Goal: Task Accomplishment & Management: Manage account settings

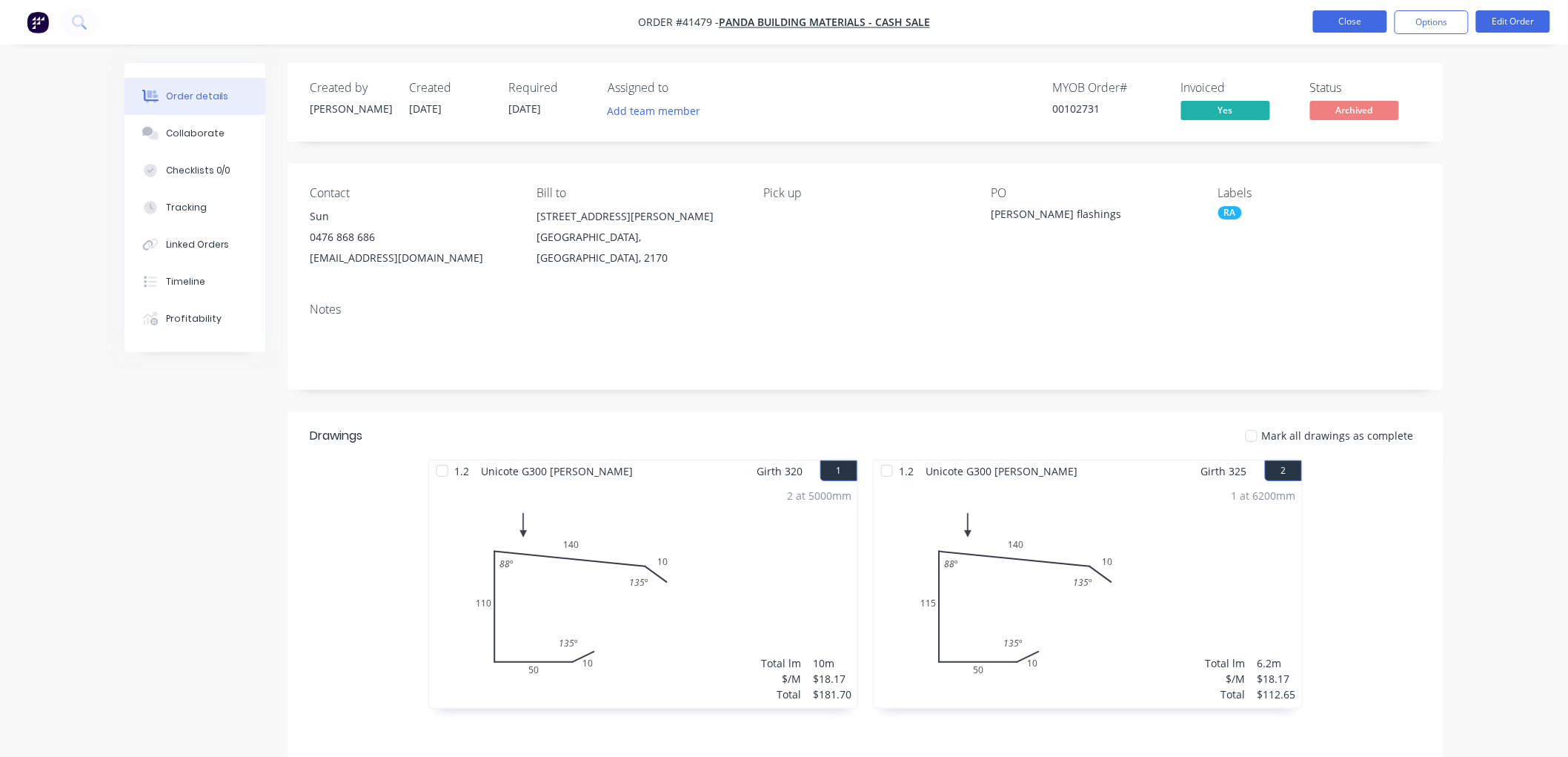
click at [1338, 24] on button "Close" at bounding box center [1349, 21] width 74 height 23
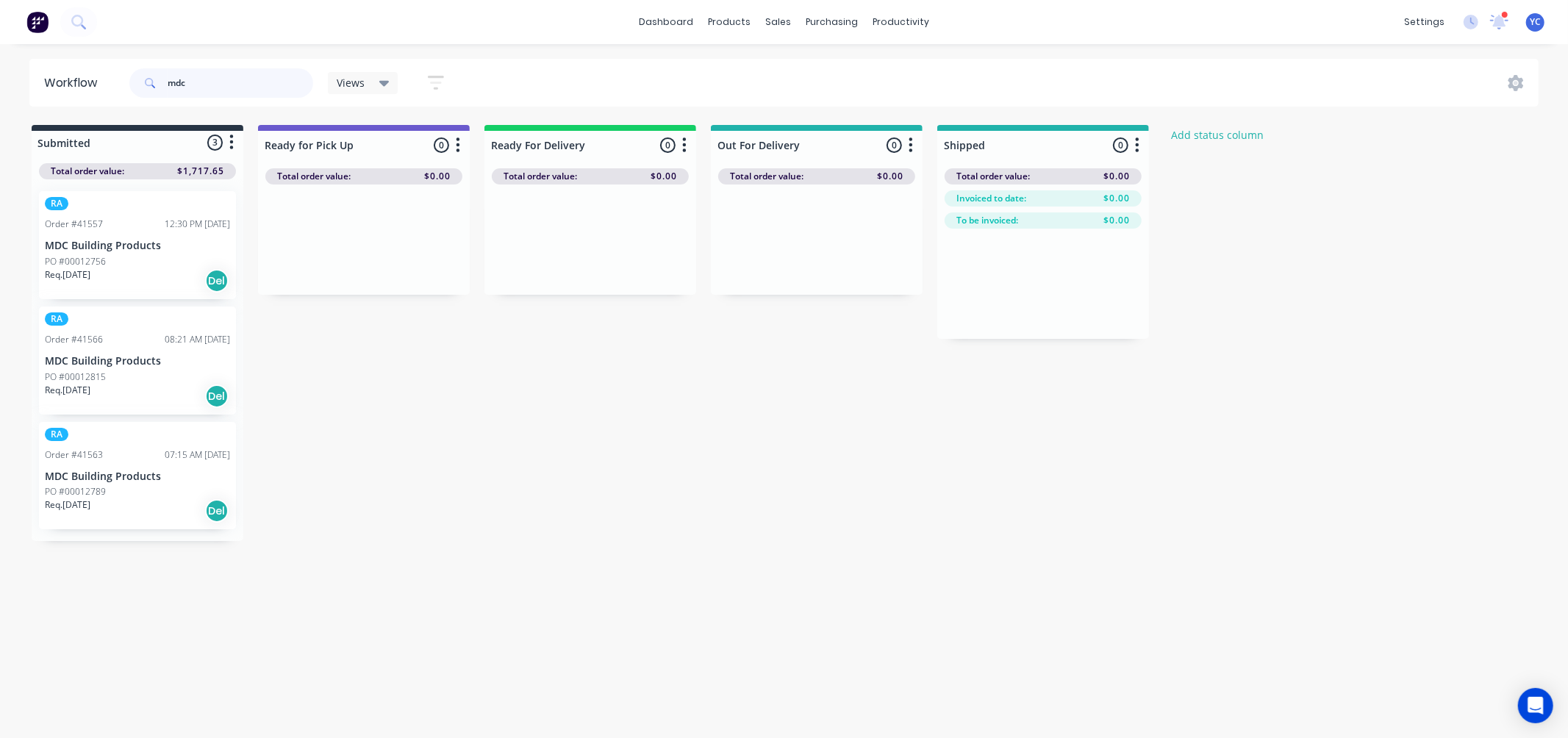
click at [259, 76] on input "mdc" at bounding box center [240, 83] width 146 height 29
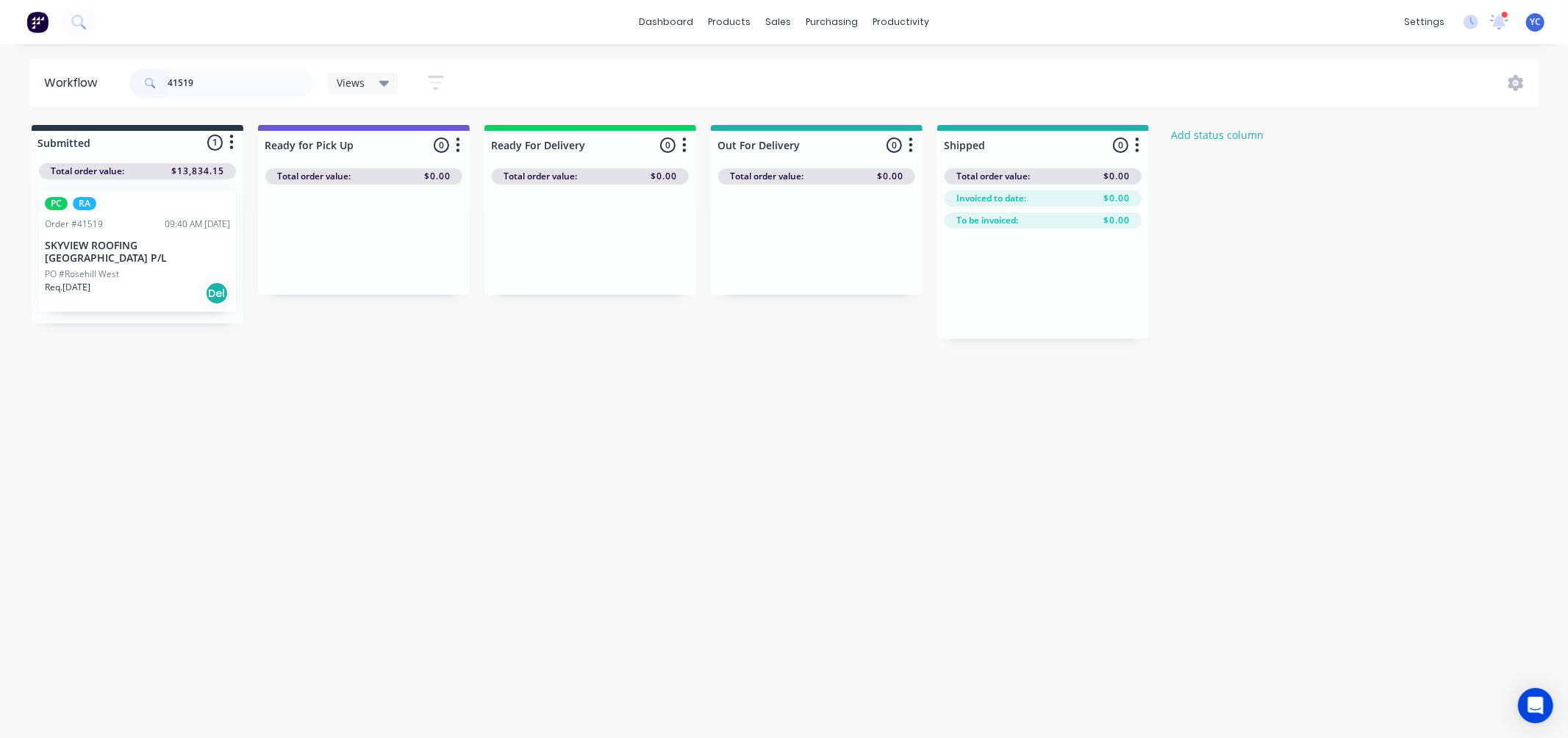
click at [122, 247] on p "SKYVIEW ROOFING [GEOGRAPHIC_DATA] P/L" at bounding box center [137, 252] width 186 height 25
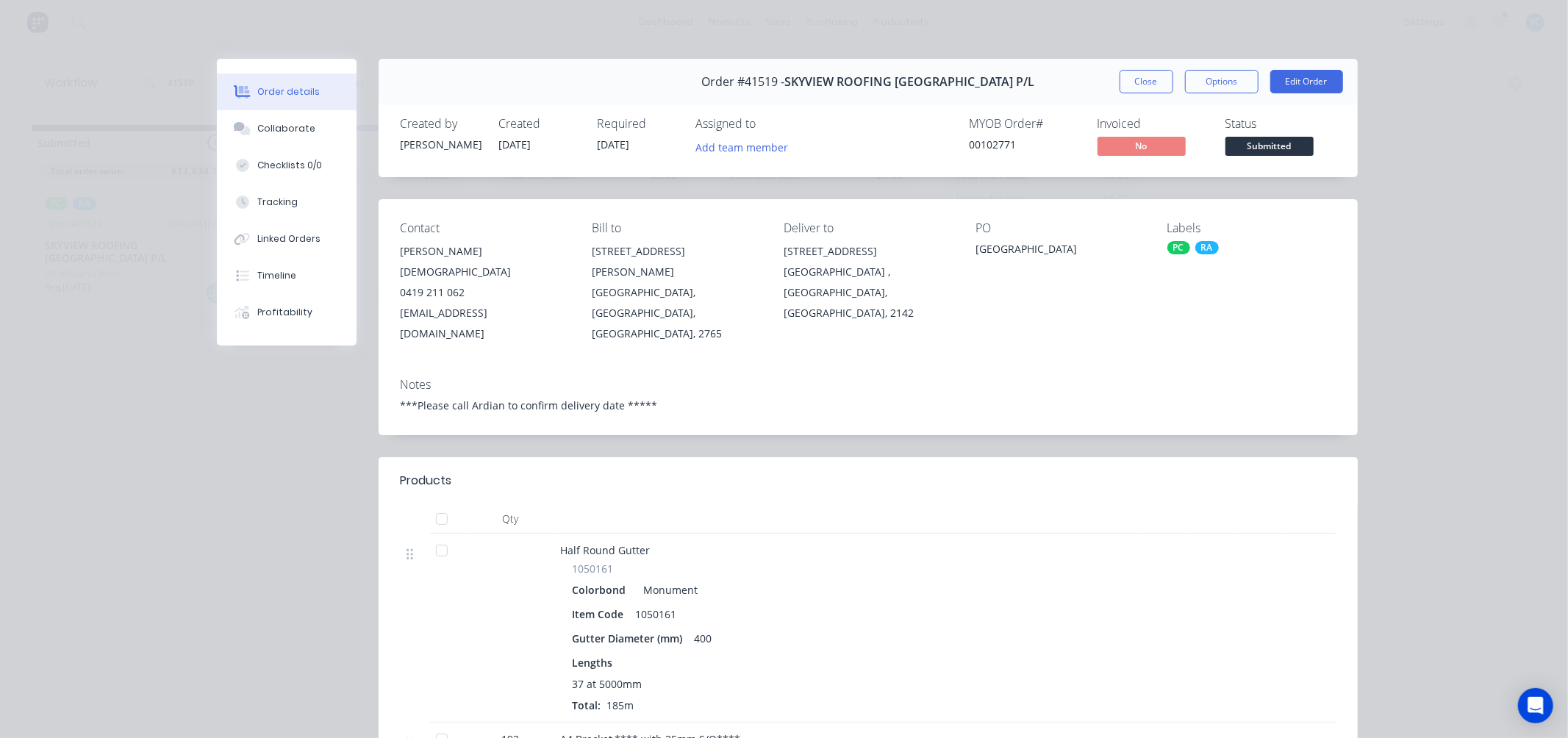
drag, startPoint x: 583, startPoint y: 138, endPoint x: 647, endPoint y: 147, distance: 64.6
click at [647, 147] on div "Created by Angela Created 04/09/25 Required 17/09/25 Assigned to Add team member" at bounding box center [622, 138] width 443 height 42
click at [1137, 70] on button "Close" at bounding box center [1147, 82] width 54 height 24
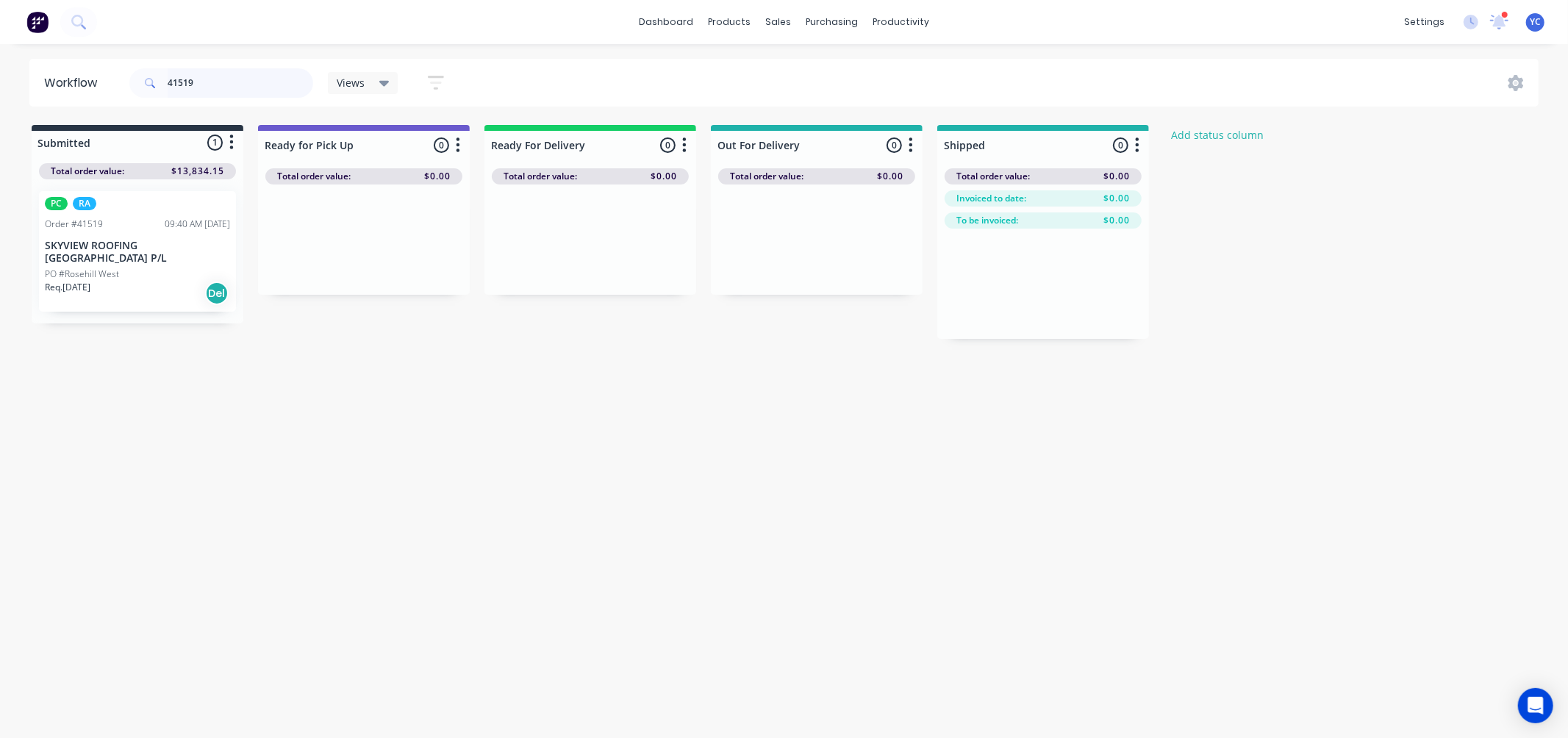
click at [218, 86] on input "41519" at bounding box center [240, 83] width 146 height 29
type input "41518"
click at [164, 252] on div "PC RA Order #41518 09:36 AM 04/09/25 SKYVIEW ROOFING AUSTRALIA P/L PO #CDC 6 - …" at bounding box center [138, 251] width 197 height 121
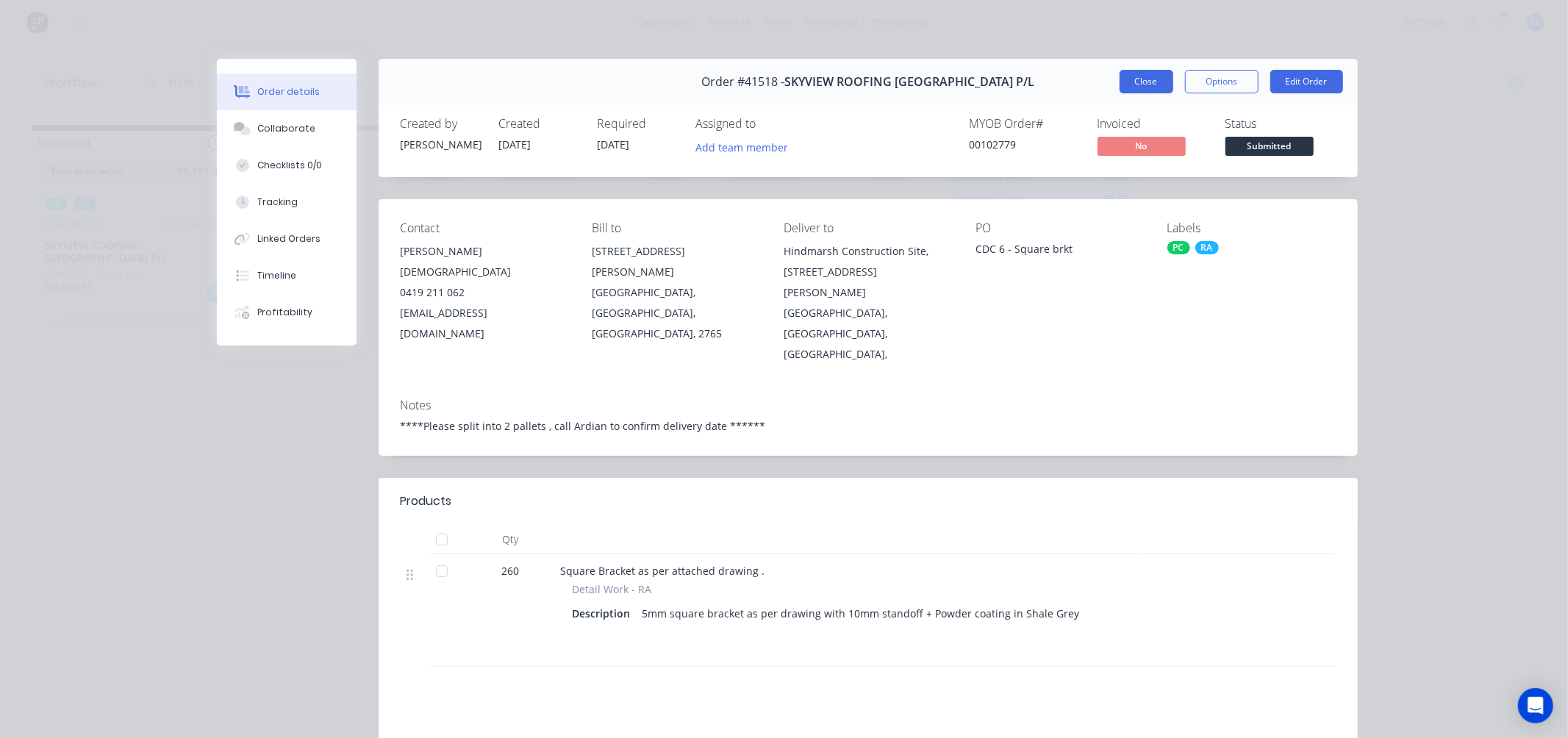
click at [1130, 84] on button "Close" at bounding box center [1147, 82] width 54 height 24
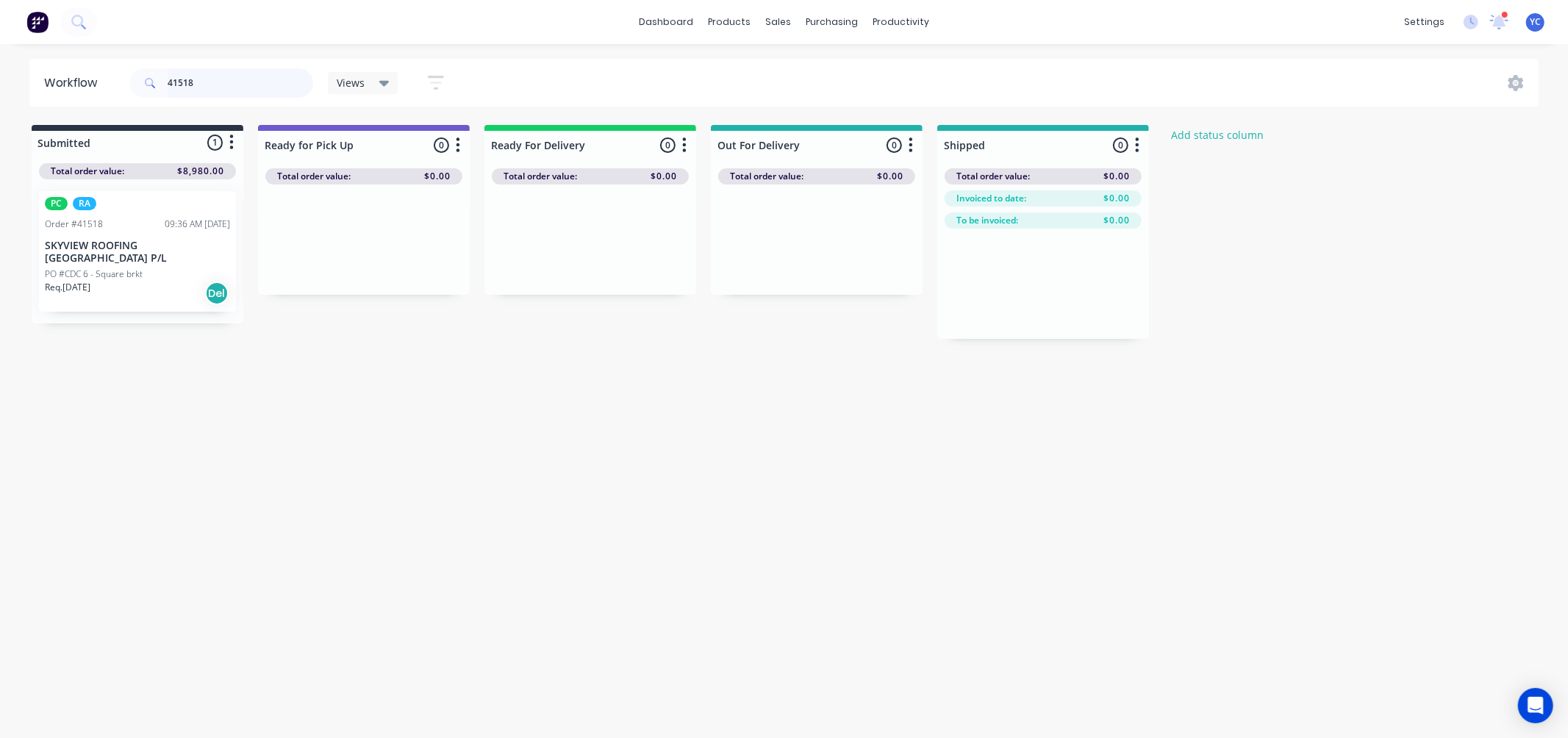
click at [218, 84] on input "41518" at bounding box center [240, 83] width 146 height 29
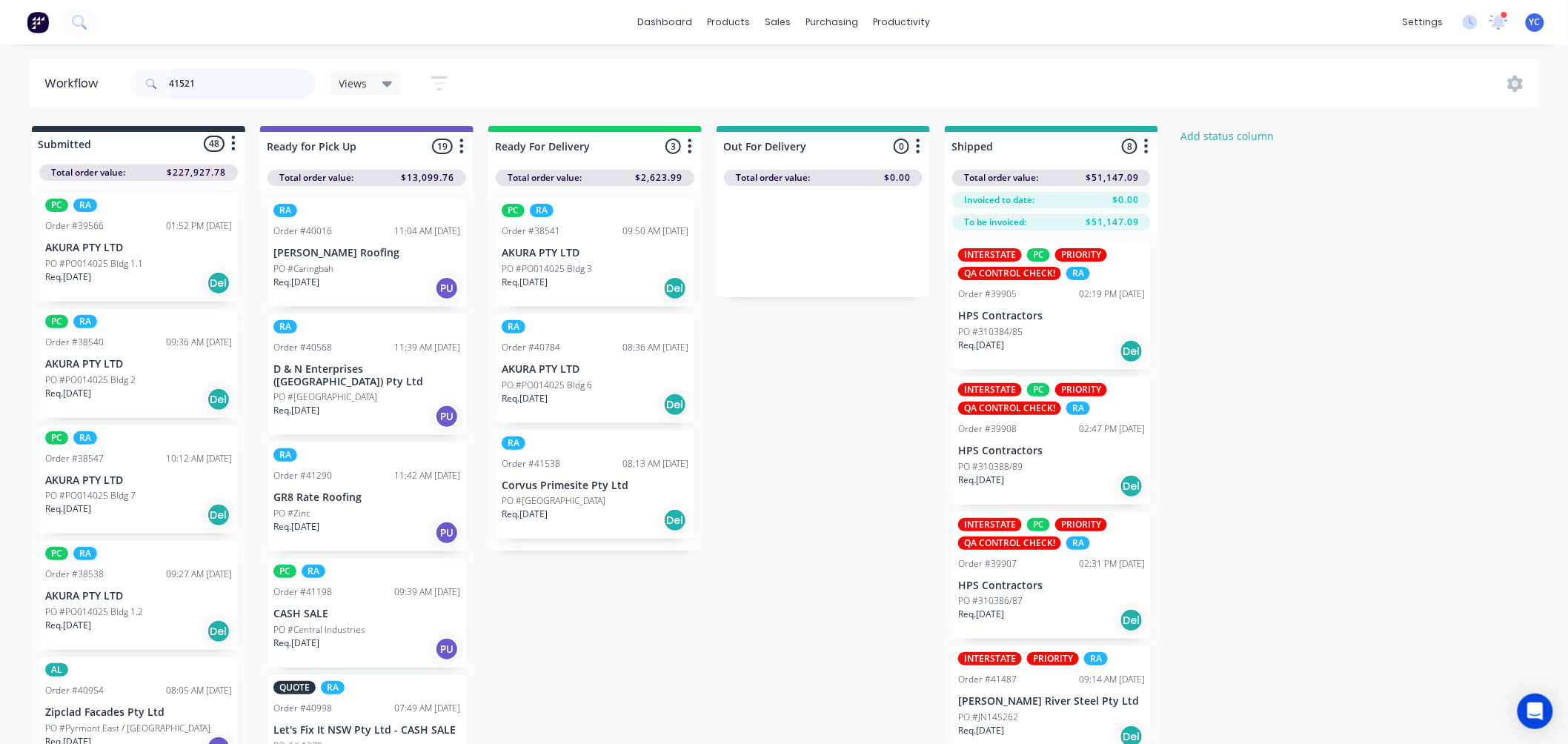
type input "41521"
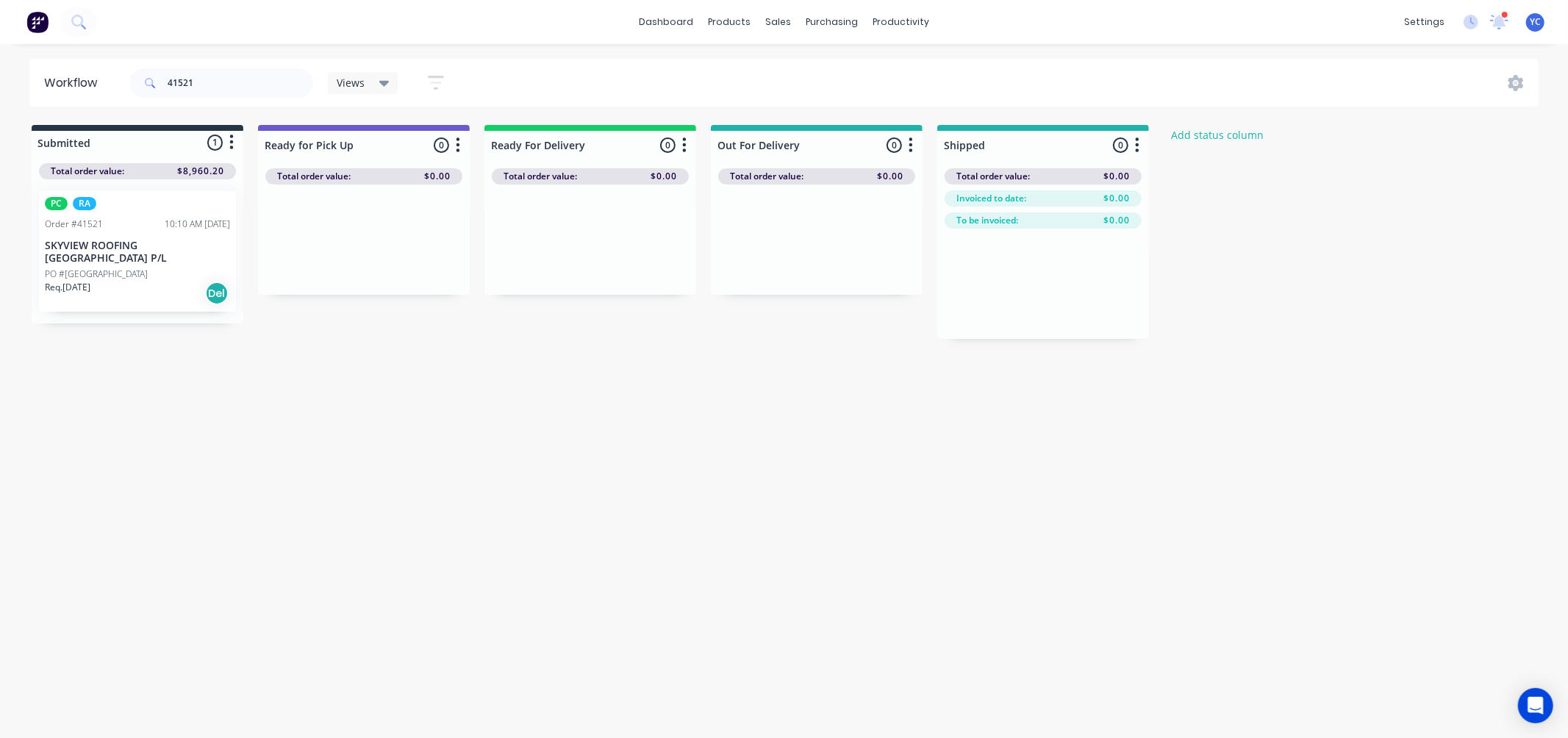
click at [105, 267] on p "PO #[GEOGRAPHIC_DATA]" at bounding box center [96, 273] width 103 height 13
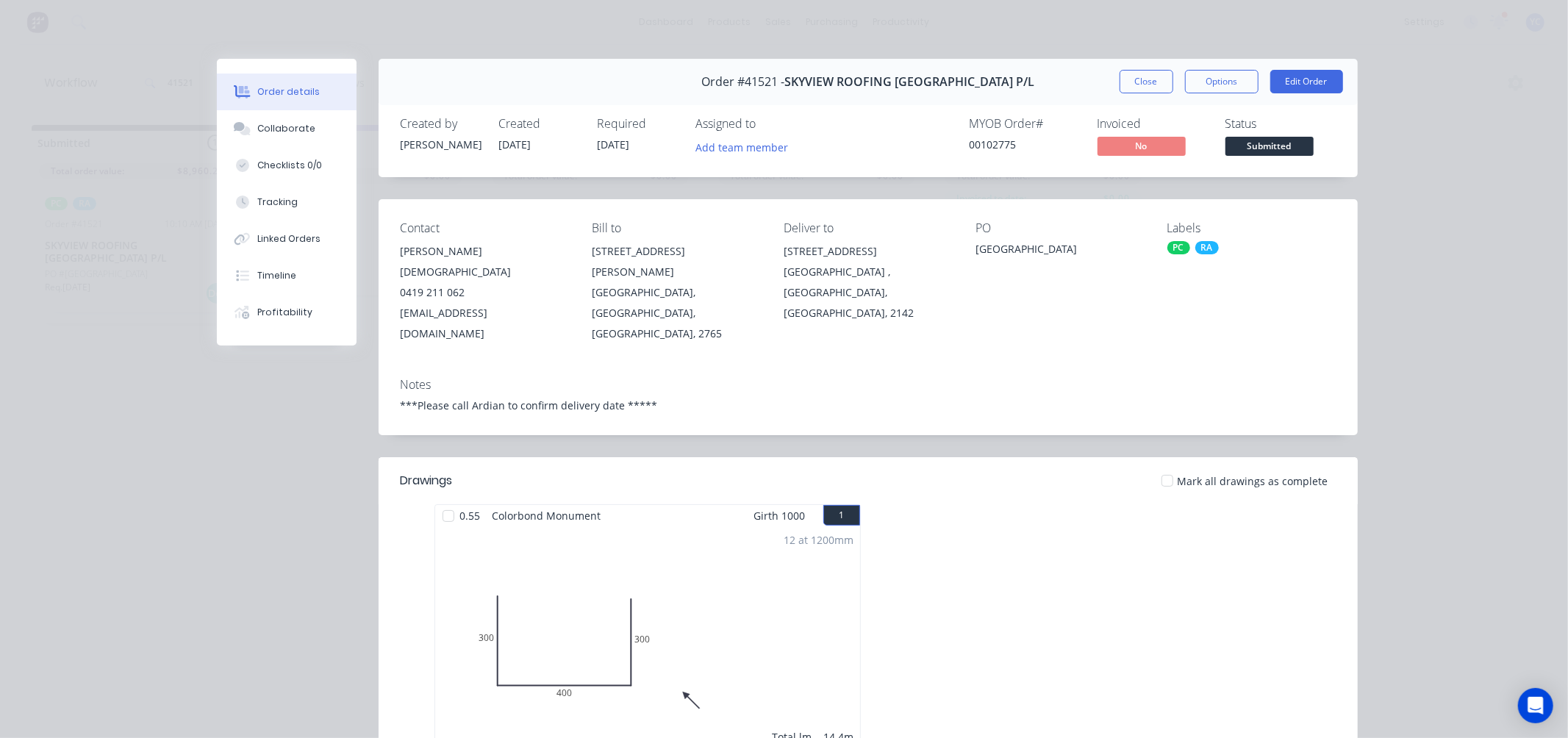
drag, startPoint x: 596, startPoint y: 146, endPoint x: 662, endPoint y: 147, distance: 66.0
click at [662, 147] on div "Required 01/10/25" at bounding box center [638, 138] width 81 height 42
click at [1144, 82] on button "Close" at bounding box center [1147, 82] width 54 height 24
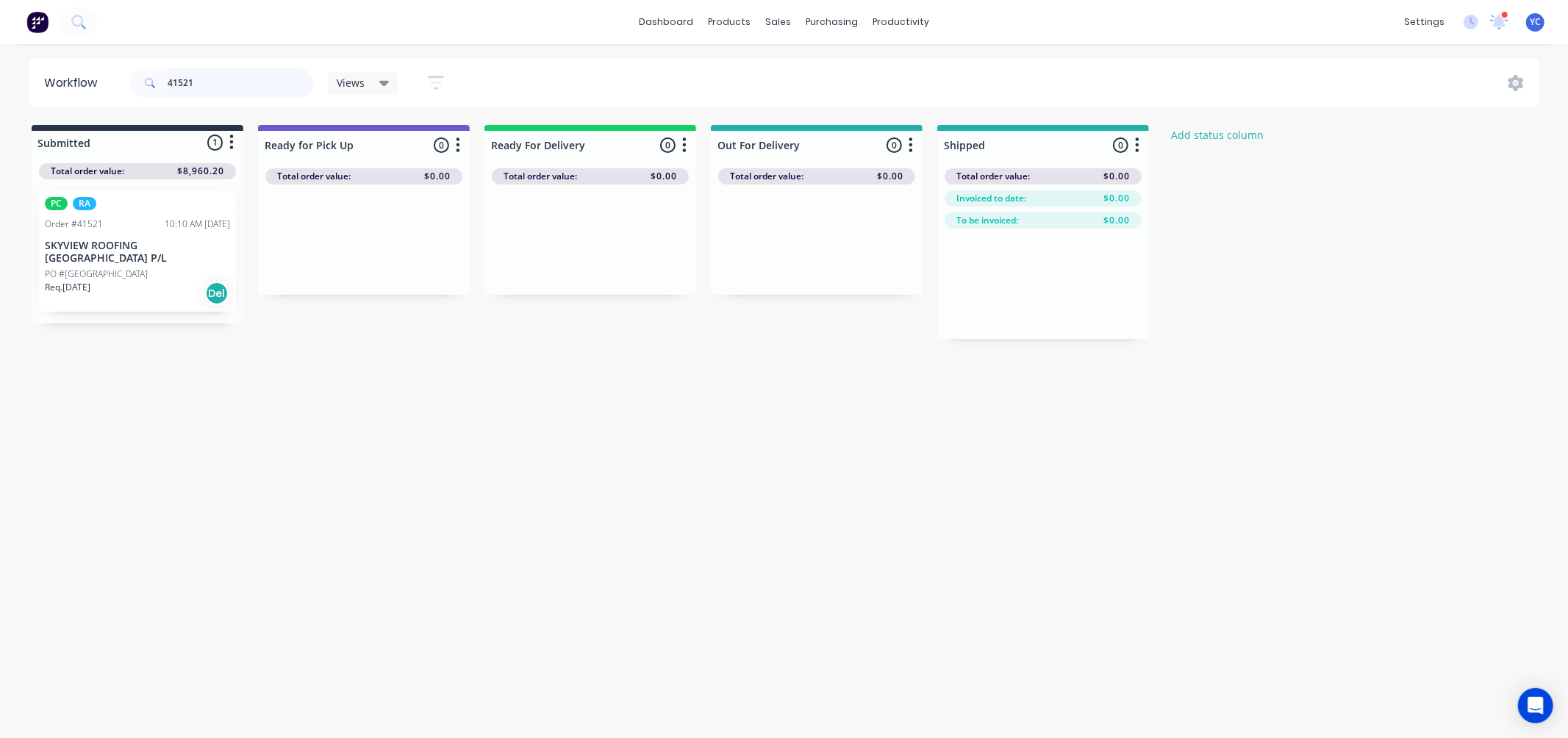
click at [216, 91] on input "41521" at bounding box center [240, 83] width 146 height 29
click at [129, 267] on div "PO #[GEOGRAPHIC_DATA]" at bounding box center [137, 273] width 186 height 13
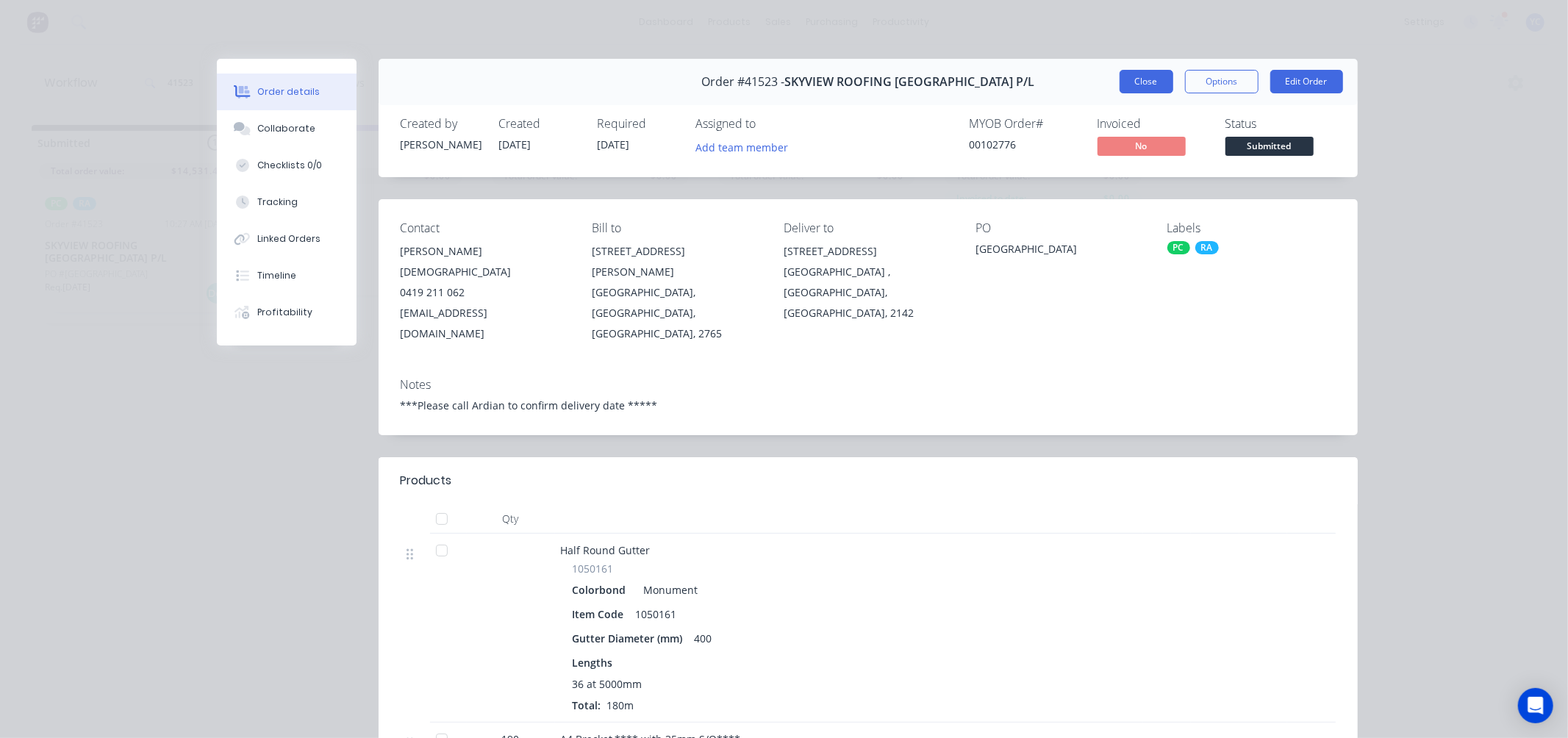
click at [1147, 89] on button "Close" at bounding box center [1147, 82] width 54 height 24
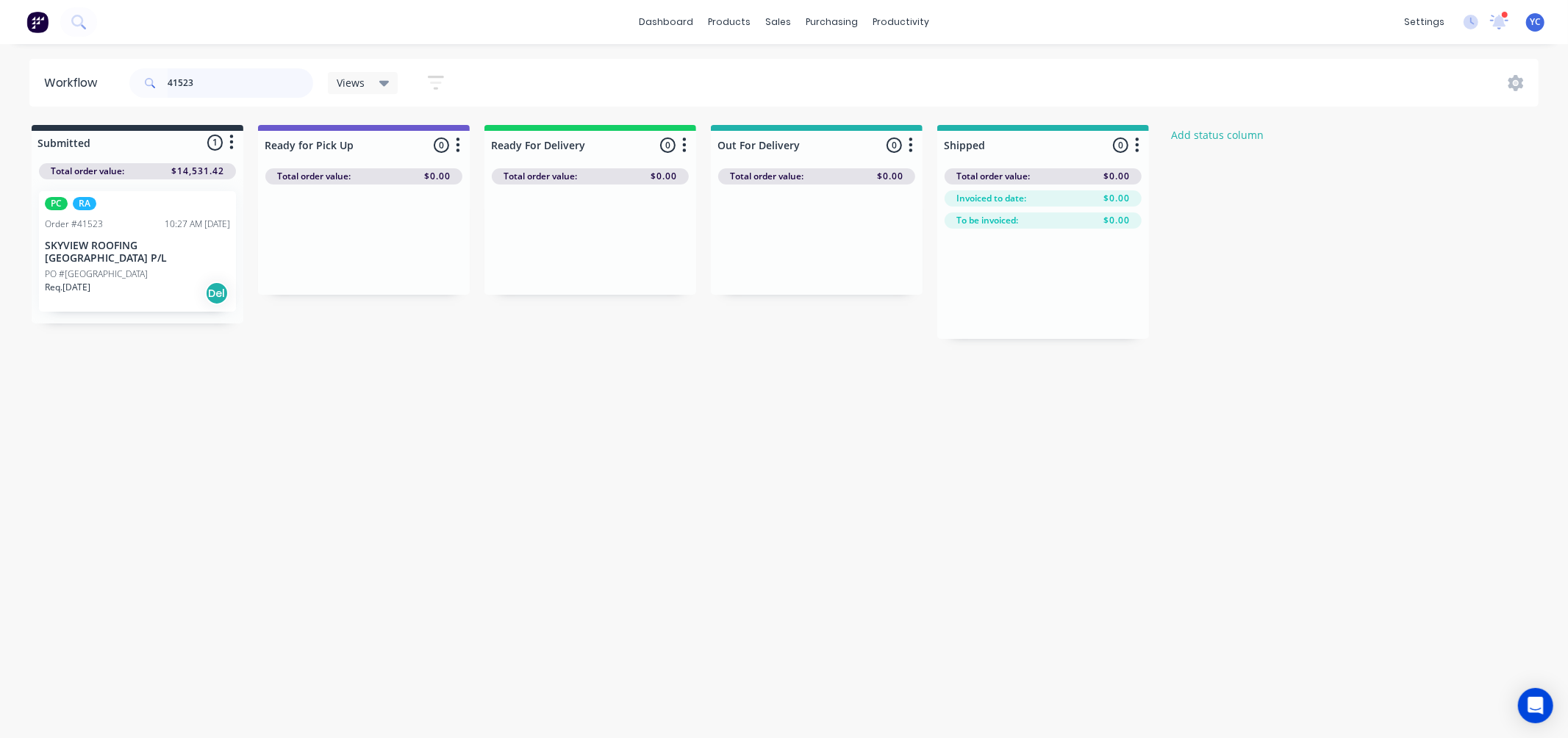
click at [212, 82] on input "41523" at bounding box center [240, 83] width 146 height 29
click at [148, 243] on p "SKYVIEW ROOFING [GEOGRAPHIC_DATA] P/L" at bounding box center [137, 252] width 186 height 25
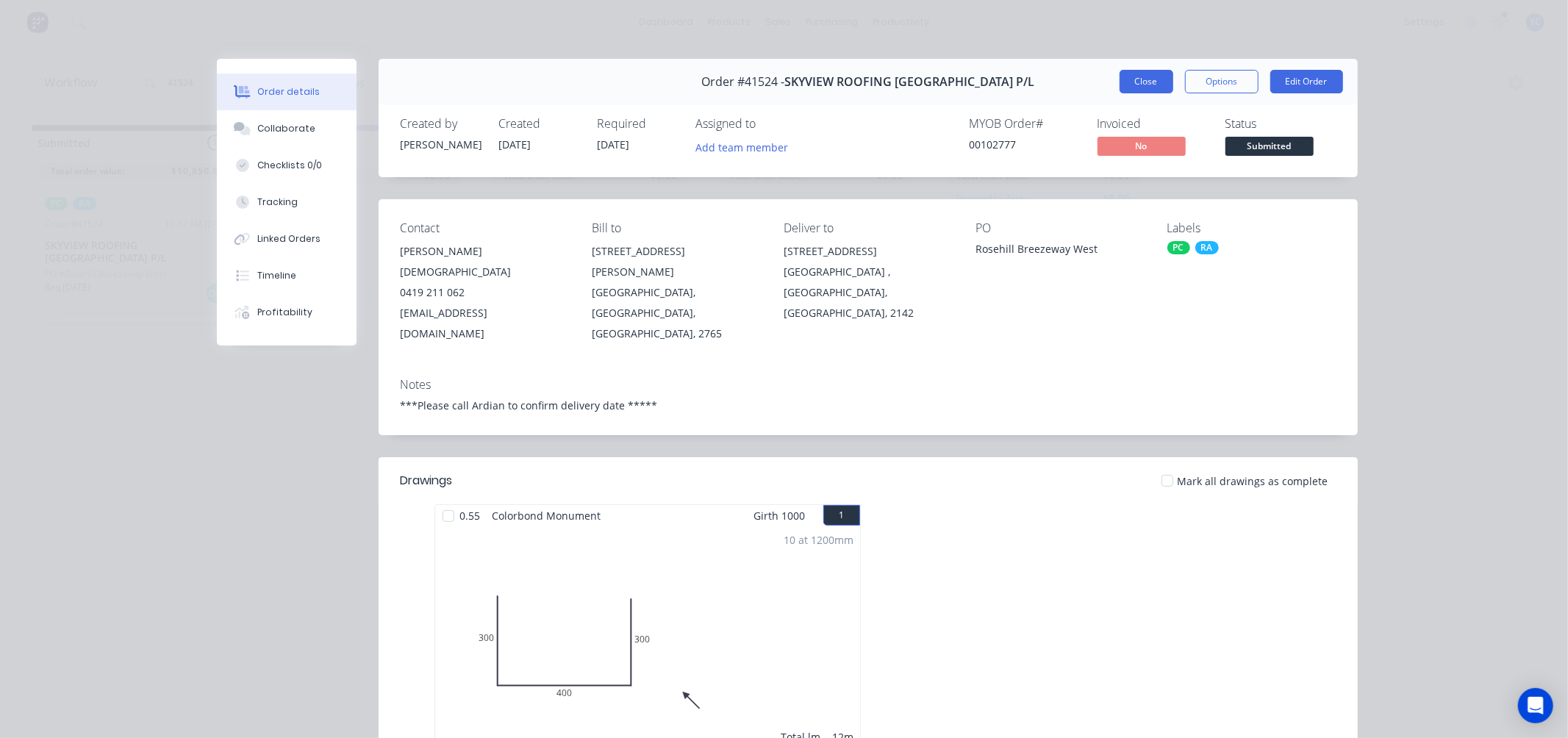
click at [1121, 79] on button "Close" at bounding box center [1147, 82] width 54 height 24
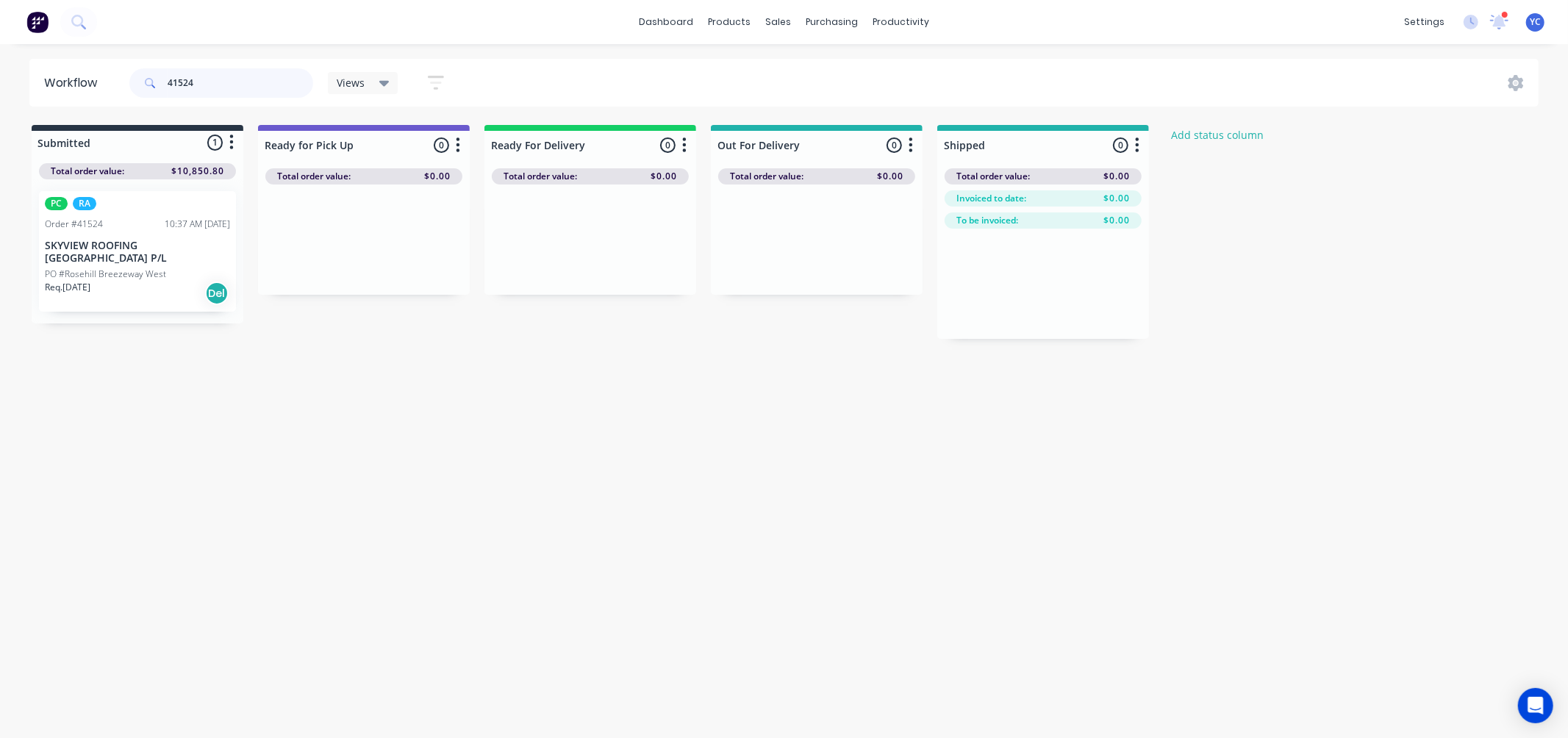
click at [253, 78] on input "41524" at bounding box center [240, 83] width 146 height 29
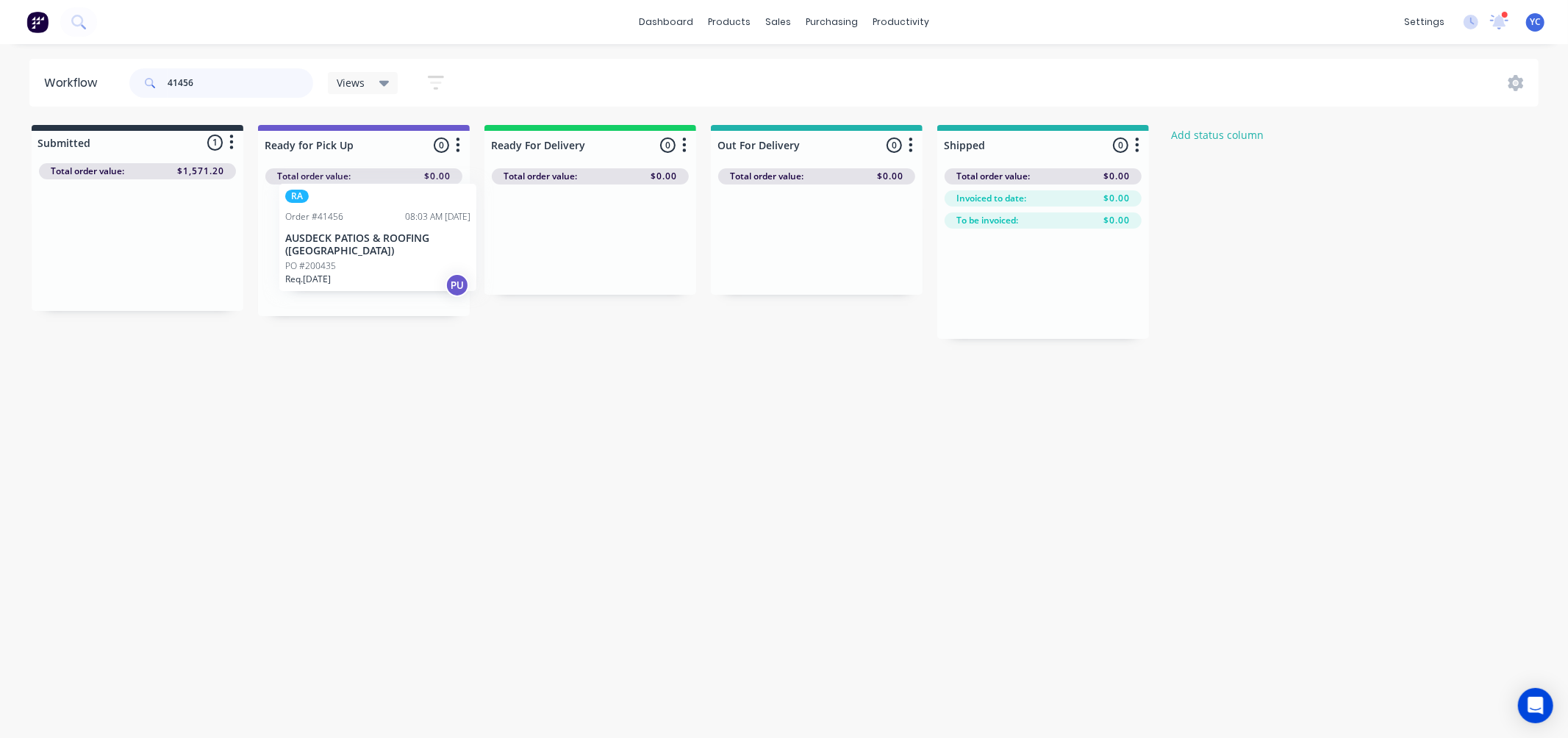
drag, startPoint x: 163, startPoint y: 263, endPoint x: 408, endPoint y: 254, distance: 245.2
click at [408, 254] on div "Submitted 1 Status colour #273444 hex #273444 Save Cancel Summaries Total order…" at bounding box center [789, 232] width 1599 height 214
click at [229, 92] on input "41456" at bounding box center [240, 83] width 146 height 29
type input "akm"
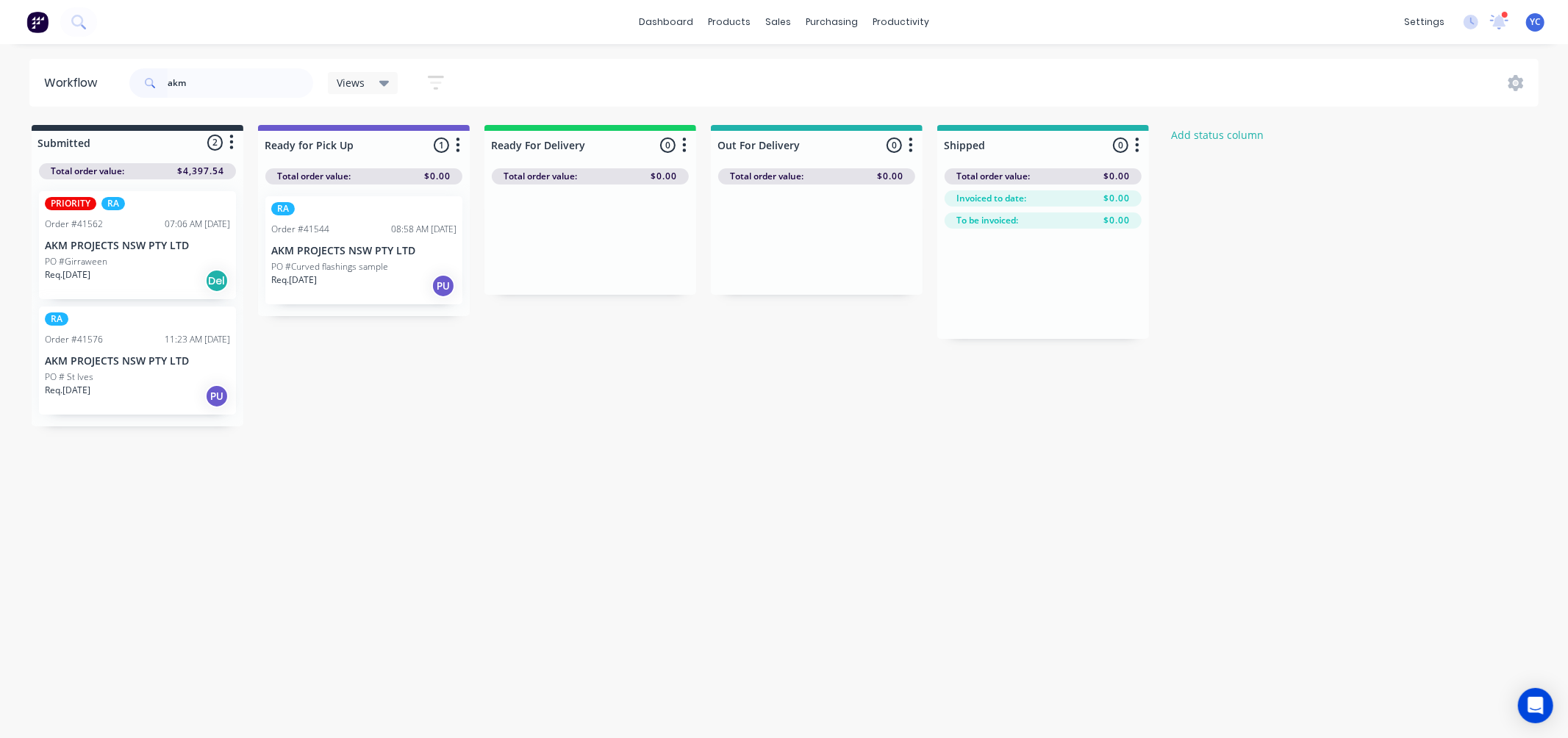
click at [139, 257] on div "PO #Girraween" at bounding box center [137, 261] width 186 height 13
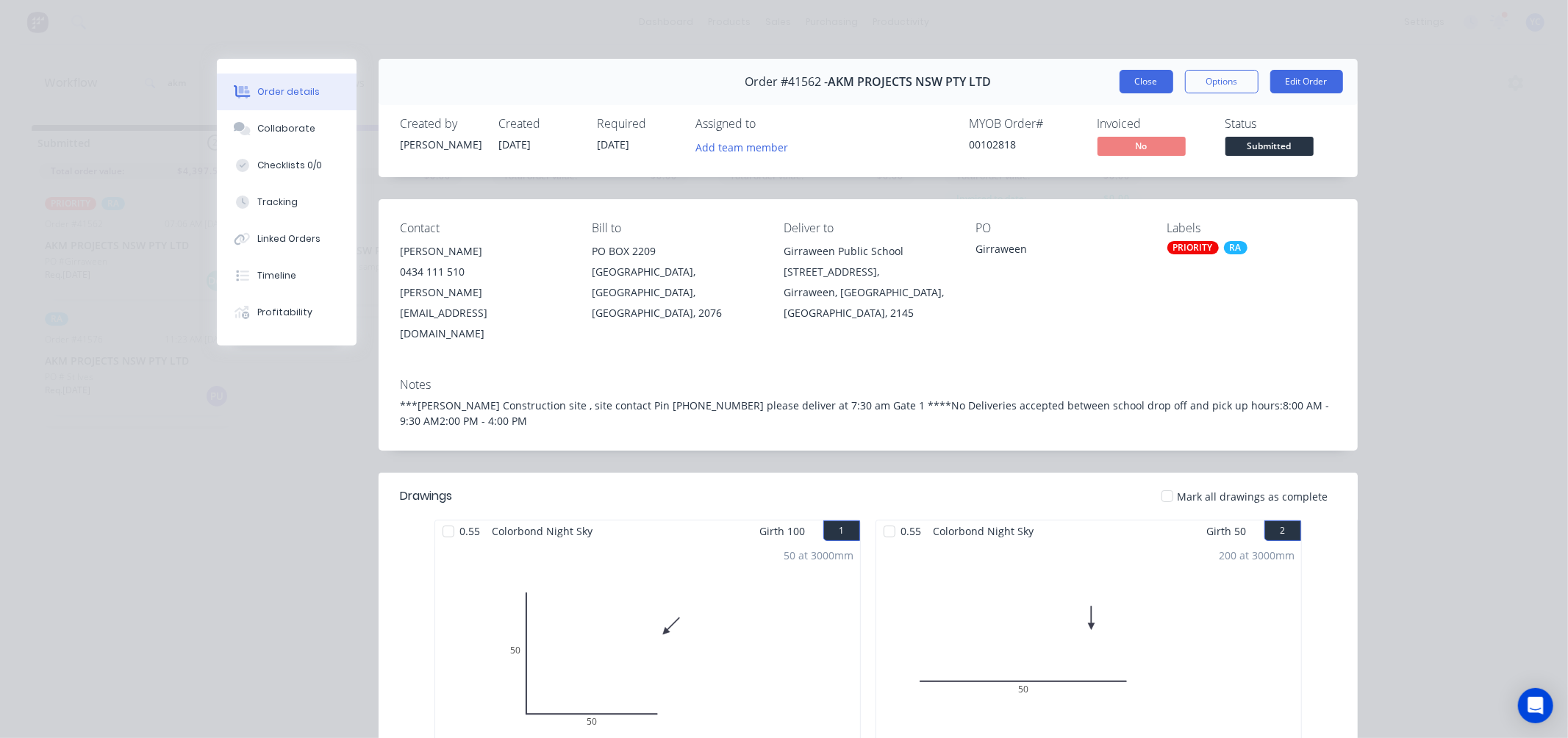
click at [1140, 83] on button "Close" at bounding box center [1147, 82] width 54 height 24
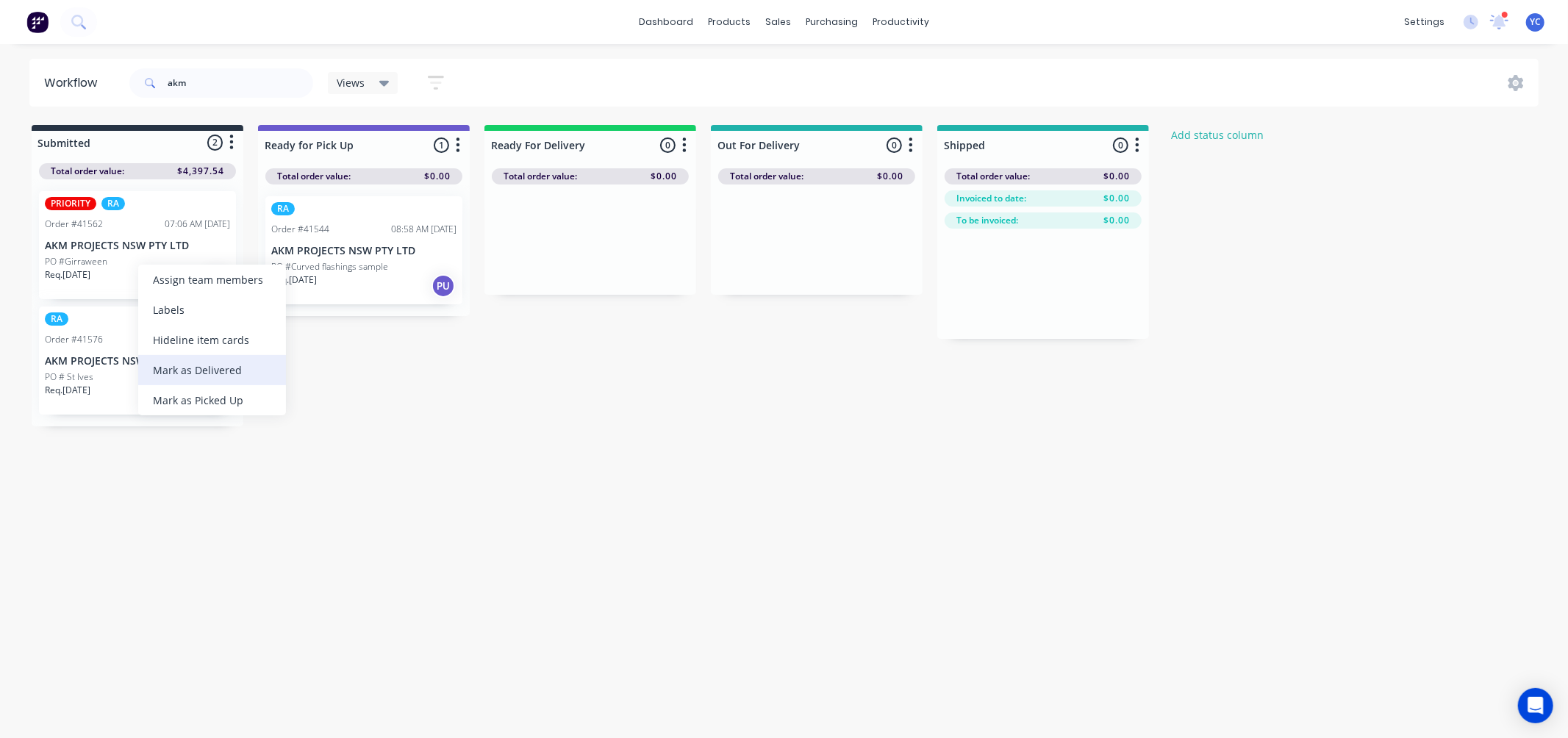
click at [224, 365] on div "Mark as Delivered" at bounding box center [212, 370] width 148 height 30
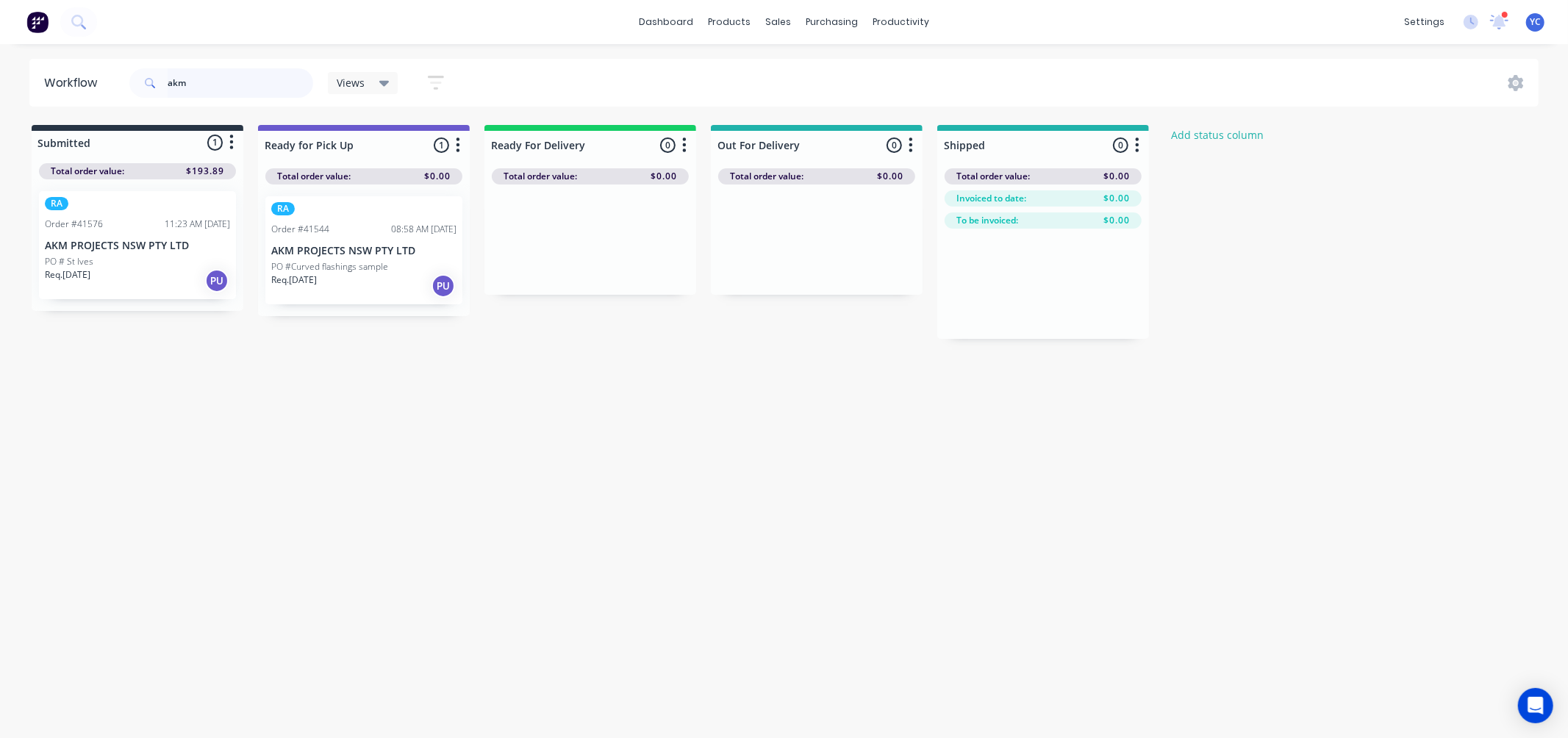
click at [224, 86] on input "akm" at bounding box center [240, 83] width 146 height 29
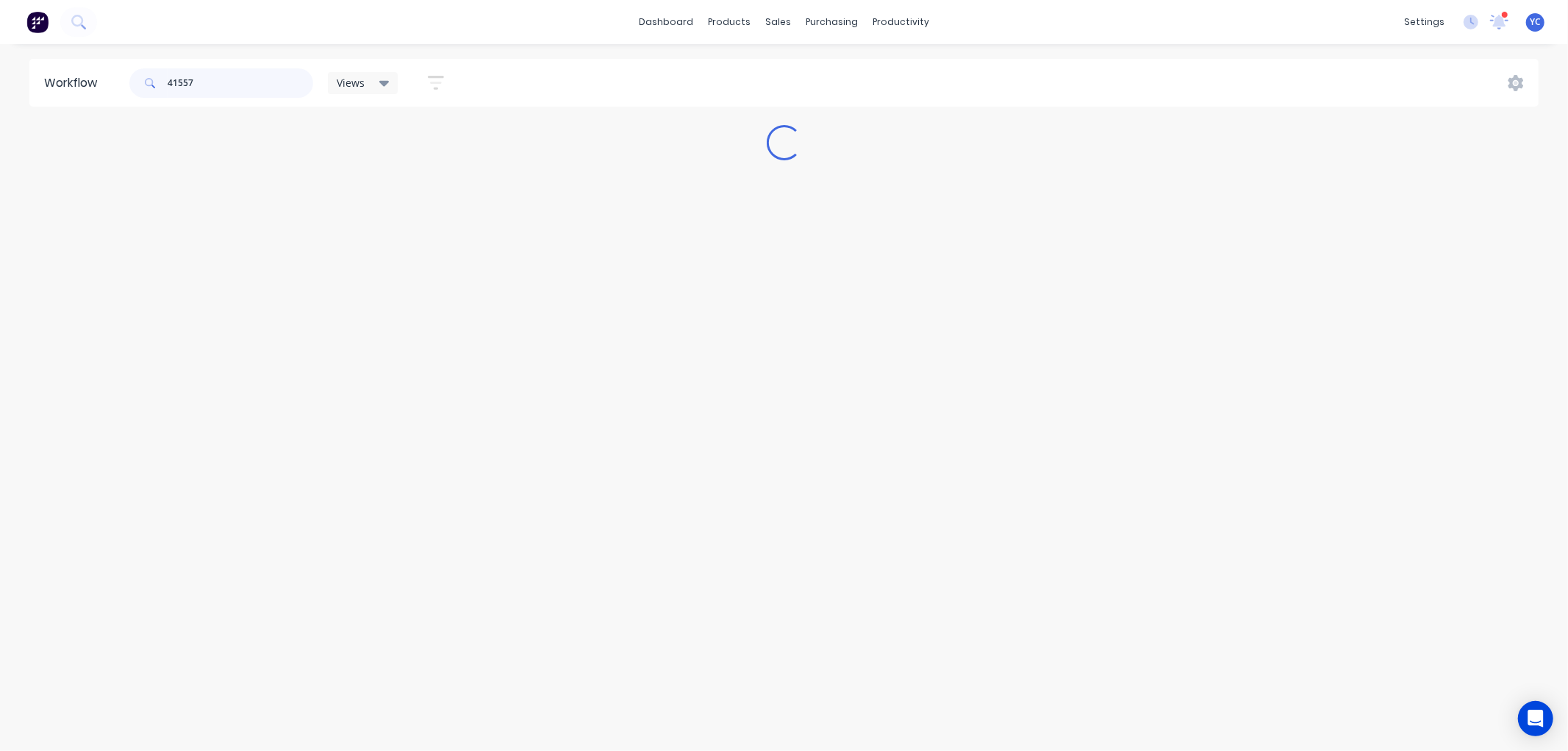
type input "41557"
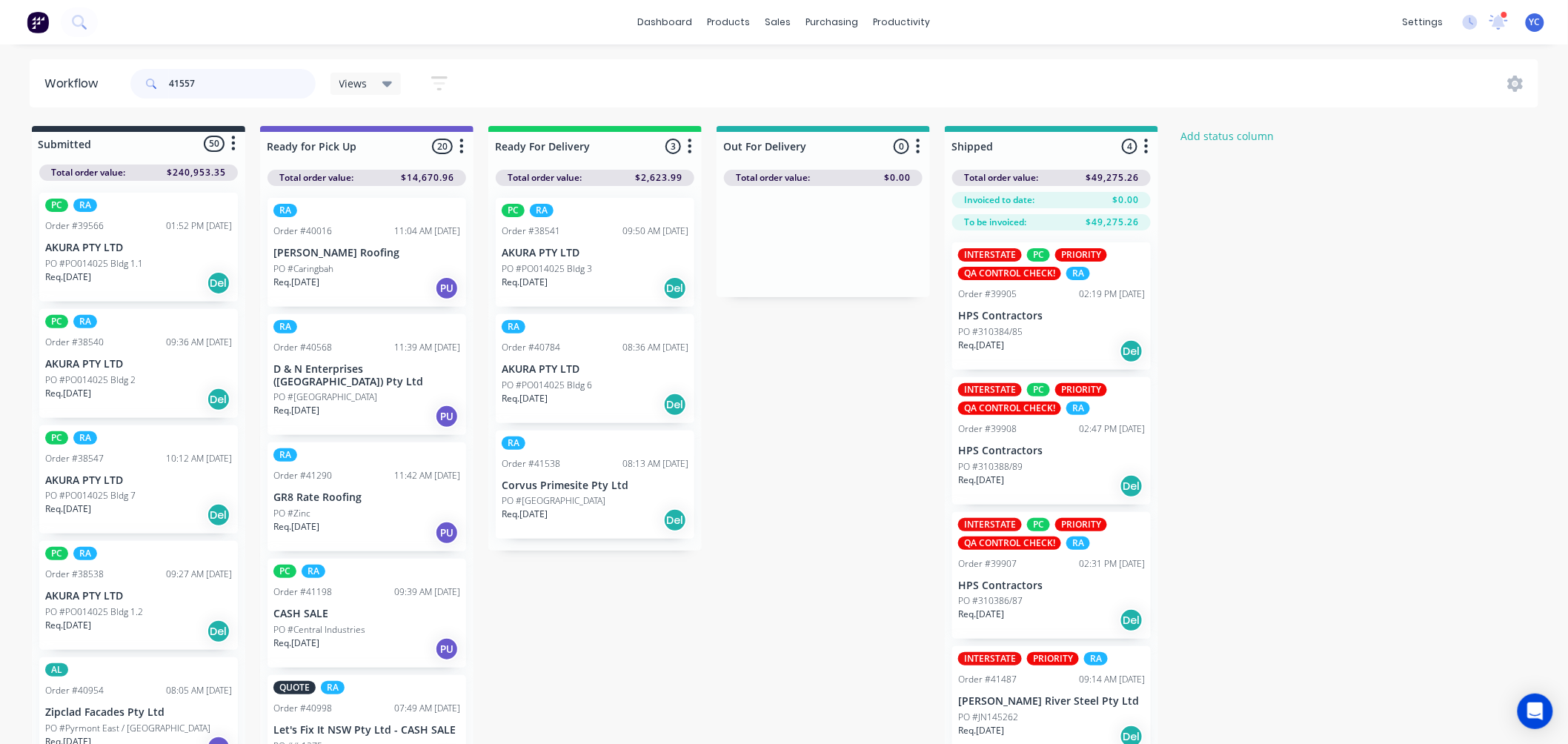
click at [217, 88] on input "41557" at bounding box center [242, 84] width 147 height 30
type input "41557"
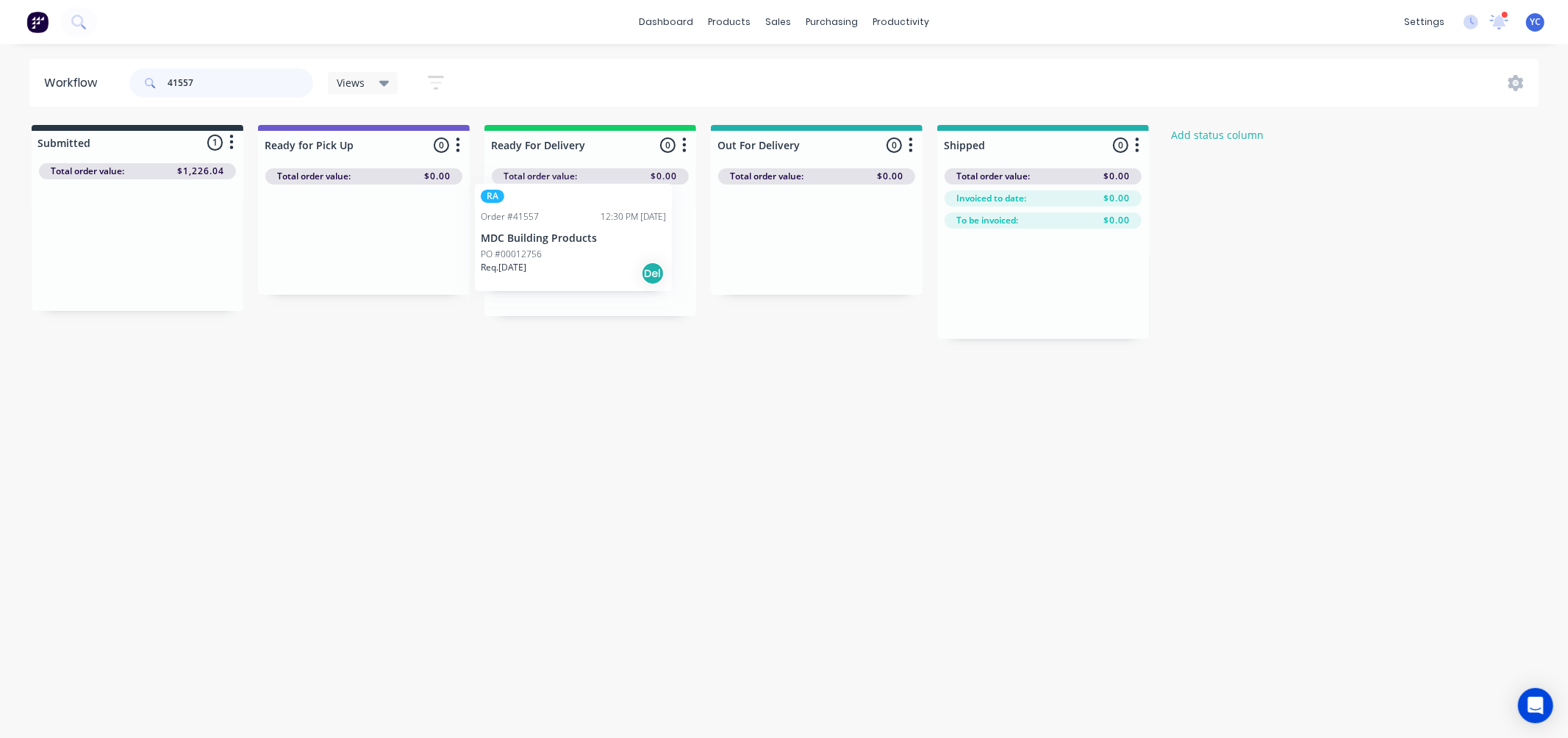
drag, startPoint x: 104, startPoint y: 254, endPoint x: 554, endPoint y: 247, distance: 450.1
click at [554, 247] on div "Submitted 1 Status colour #273444 hex #273444 Save Cancel Summaries Total order…" at bounding box center [789, 232] width 1599 height 214
click at [212, 71] on input "41557" at bounding box center [240, 83] width 146 height 29
click at [213, 71] on input "41557" at bounding box center [240, 83] width 146 height 29
type input "41579"
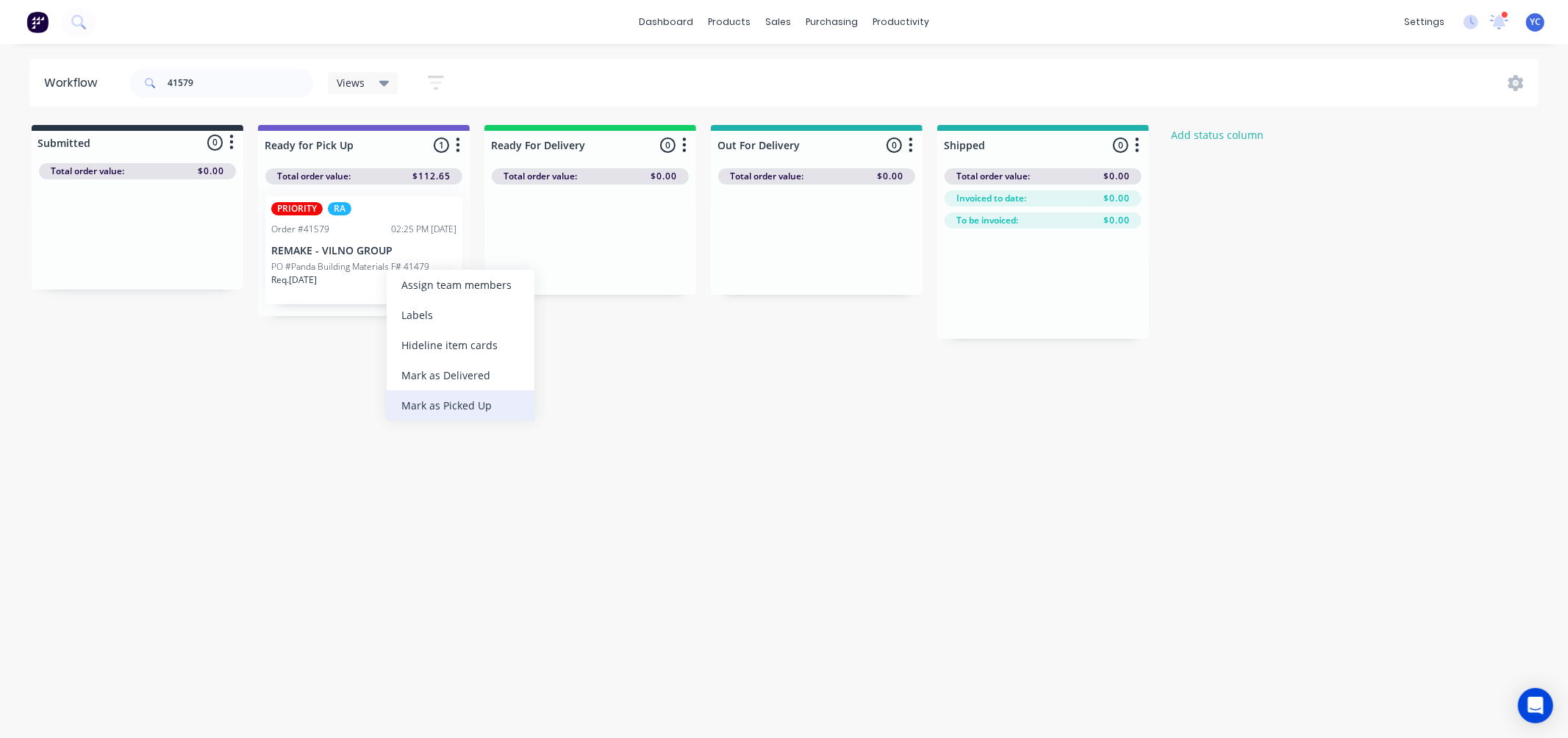
click at [484, 394] on div "Mark as Picked Up" at bounding box center [461, 405] width 148 height 30
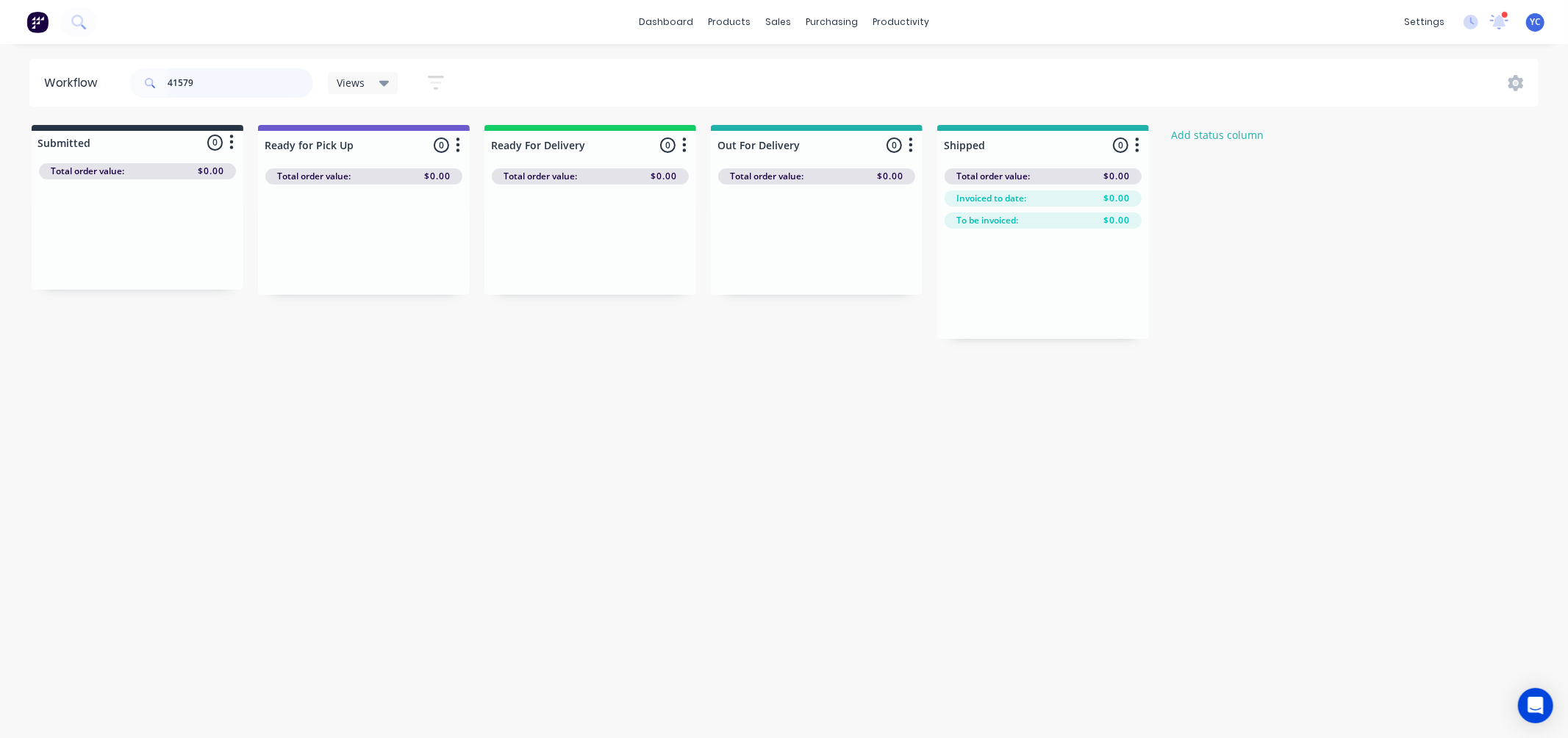
click at [200, 79] on input "41579" at bounding box center [240, 83] width 146 height 29
drag, startPoint x: 538, startPoint y: 260, endPoint x: 1042, endPoint y: 310, distance: 506.5
click at [1042, 310] on div "Submitted 0 Status colour #273444 hex #273444 Save Cancel Summaries Total order…" at bounding box center [789, 242] width 1599 height 235
click at [211, 83] on input "41538" at bounding box center [240, 83] width 146 height 29
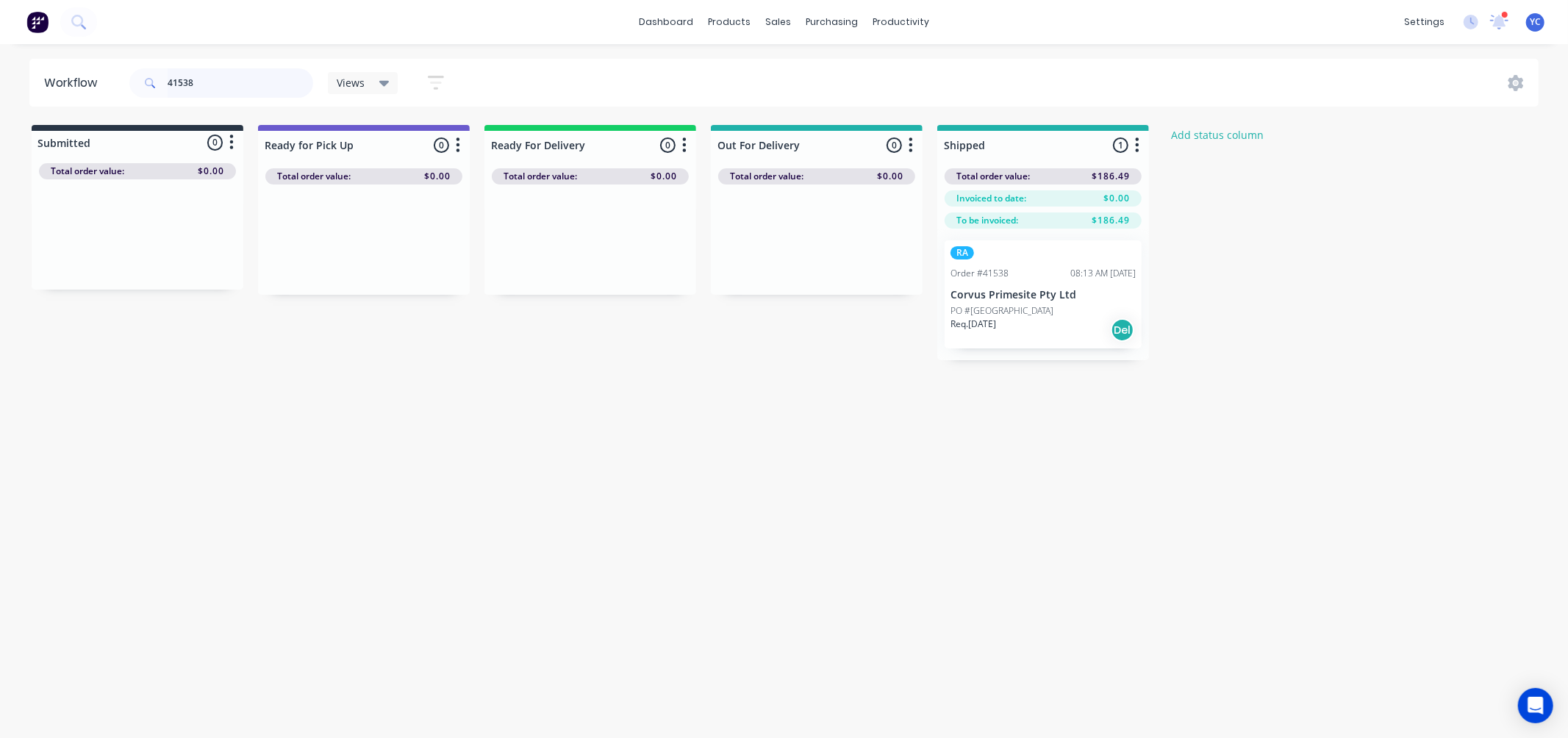
click at [211, 83] on input "41538" at bounding box center [240, 83] width 146 height 29
drag, startPoint x: 591, startPoint y: 267, endPoint x: 759, endPoint y: 267, distance: 168.0
click at [759, 267] on div "Submitted 0 Status colour #273444 hex #273444 Save Cancel Summaries Total order…" at bounding box center [789, 232] width 1599 height 214
click at [220, 82] on input "41557" at bounding box center [240, 83] width 146 height 29
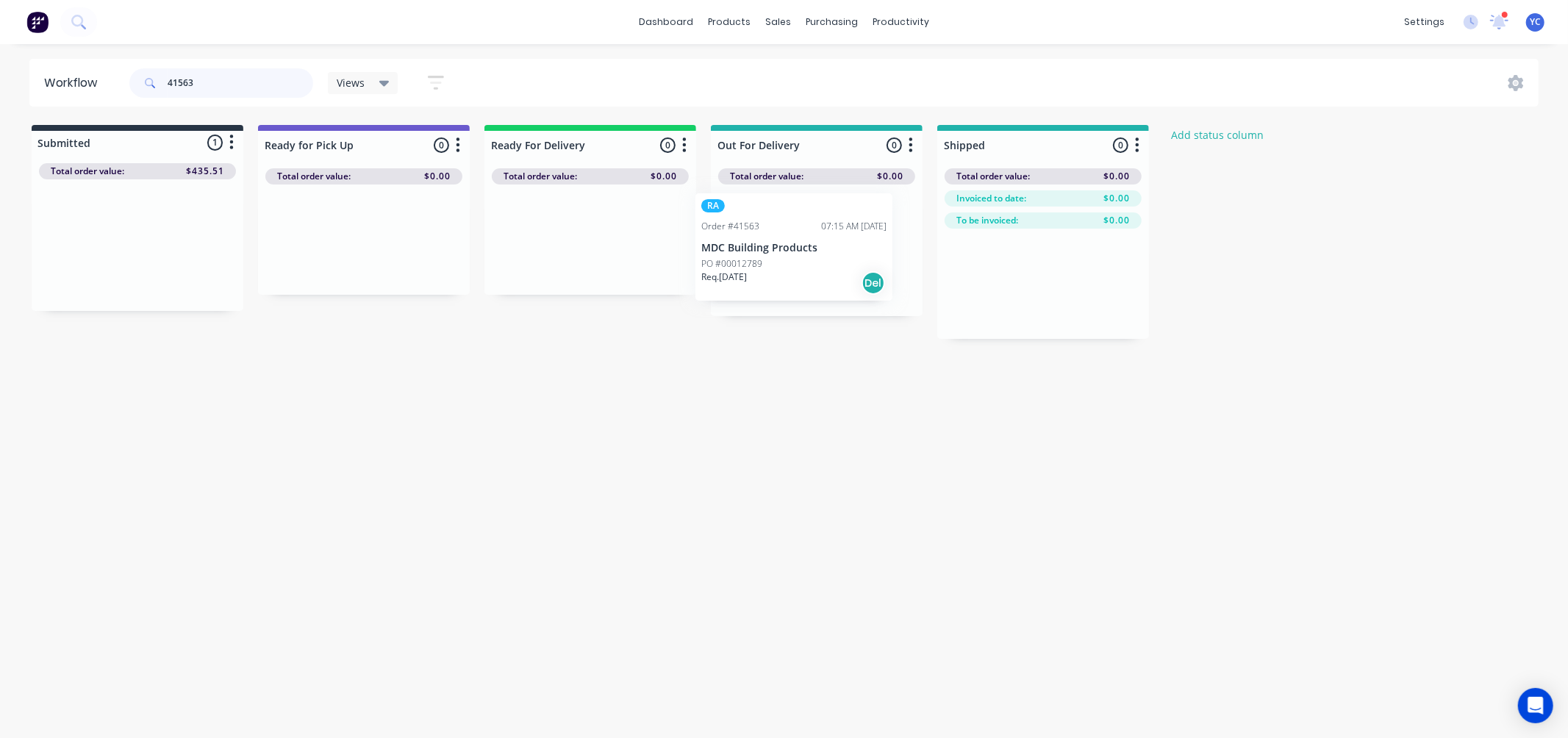
drag, startPoint x: 110, startPoint y: 250, endPoint x: 812, endPoint y: 252, distance: 702.0
click at [812, 252] on div "Submitted 1 Status colour #273444 hex #273444 Save Cancel Summaries Total order…" at bounding box center [789, 232] width 1599 height 214
click at [260, 82] on input "41563" at bounding box center [240, 83] width 146 height 29
type input "41566"
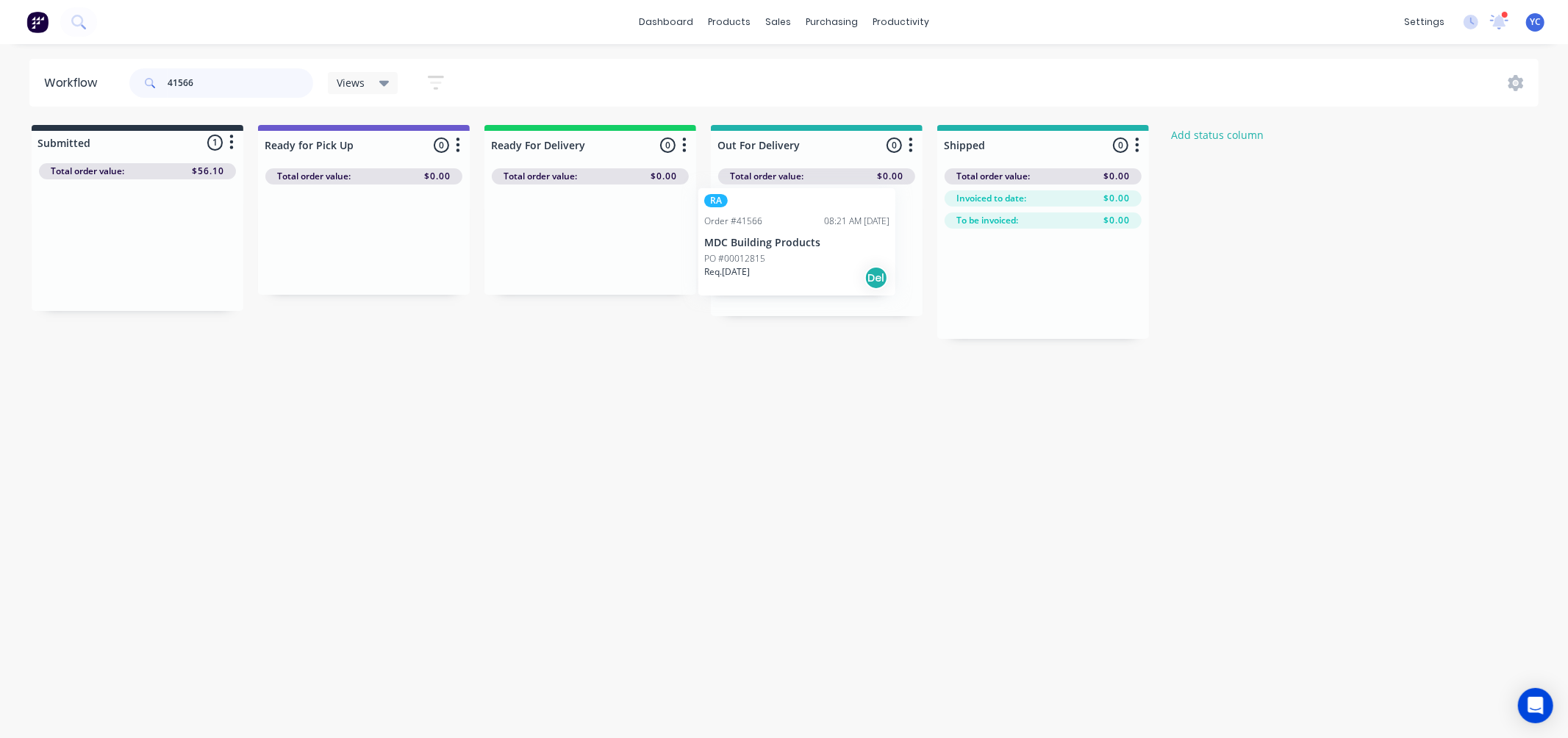
drag, startPoint x: 143, startPoint y: 240, endPoint x: 822, endPoint y: 240, distance: 679.0
click at [822, 240] on div "Submitted 1 Status colour #273444 hex #273444 Save Cancel Summaries Total order…" at bounding box center [789, 232] width 1599 height 214
click at [1498, 15] on icon at bounding box center [1499, 22] width 18 height 15
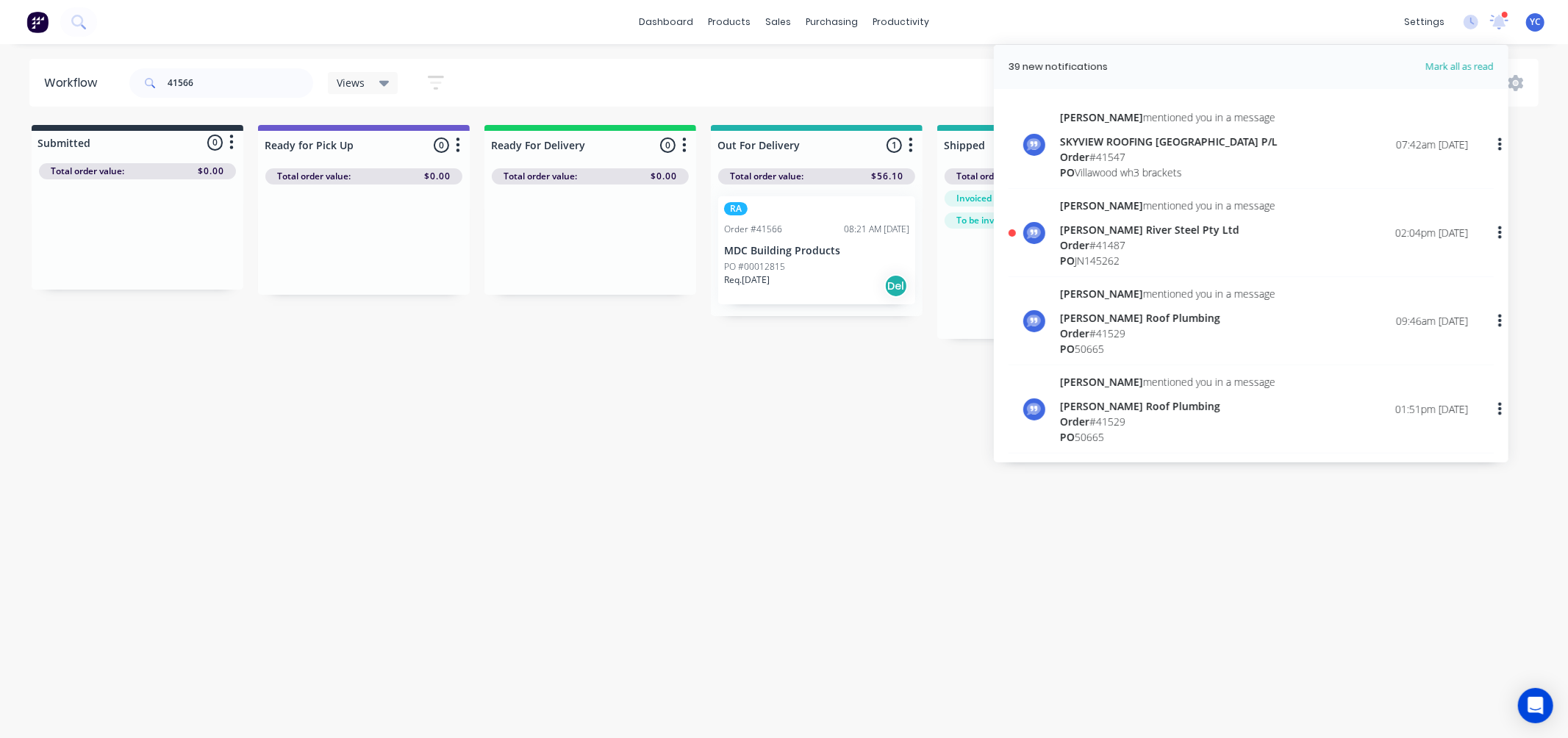
click at [1124, 136] on div "SKYVIEW ROOFING [GEOGRAPHIC_DATA] P/L" at bounding box center [1168, 142] width 218 height 15
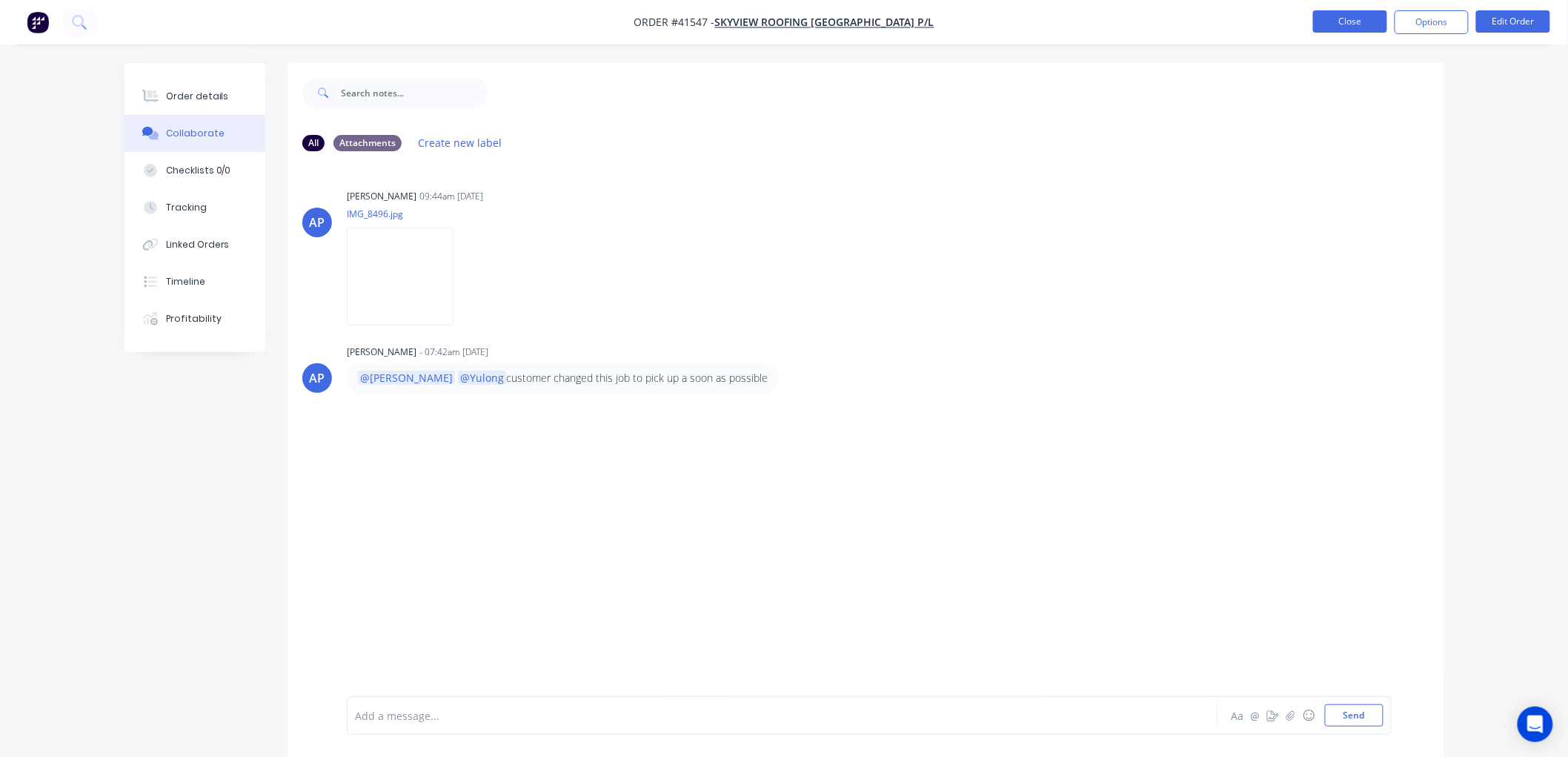
click at [1328, 24] on button "Close" at bounding box center [1349, 21] width 74 height 23
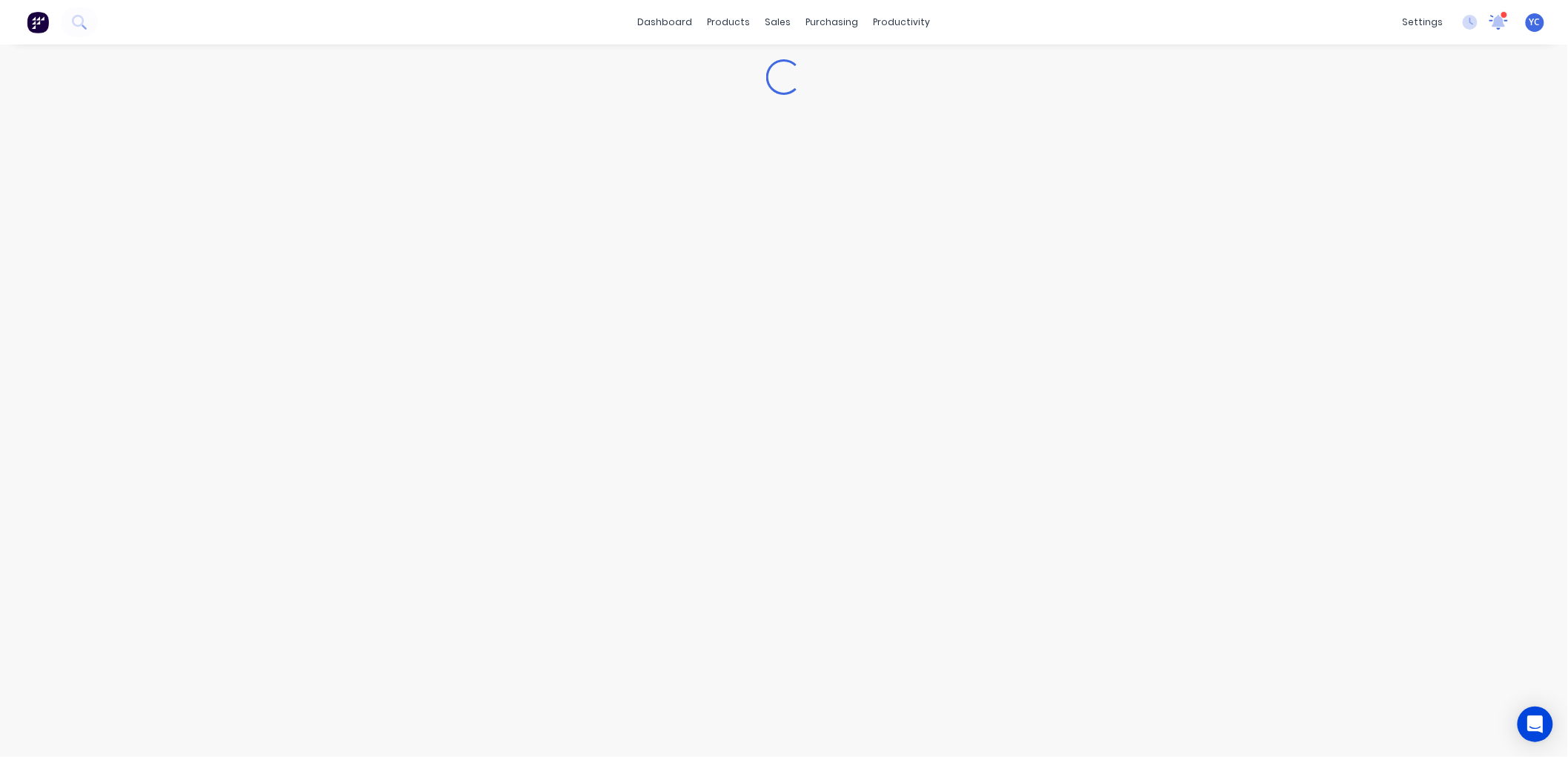
click at [1506, 21] on icon at bounding box center [1498, 20] width 13 height 12
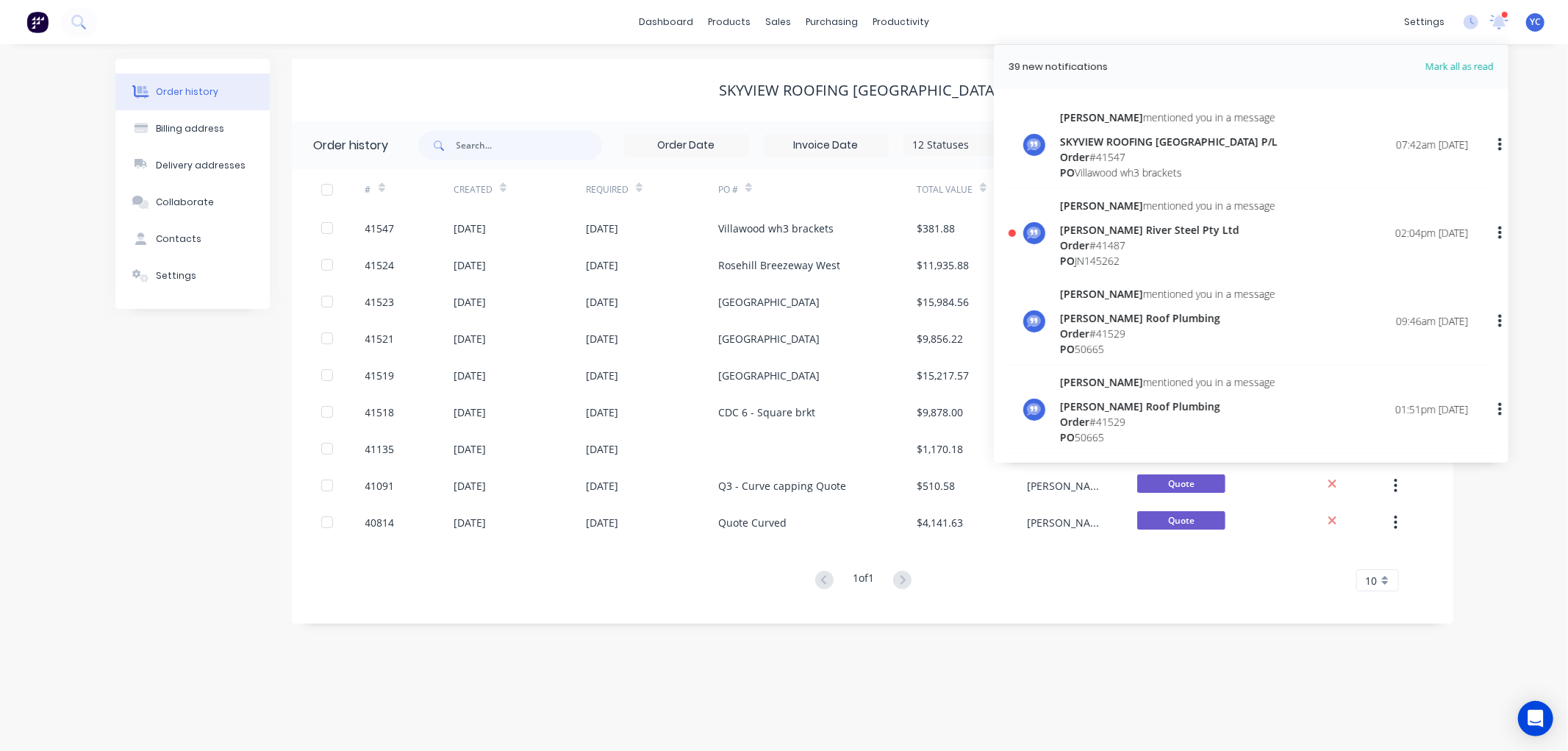
click at [1494, 25] on icon at bounding box center [1499, 20] width 13 height 12
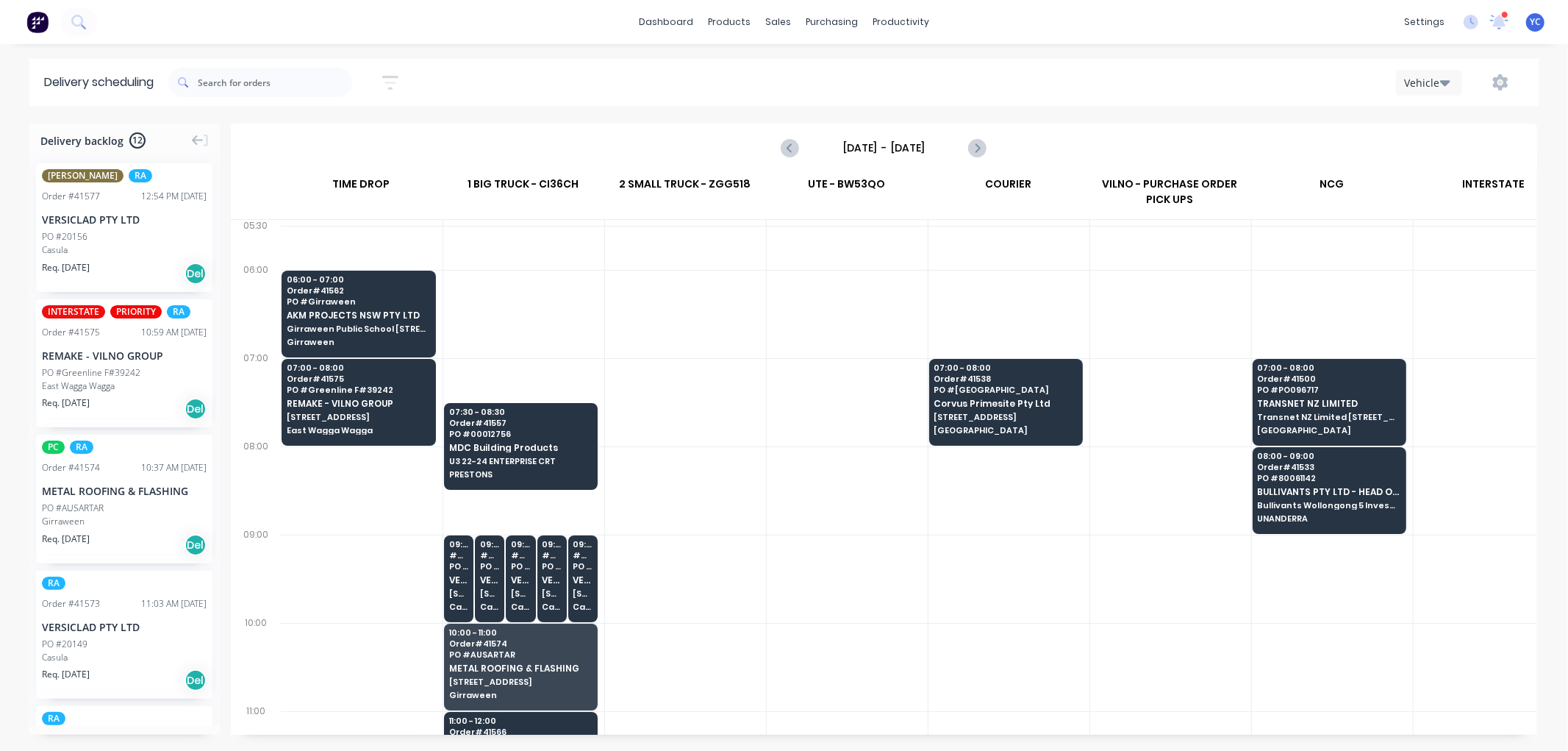
scroll to position [0, 1]
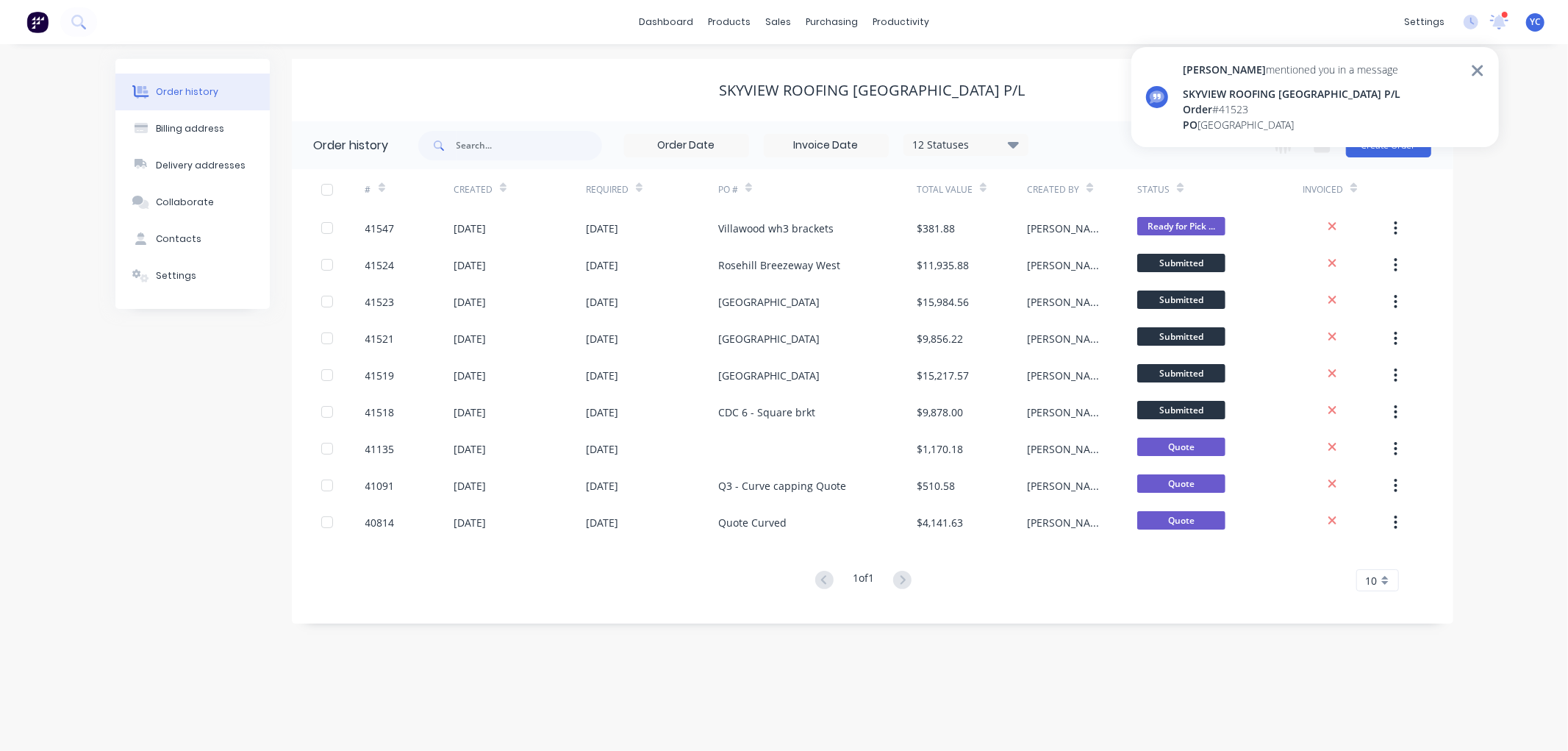
click at [1259, 67] on div "Kendall mentioned you in a message" at bounding box center [1292, 69] width 218 height 15
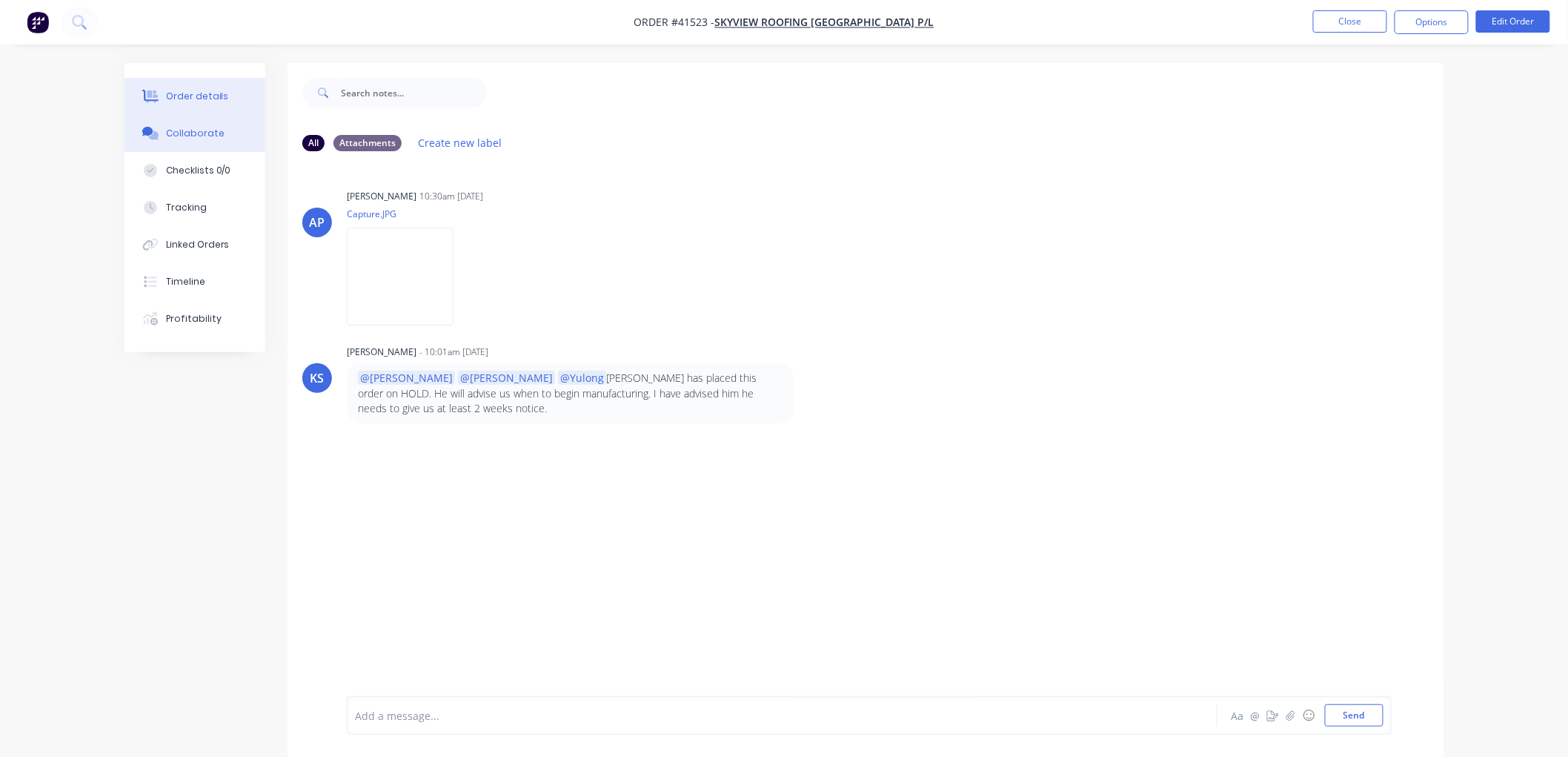
click at [196, 96] on div "Order details" at bounding box center [197, 95] width 63 height 13
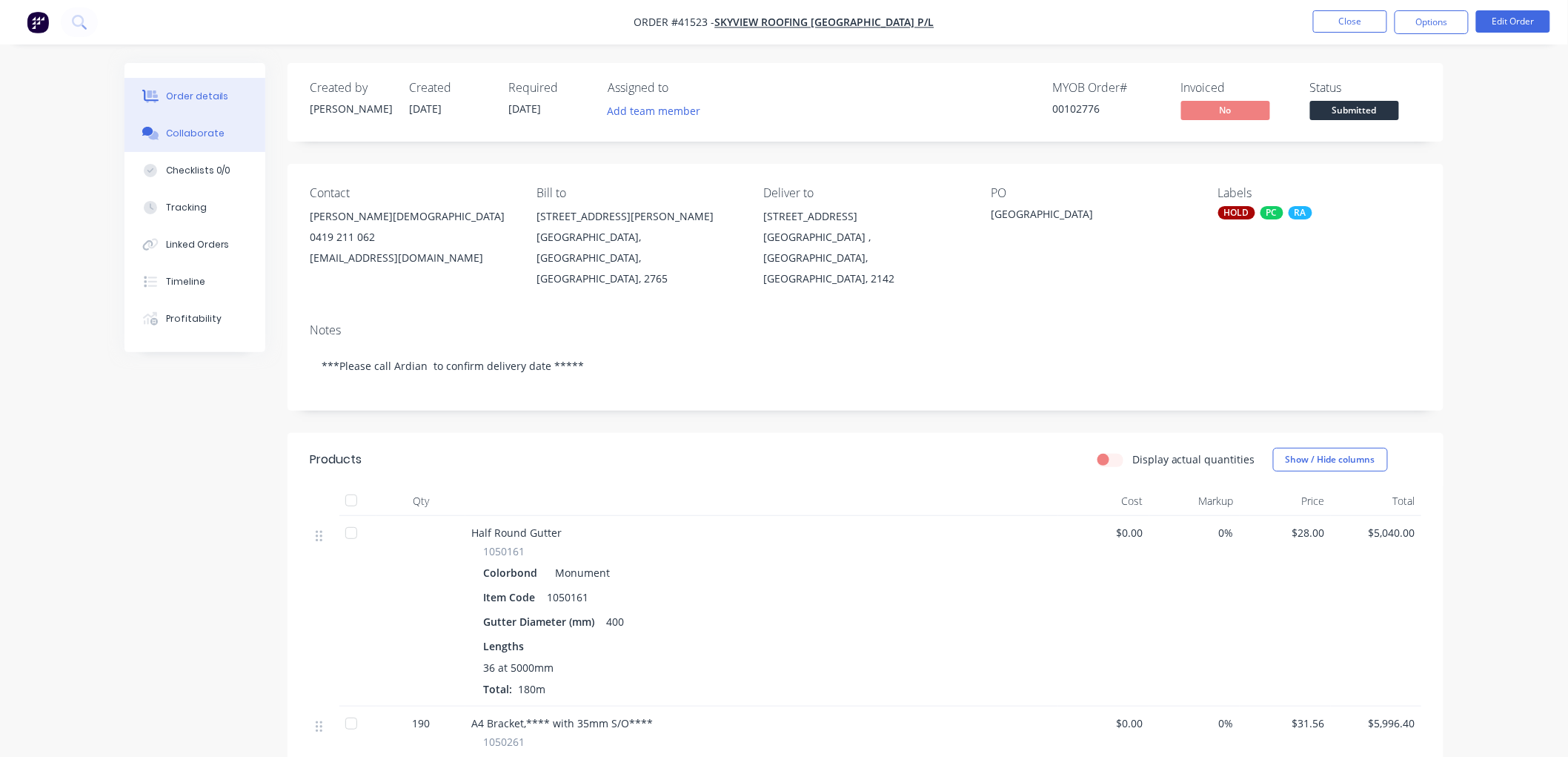
click at [211, 130] on div "Collaborate" at bounding box center [195, 133] width 58 height 13
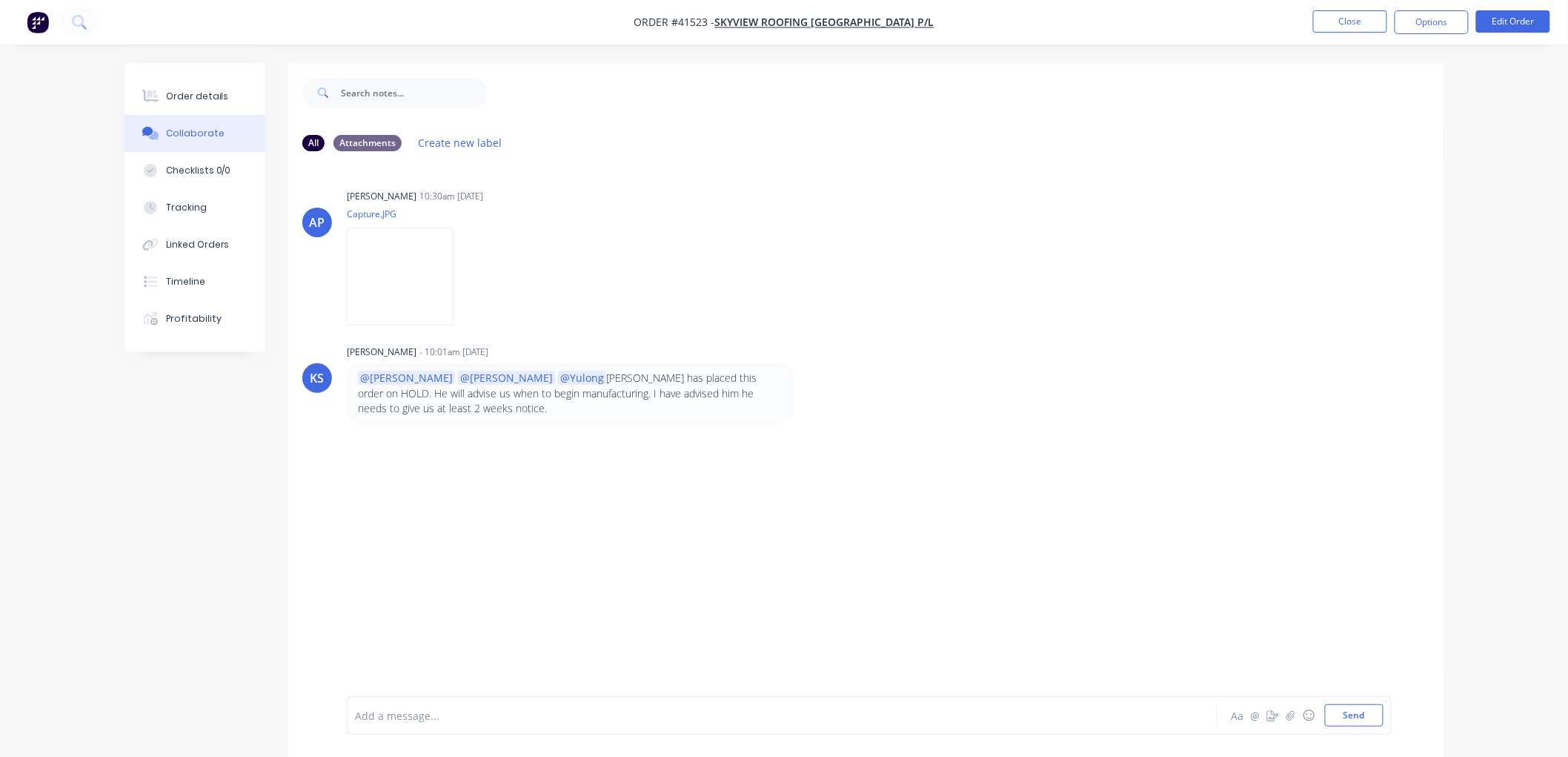
click at [605, 726] on div "Add a message... Aa @ ☺ Send" at bounding box center [869, 715] width 1045 height 39
click at [605, 715] on div at bounding box center [741, 716] width 771 height 16
click at [539, 719] on span "i will pass this onto Joe re powder coating component" at bounding box center [669, 716] width 334 height 14
click at [768, 711] on div "Thankyou @Kendall i will pass this onto Joe re powder coating component" at bounding box center [741, 716] width 771 height 16
click at [522, 716] on span "i will pass this onto Joe re powder coating component" at bounding box center [669, 716] width 334 height 14
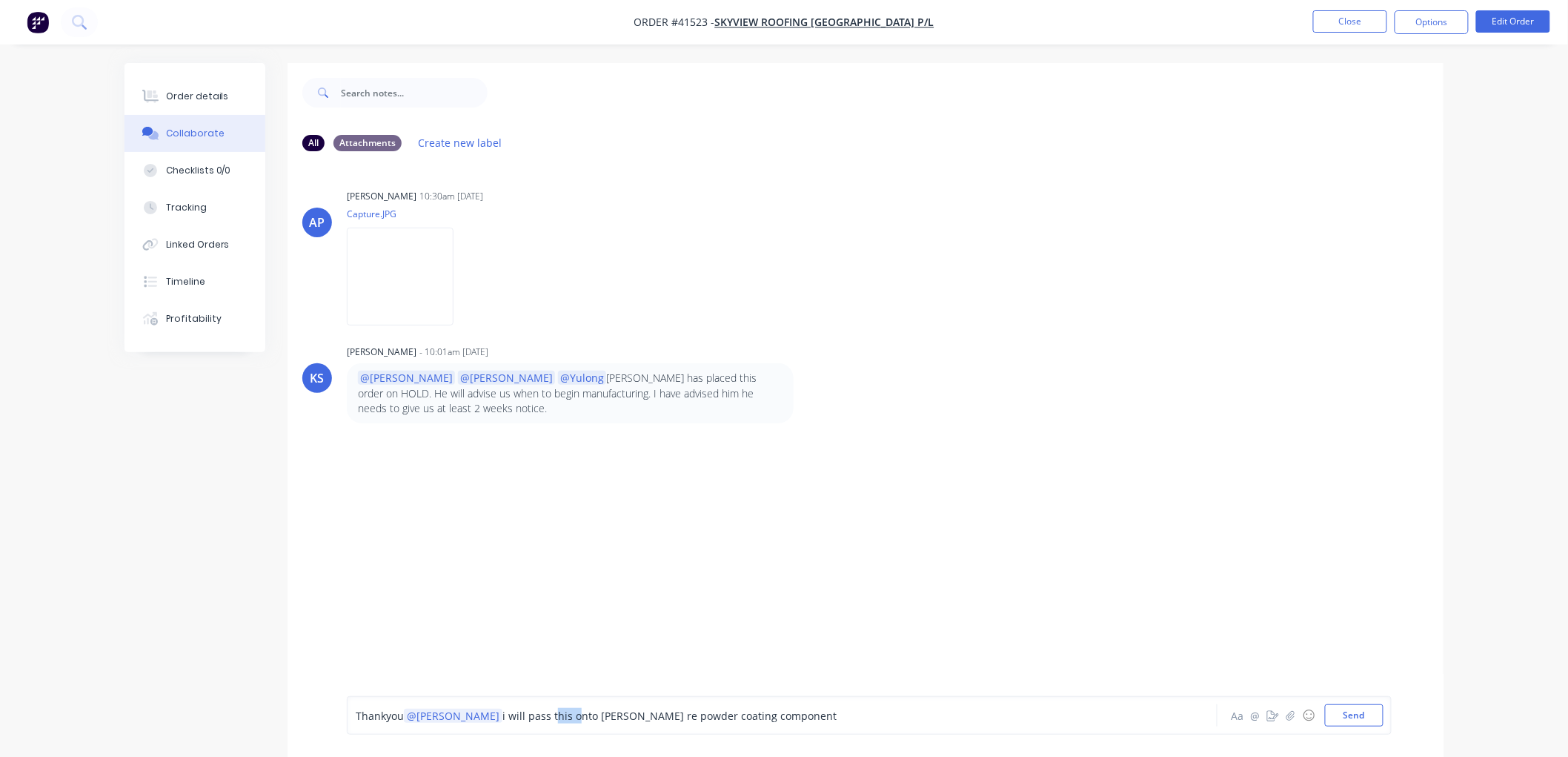
click at [522, 716] on span "i will pass this onto Joe re powder coating component" at bounding box center [669, 716] width 334 height 14
click at [851, 716] on div "Thankyou @Kendall i will pass onto Joe re powder coating component" at bounding box center [741, 716] width 771 height 16
click at [1374, 715] on button "Send" at bounding box center [1354, 715] width 58 height 23
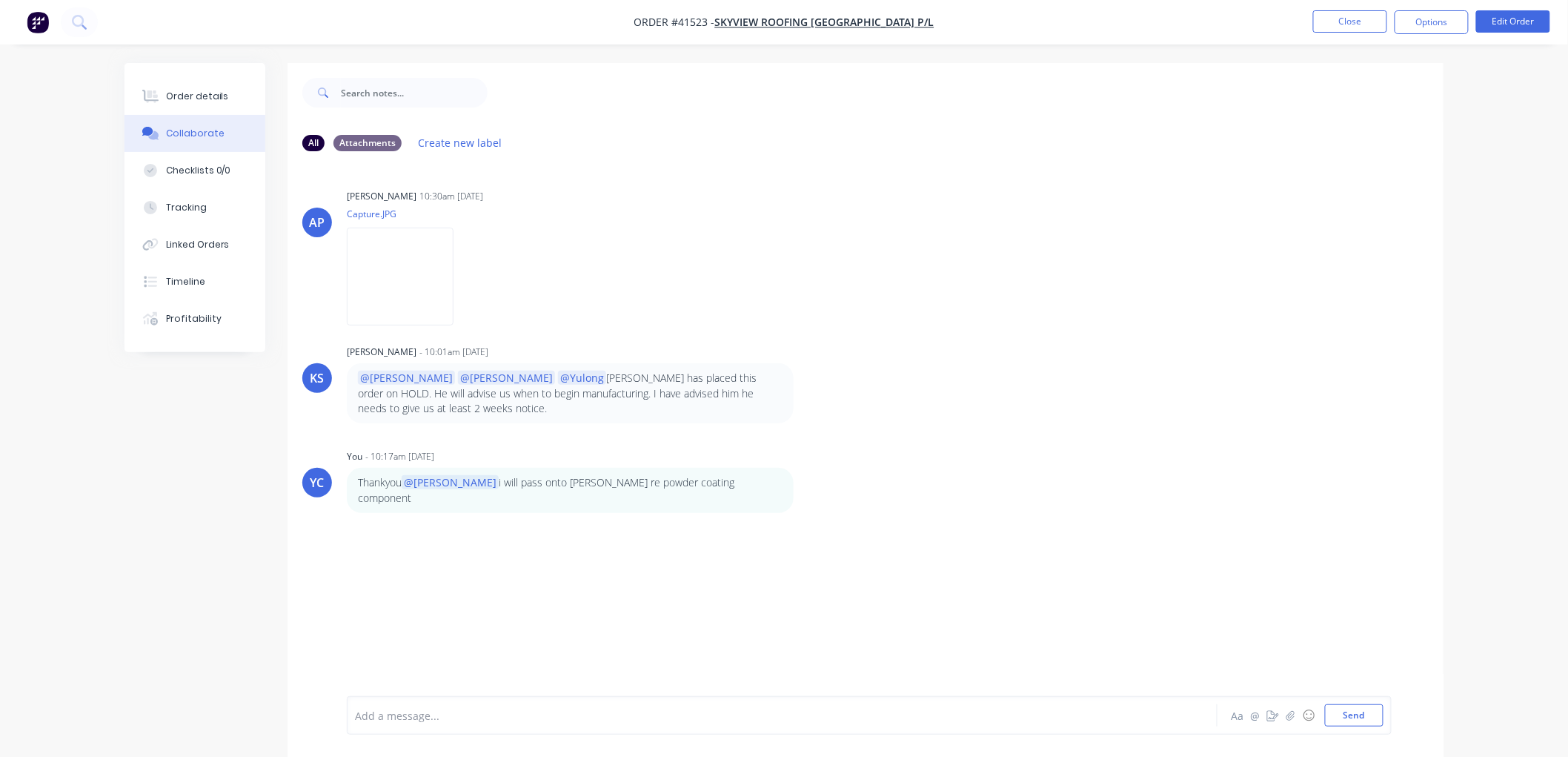
click at [713, 19] on span "Order #41523 -" at bounding box center [675, 23] width 81 height 14
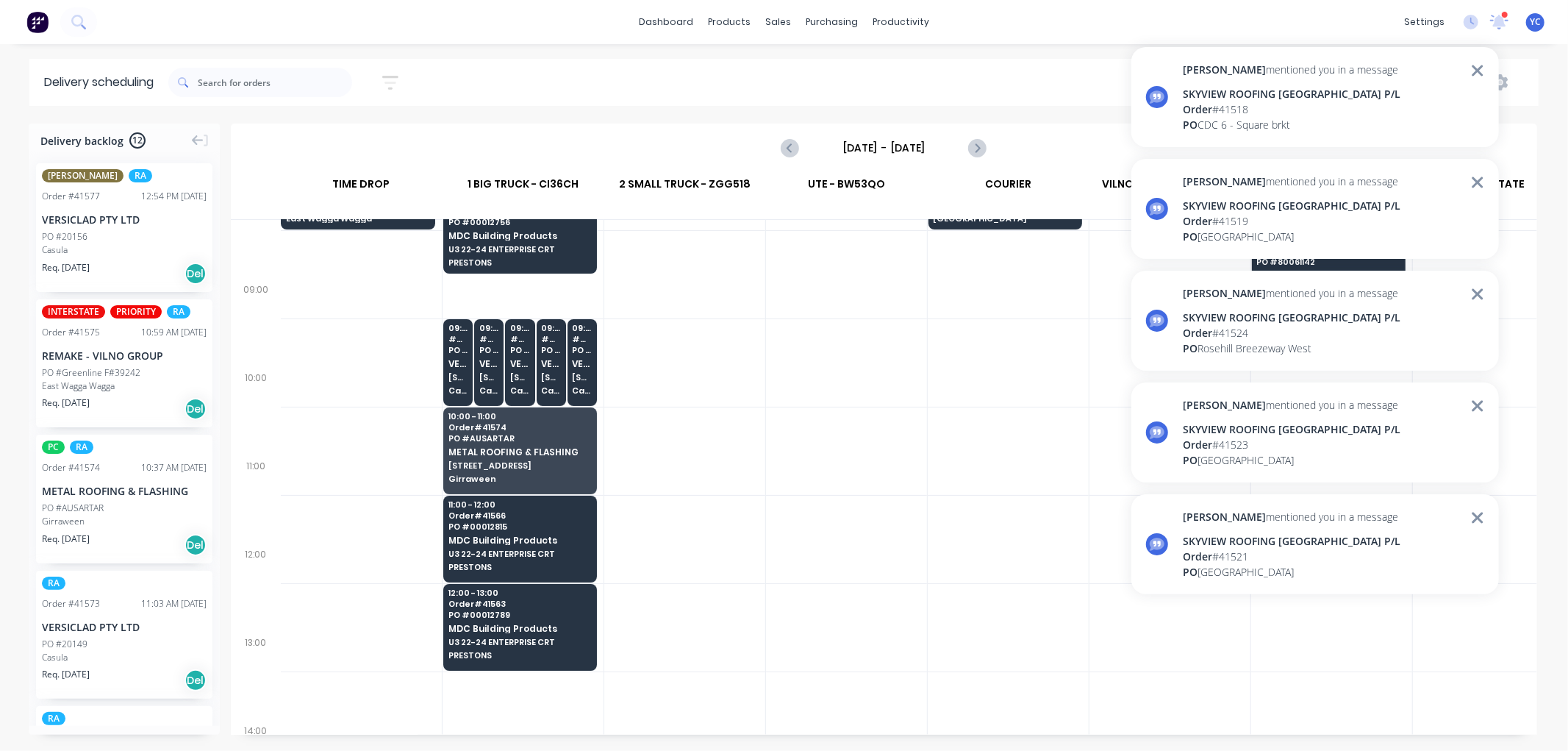
scroll to position [245, 1]
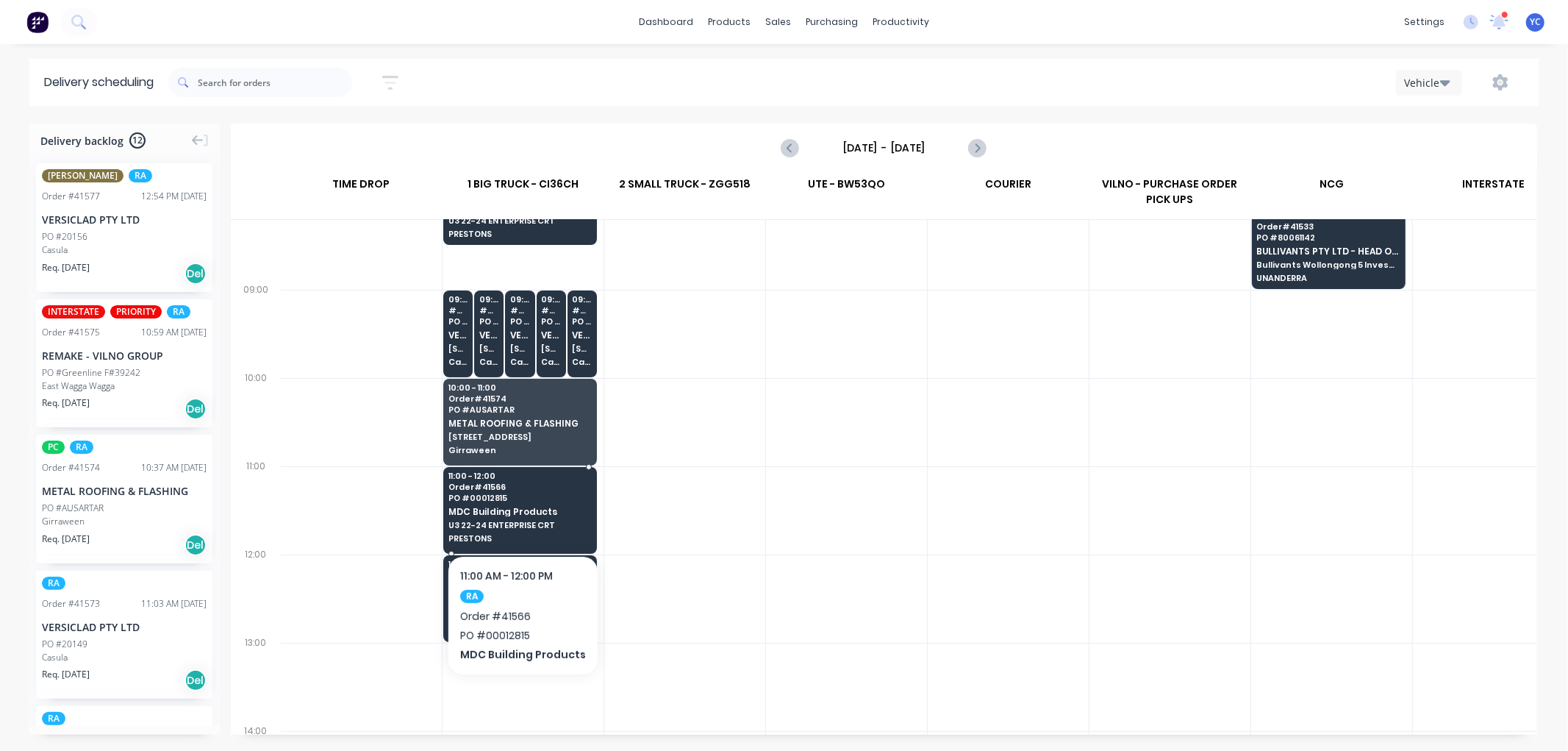
click at [547, 532] on div "11:00 - 12:00 Order # 41566 PO # 00012815 MDC Building Products U3 22-24 ENTERP…" at bounding box center [521, 508] width 152 height 82
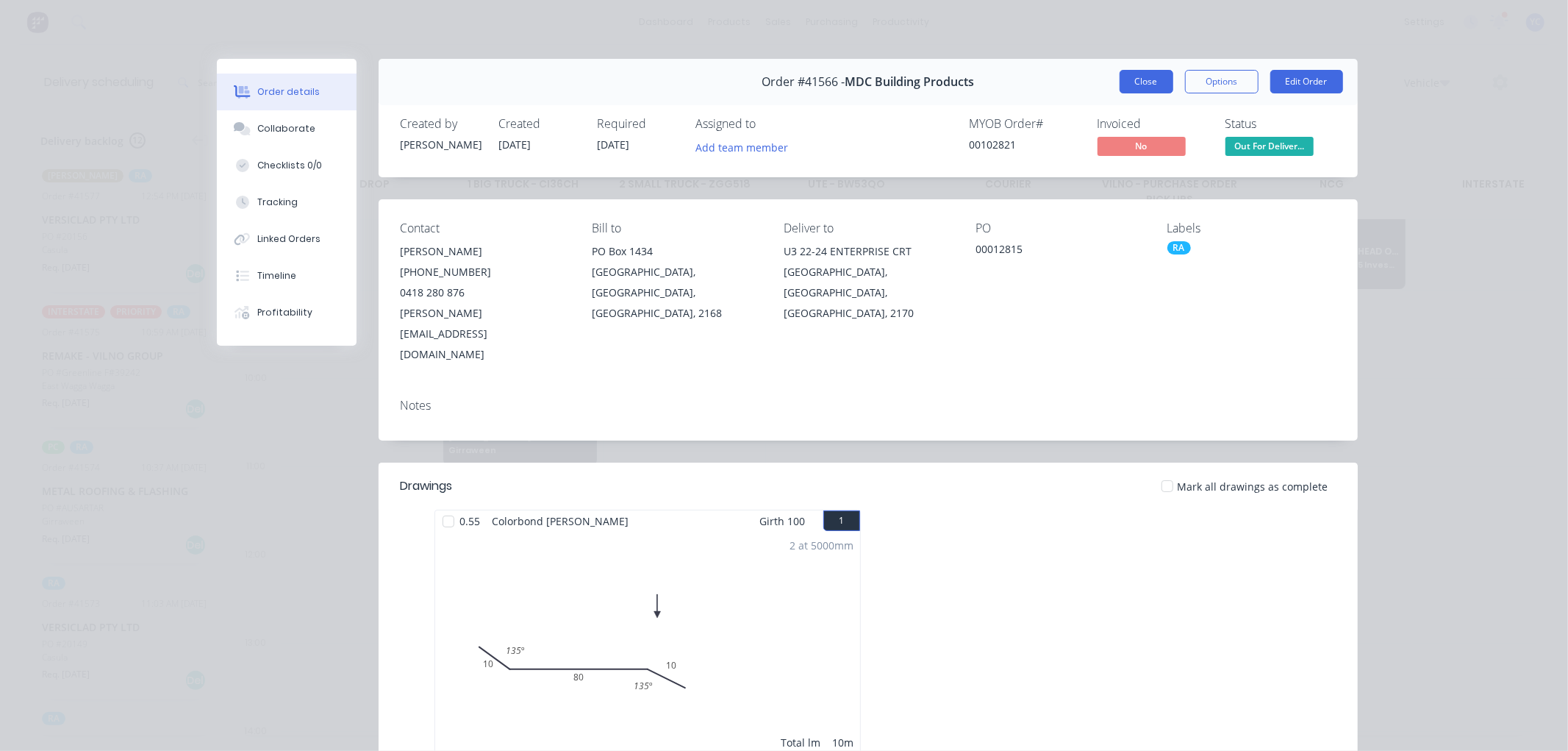
click at [1133, 82] on button "Close" at bounding box center [1147, 82] width 54 height 24
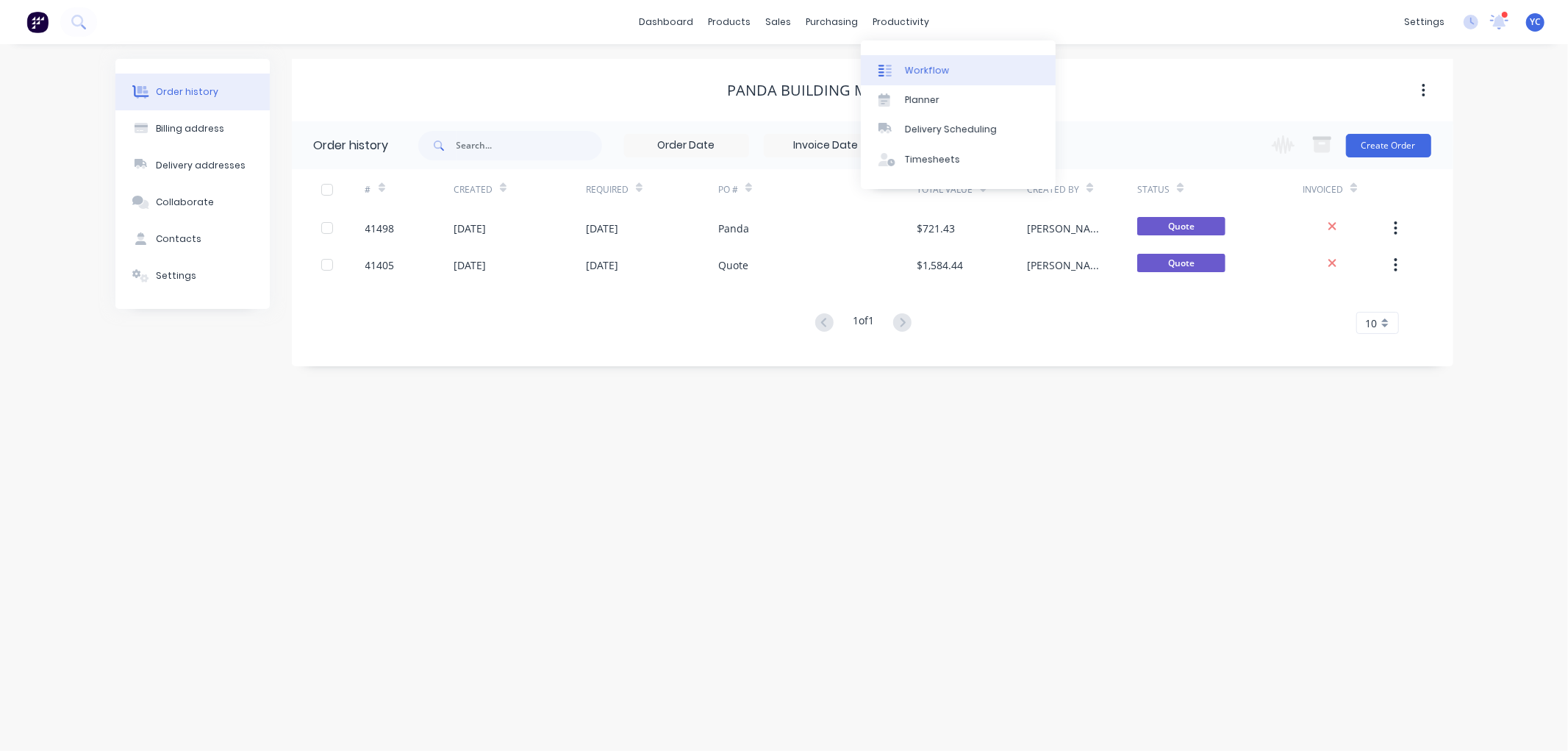
click at [930, 73] on div "Workflow" at bounding box center [926, 70] width 44 height 13
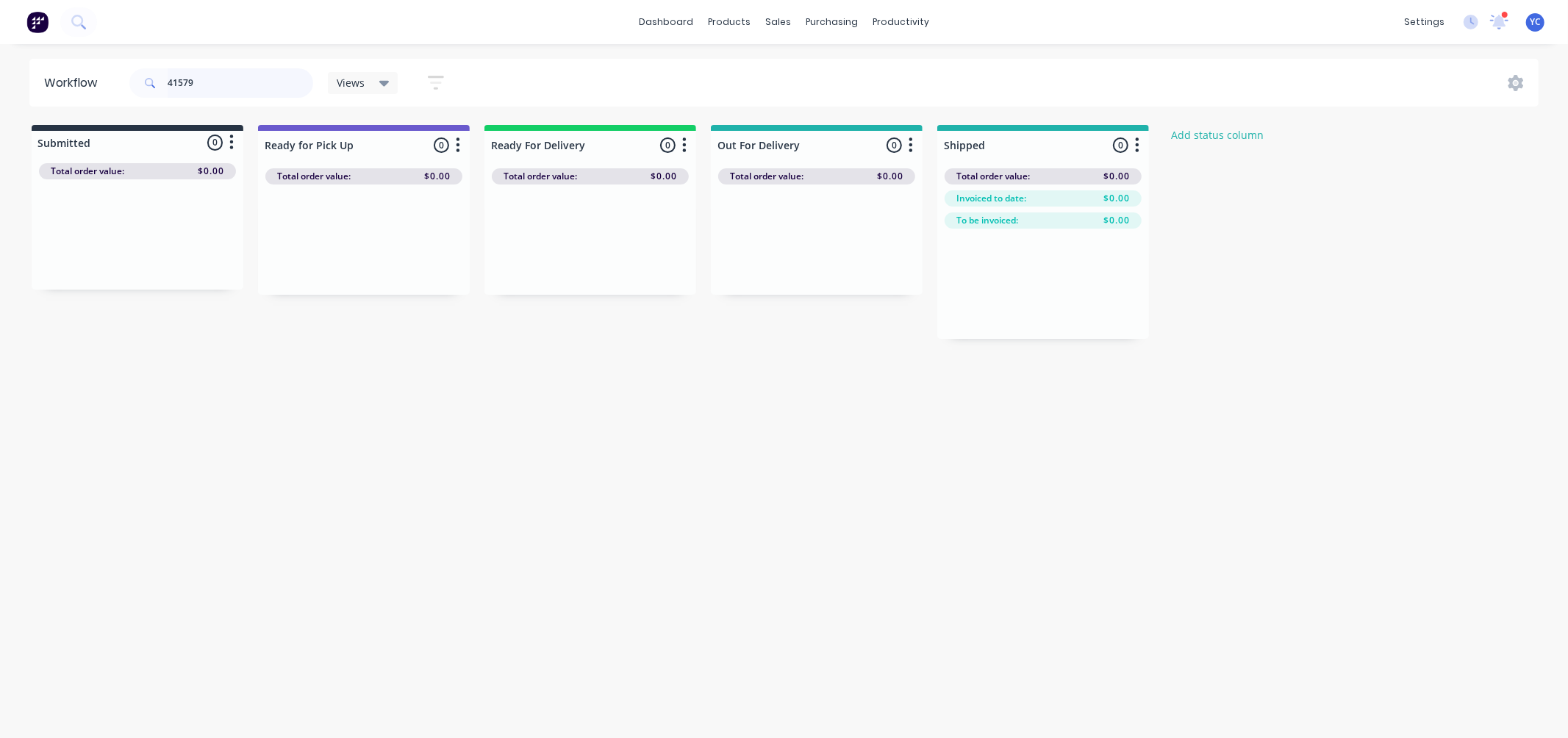
click at [226, 89] on input "41579" at bounding box center [240, 83] width 146 height 29
click at [395, 396] on div "Mark as Picked Up" at bounding box center [378, 399] width 148 height 30
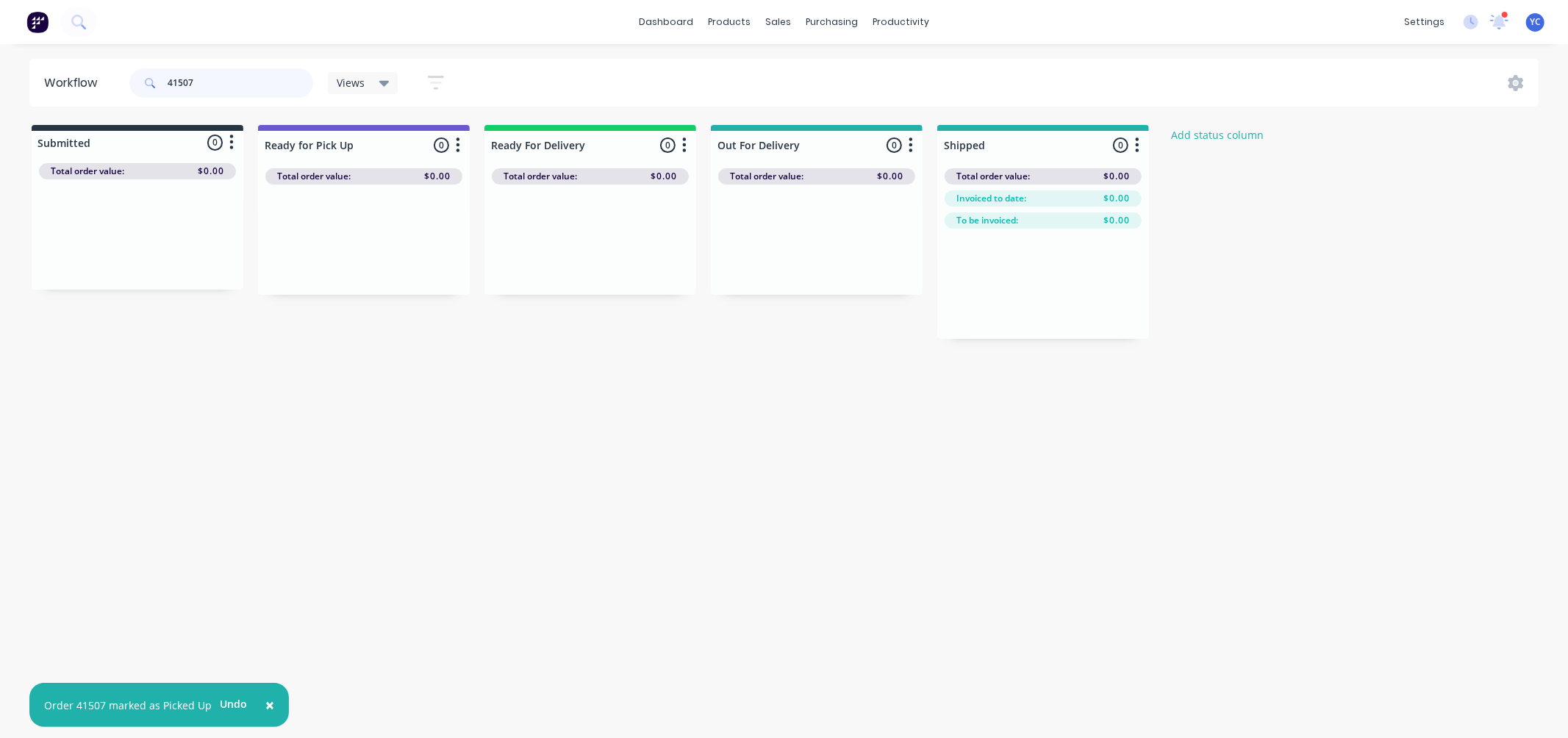
click at [202, 79] on input "41507" at bounding box center [240, 83] width 146 height 29
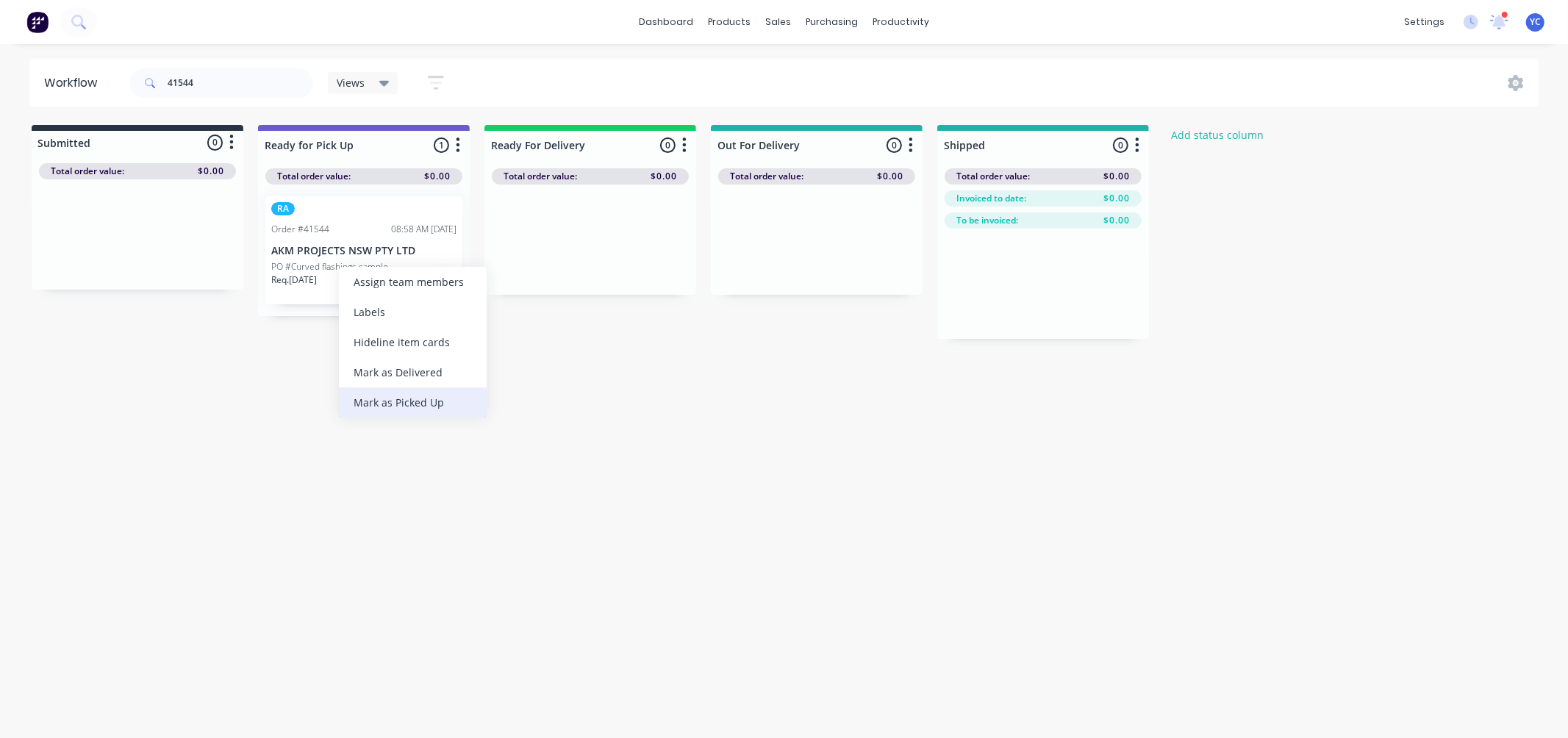
click at [447, 398] on div "Mark as Picked Up" at bounding box center [413, 402] width 148 height 30
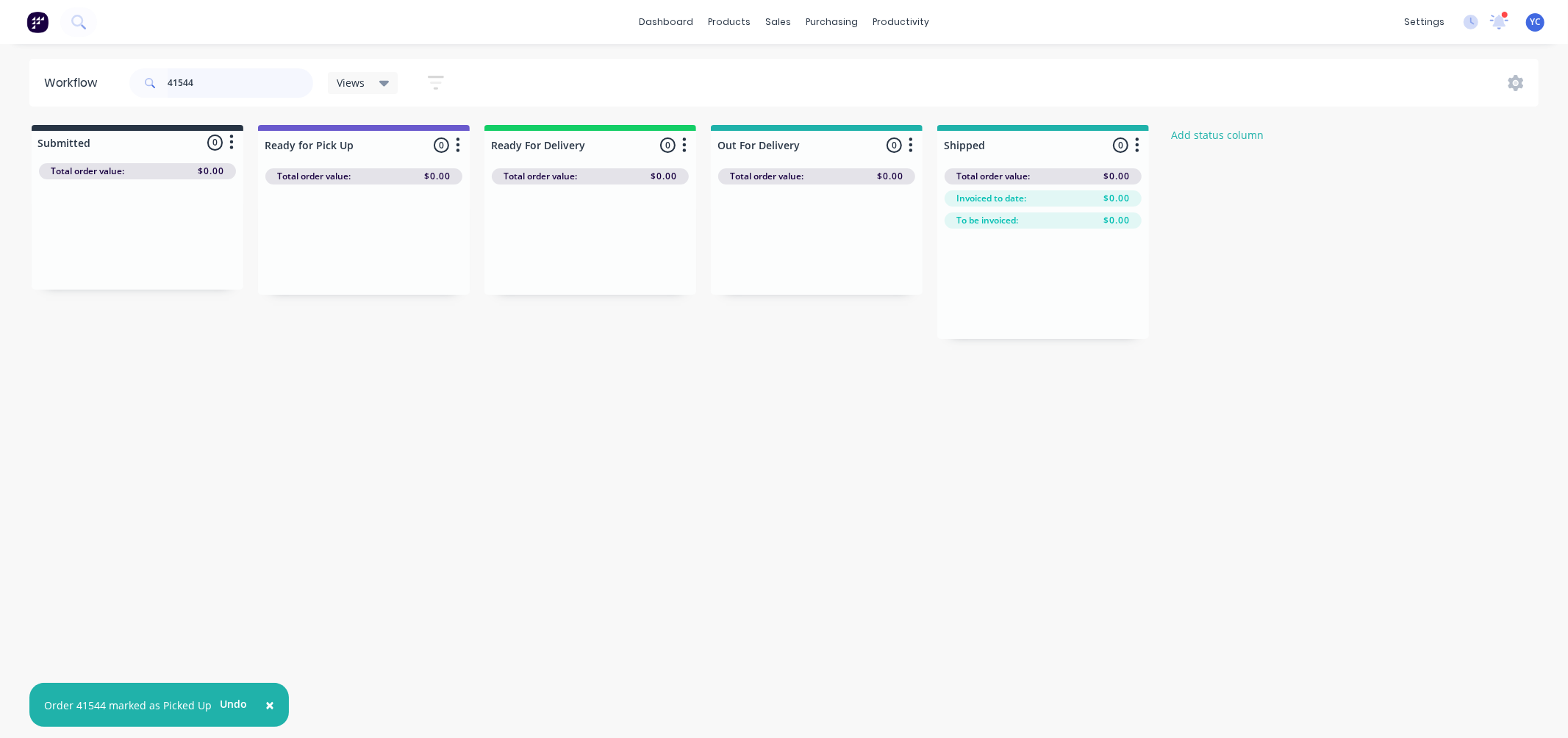
click at [240, 87] on input "41544" at bounding box center [240, 83] width 146 height 29
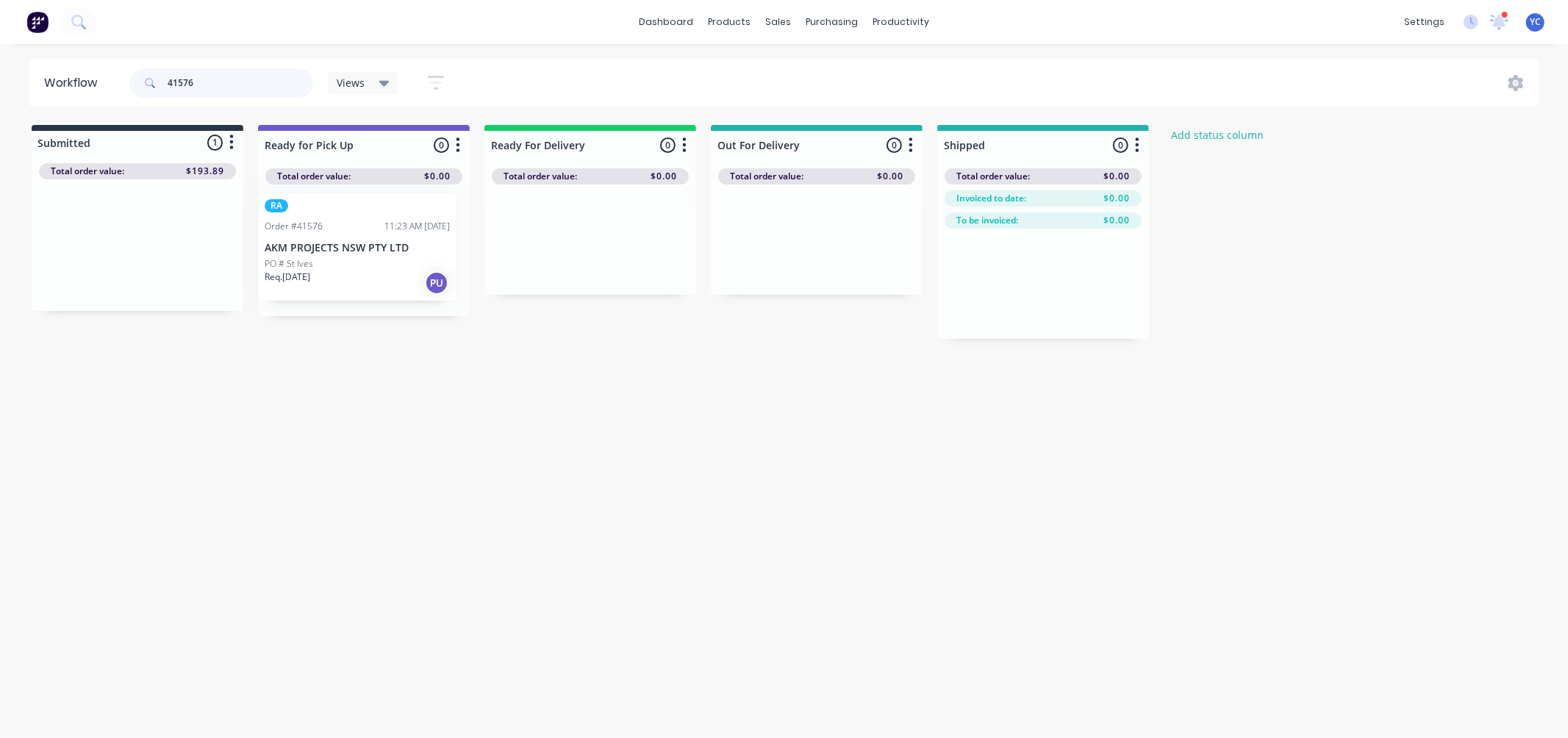
drag, startPoint x: 140, startPoint y: 256, endPoint x: 365, endPoint y: 258, distance: 225.0
click at [365, 258] on div "Submitted 1 Status colour #273444 hex #273444 Save Cancel Summaries Total order…" at bounding box center [789, 232] width 1599 height 214
click at [439, 391] on div "Mark as Picked Up" at bounding box center [442, 392] width 148 height 30
click at [209, 74] on input "41576" at bounding box center [240, 83] width 146 height 29
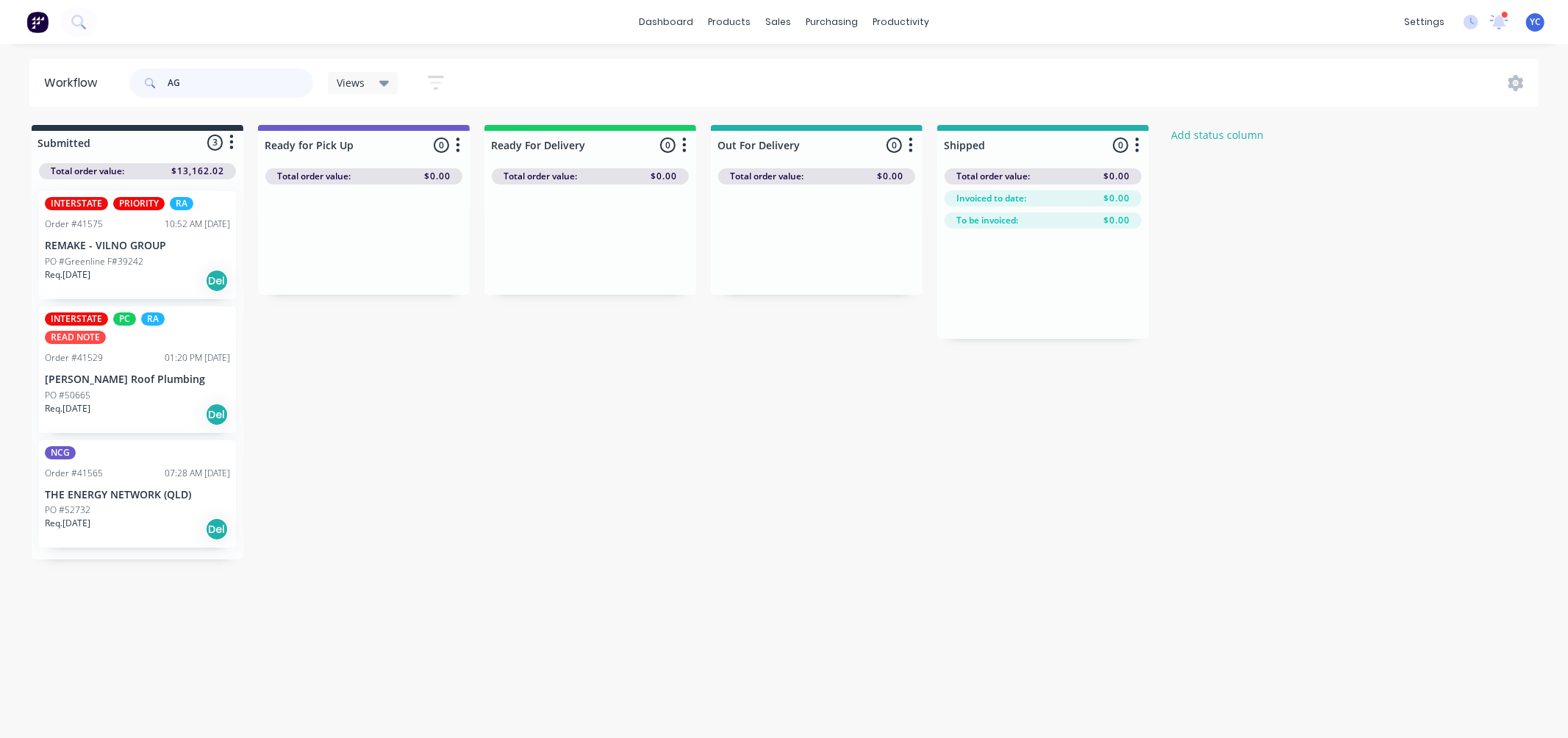
click at [291, 89] on input "AG" at bounding box center [240, 83] width 146 height 29
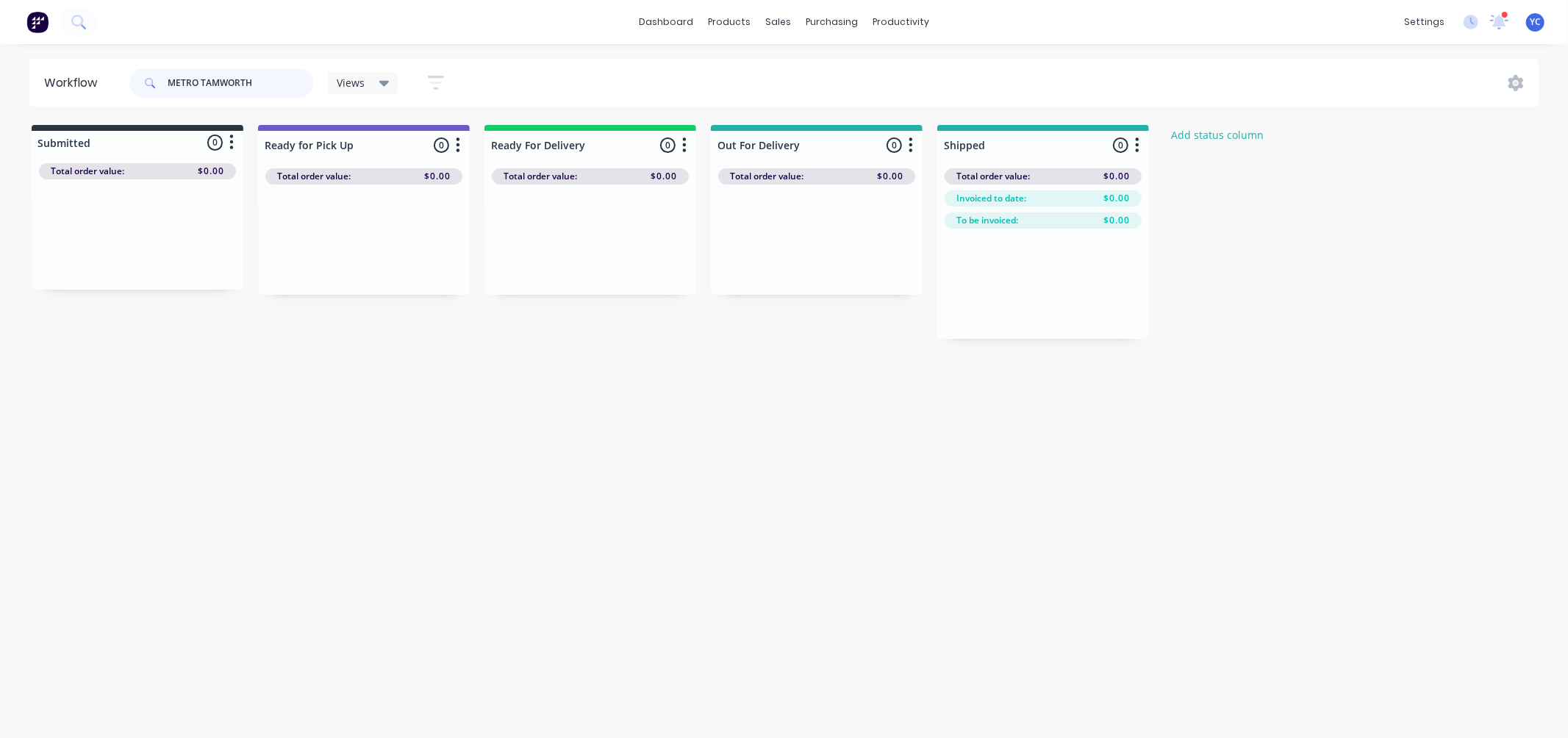
click at [186, 78] on input "METRO TAMWORTH" at bounding box center [240, 83] width 146 height 29
click at [346, 268] on div "PO #83583" at bounding box center [364, 267] width 186 height 13
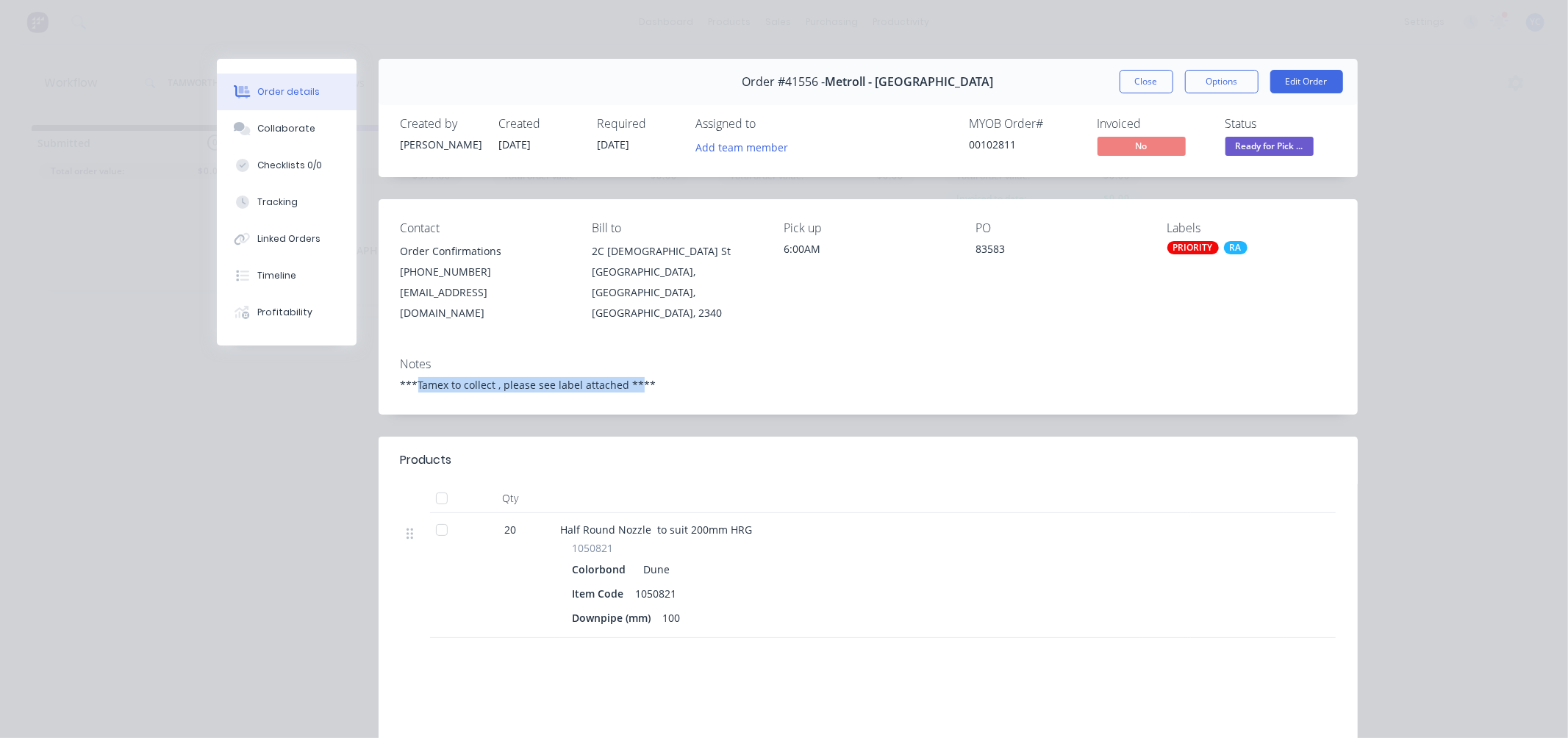
drag, startPoint x: 631, startPoint y: 364, endPoint x: 412, endPoint y: 384, distance: 219.9
click at [412, 384] on div "Notes ***Tamex to collect , please see label attached ****" at bounding box center [868, 381] width 979 height 69
click at [509, 377] on div "***Tamex to collect , please see label attached ****" at bounding box center [868, 385] width 935 height 15
click at [826, 79] on span "Order #41556 -" at bounding box center [784, 82] width 83 height 14
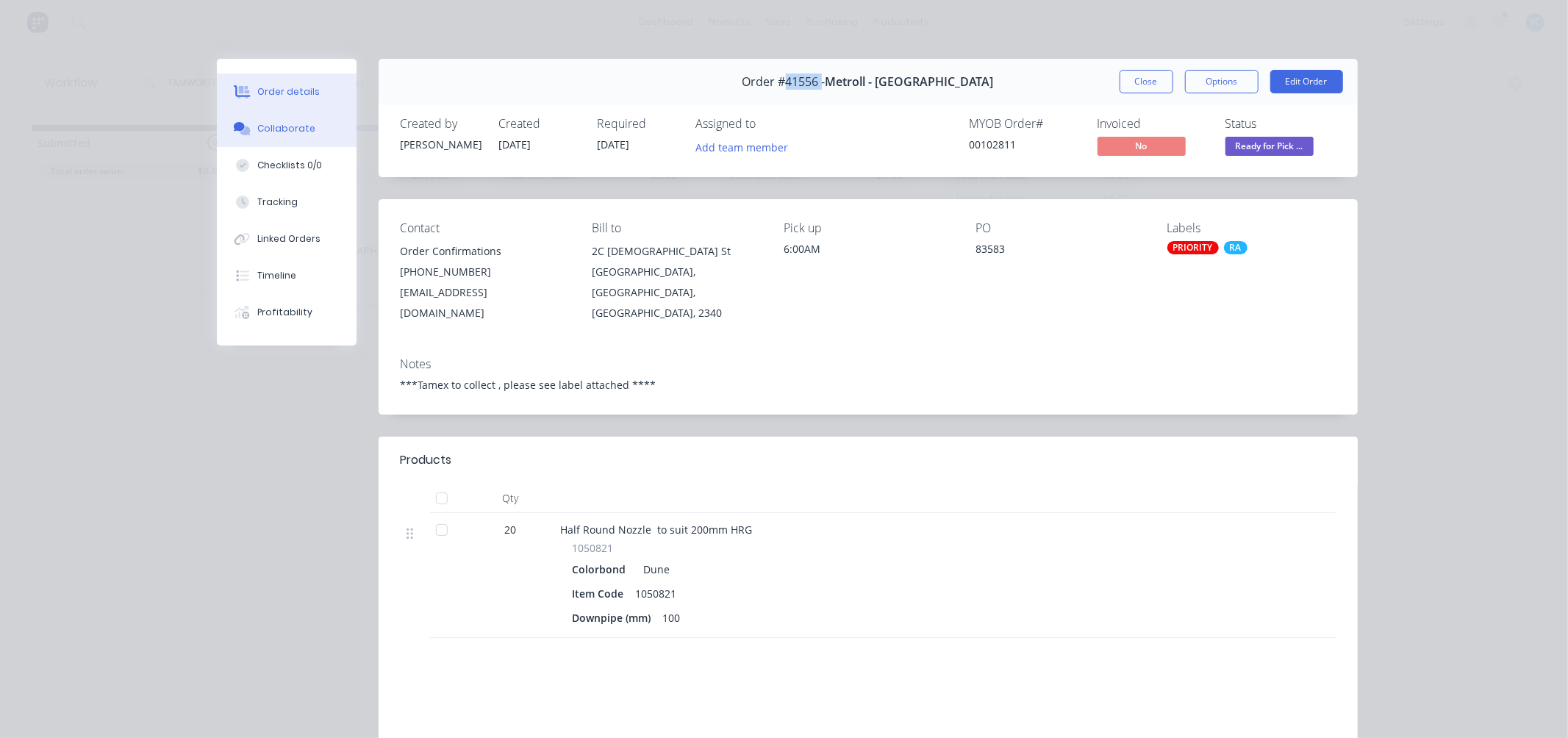
click at [283, 131] on div "Collaborate" at bounding box center [286, 128] width 58 height 13
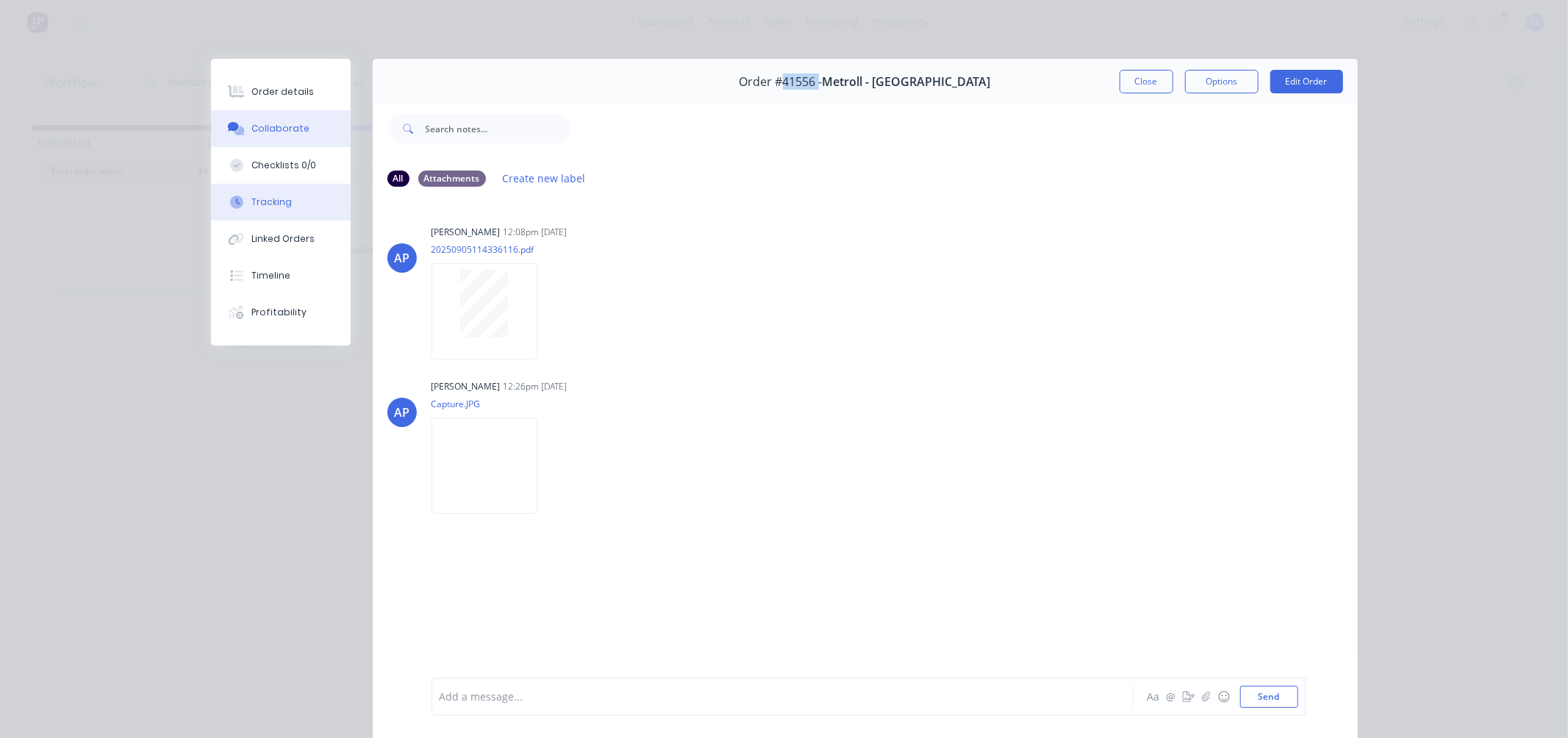
click at [276, 206] on div "Tracking" at bounding box center [271, 202] width 40 height 13
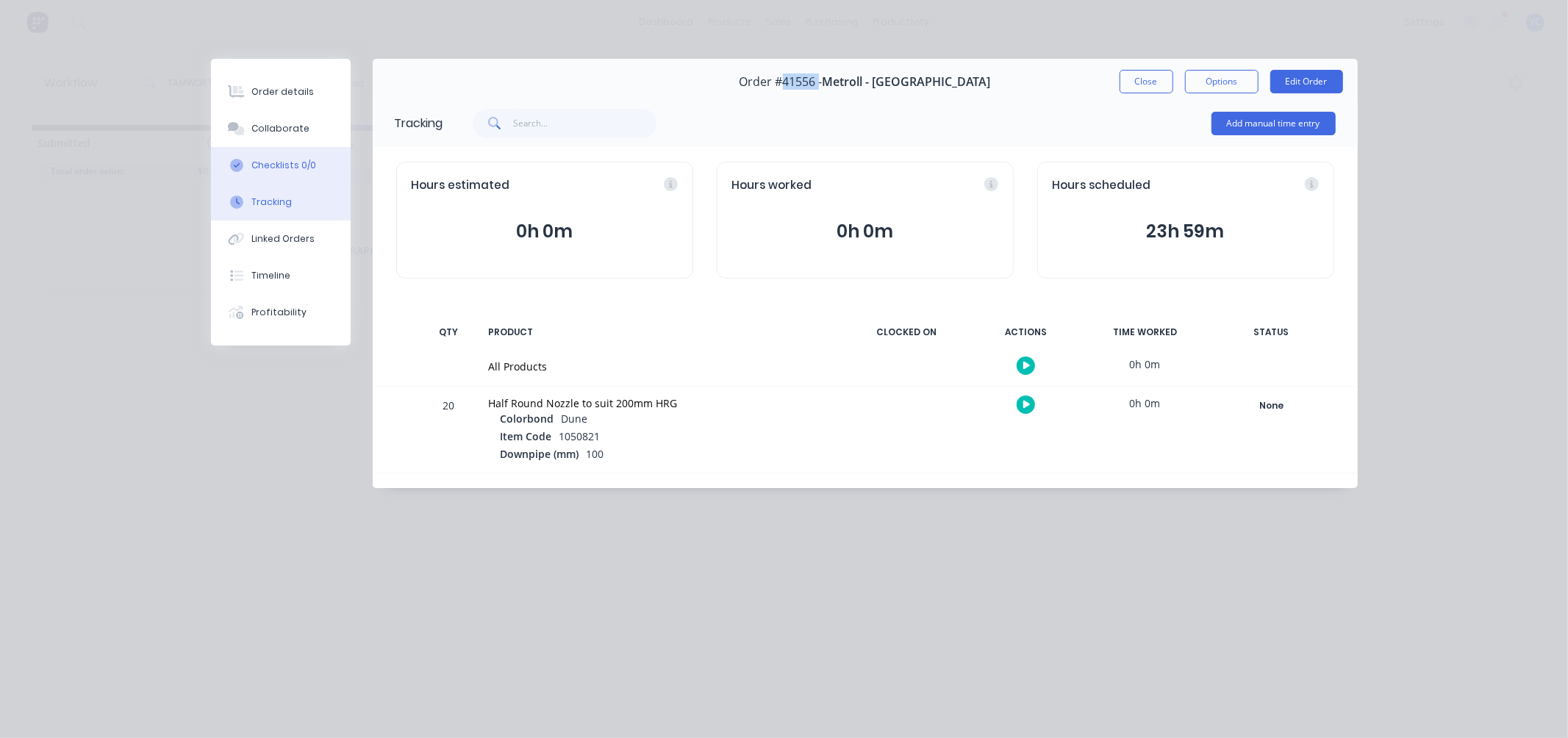
click at [283, 172] on button "Checklists 0/0" at bounding box center [280, 166] width 139 height 37
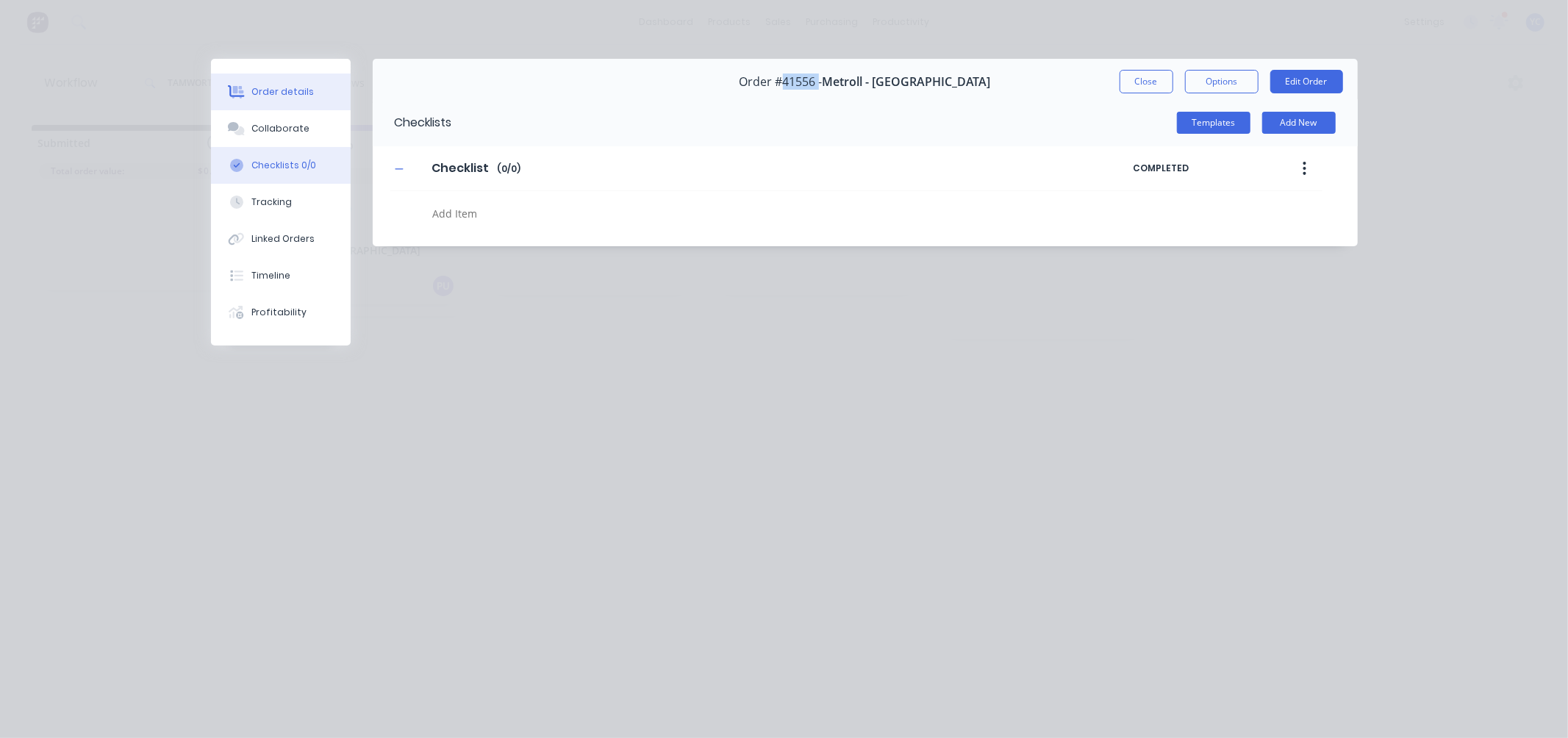
click at [290, 97] on div "Order details" at bounding box center [282, 92] width 62 height 13
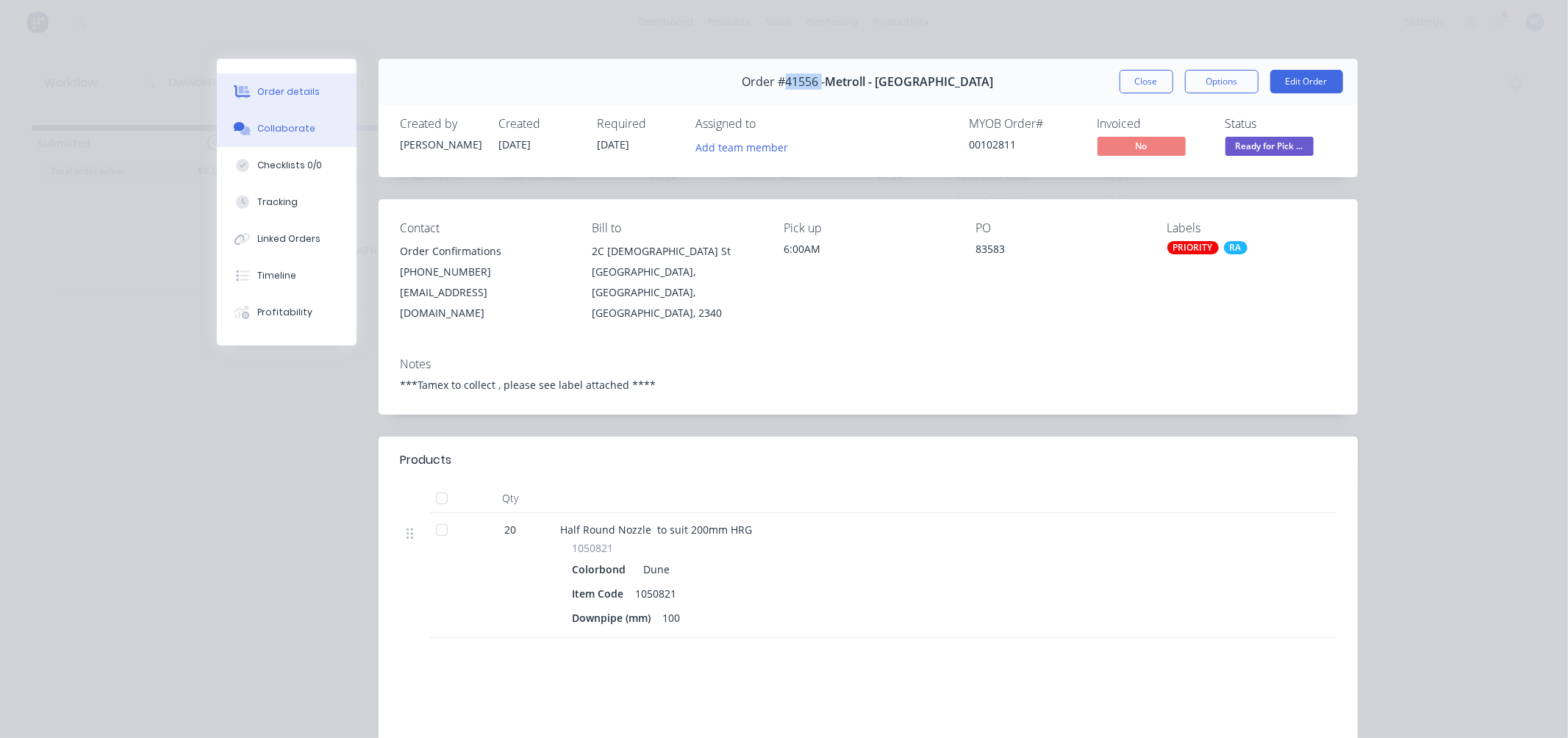
click at [295, 122] on div "Collaborate" at bounding box center [286, 128] width 58 height 13
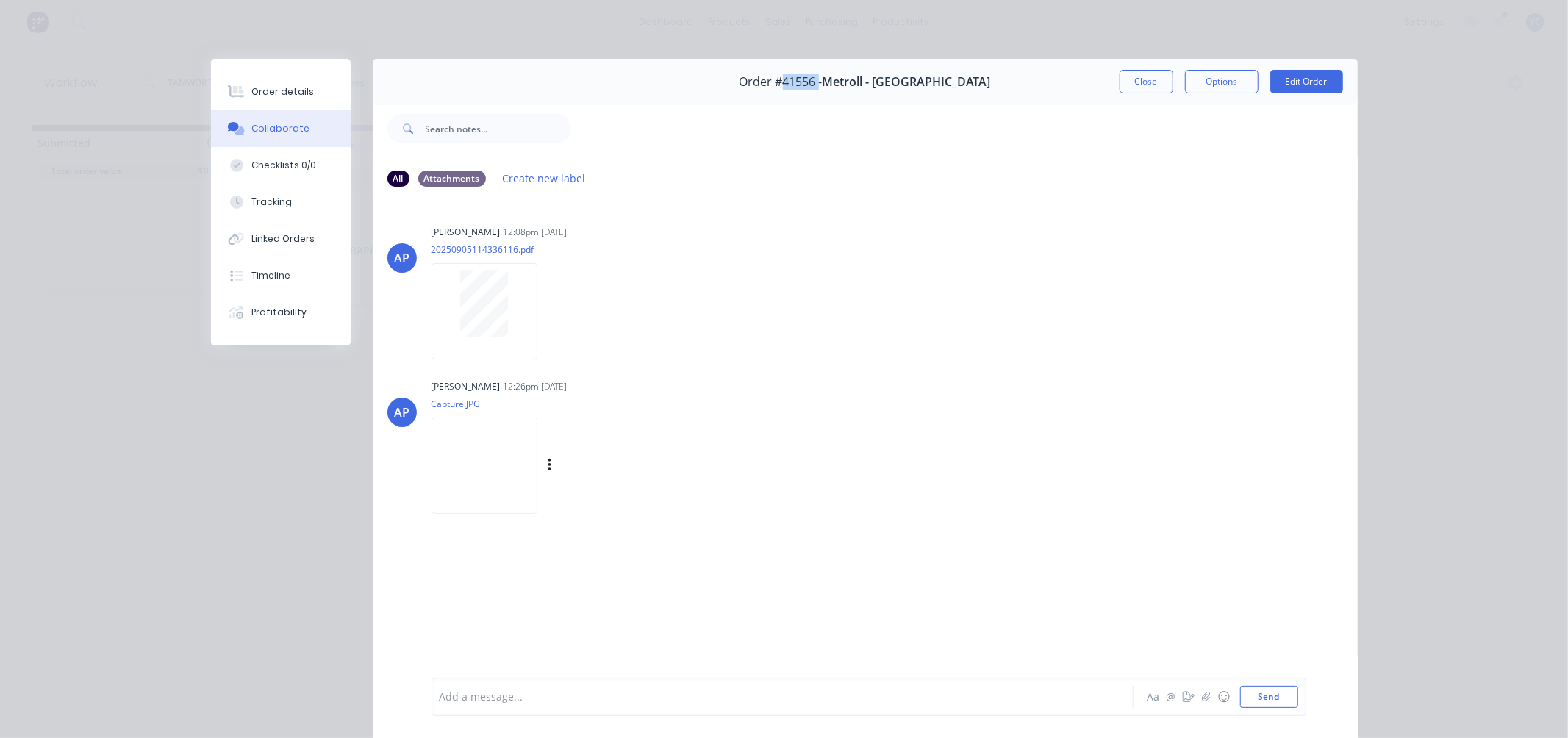
click at [519, 456] on img at bounding box center [484, 465] width 106 height 96
click at [533, 173] on button "Create new label" at bounding box center [544, 179] width 99 height 20
click at [397, 181] on div "All" at bounding box center [398, 177] width 22 height 16
click at [266, 193] on button "Tracking" at bounding box center [280, 203] width 139 height 37
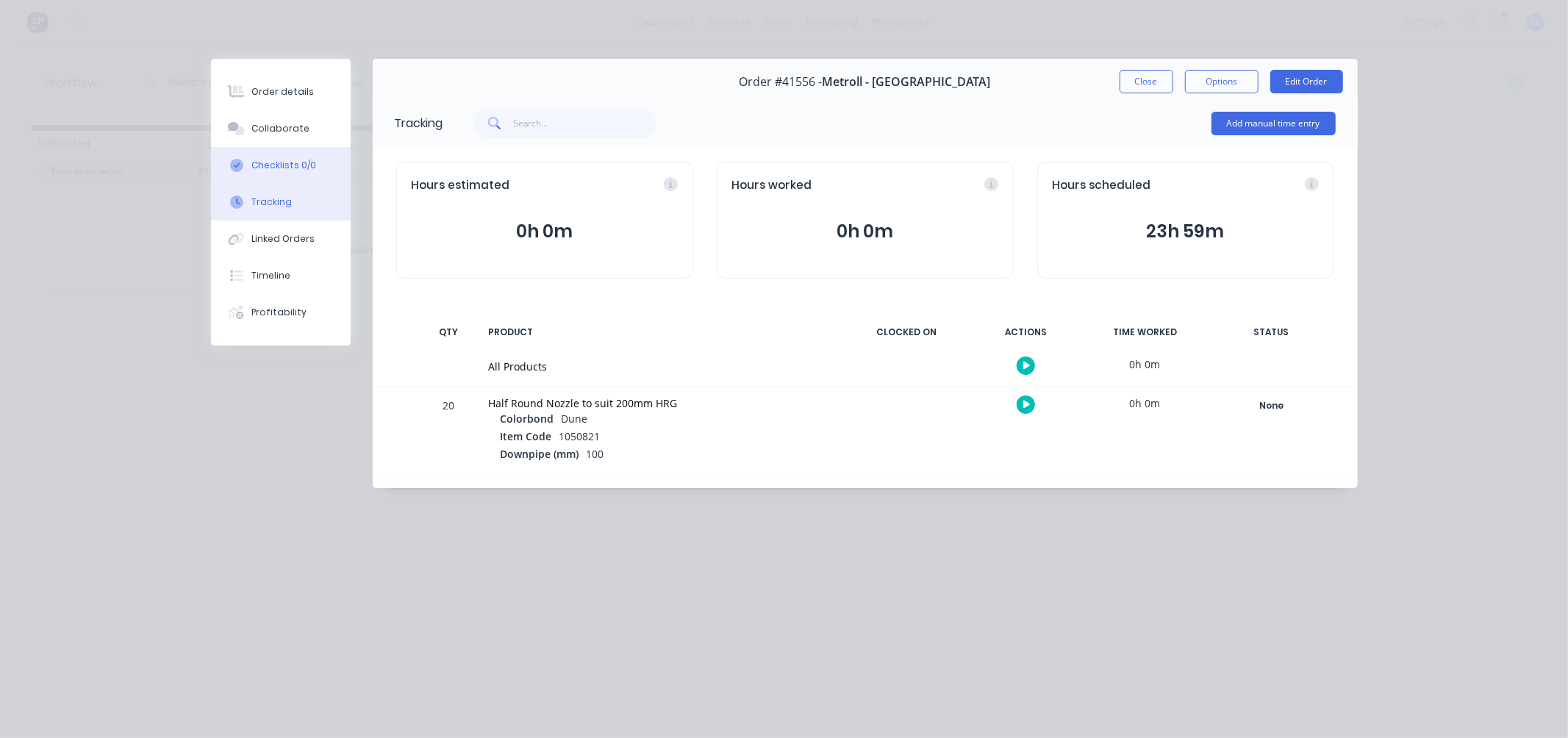
click at [273, 164] on div "Checklists 0/0" at bounding box center [283, 165] width 65 height 13
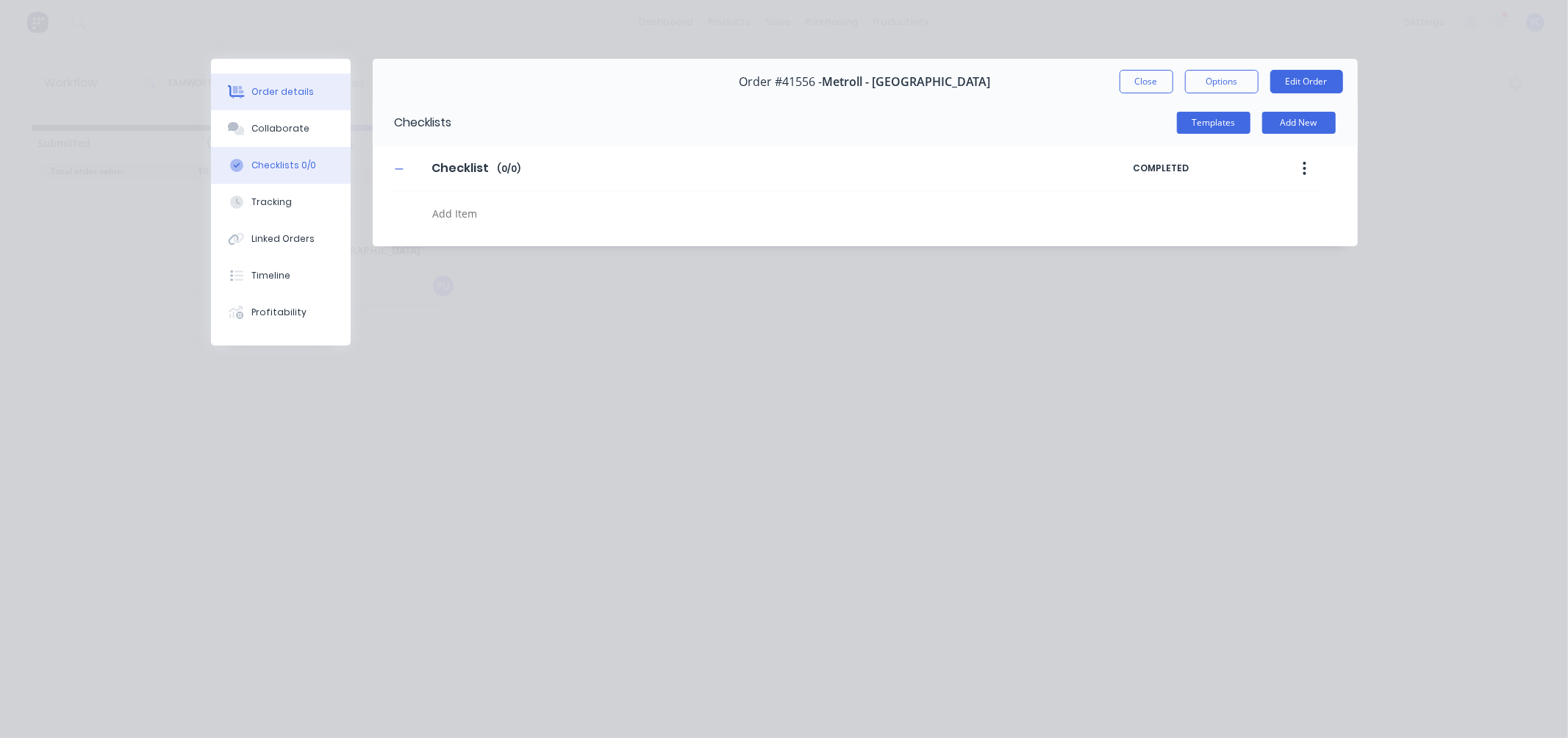
click at [288, 96] on div "Order details" at bounding box center [282, 92] width 62 height 13
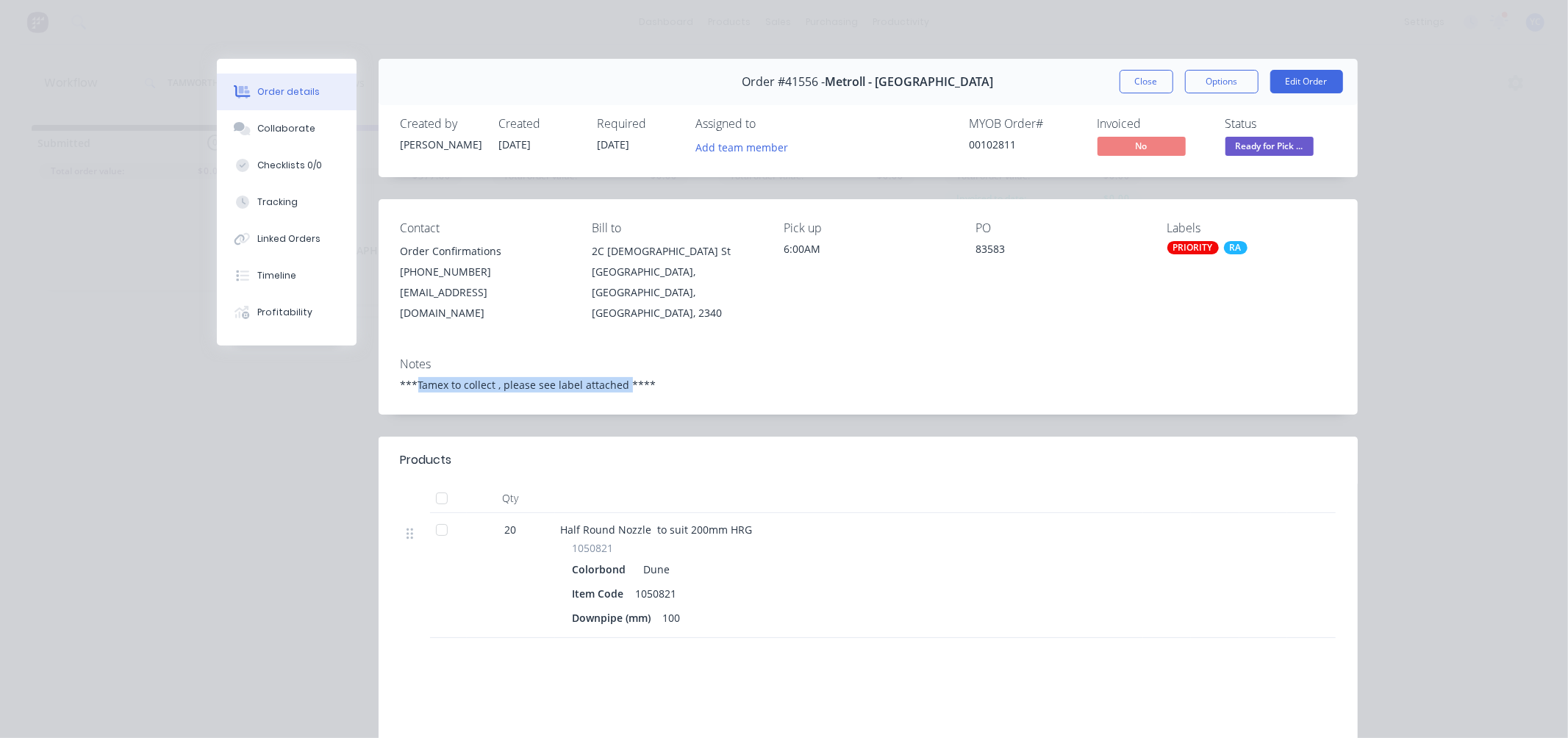
drag, startPoint x: 410, startPoint y: 367, endPoint x: 620, endPoint y: 364, distance: 210.0
click at [620, 377] on div "***Tamex to collect , please see label attached ****" at bounding box center [868, 385] width 935 height 15
click at [297, 159] on div "Checklists 0/0" at bounding box center [290, 165] width 65 height 13
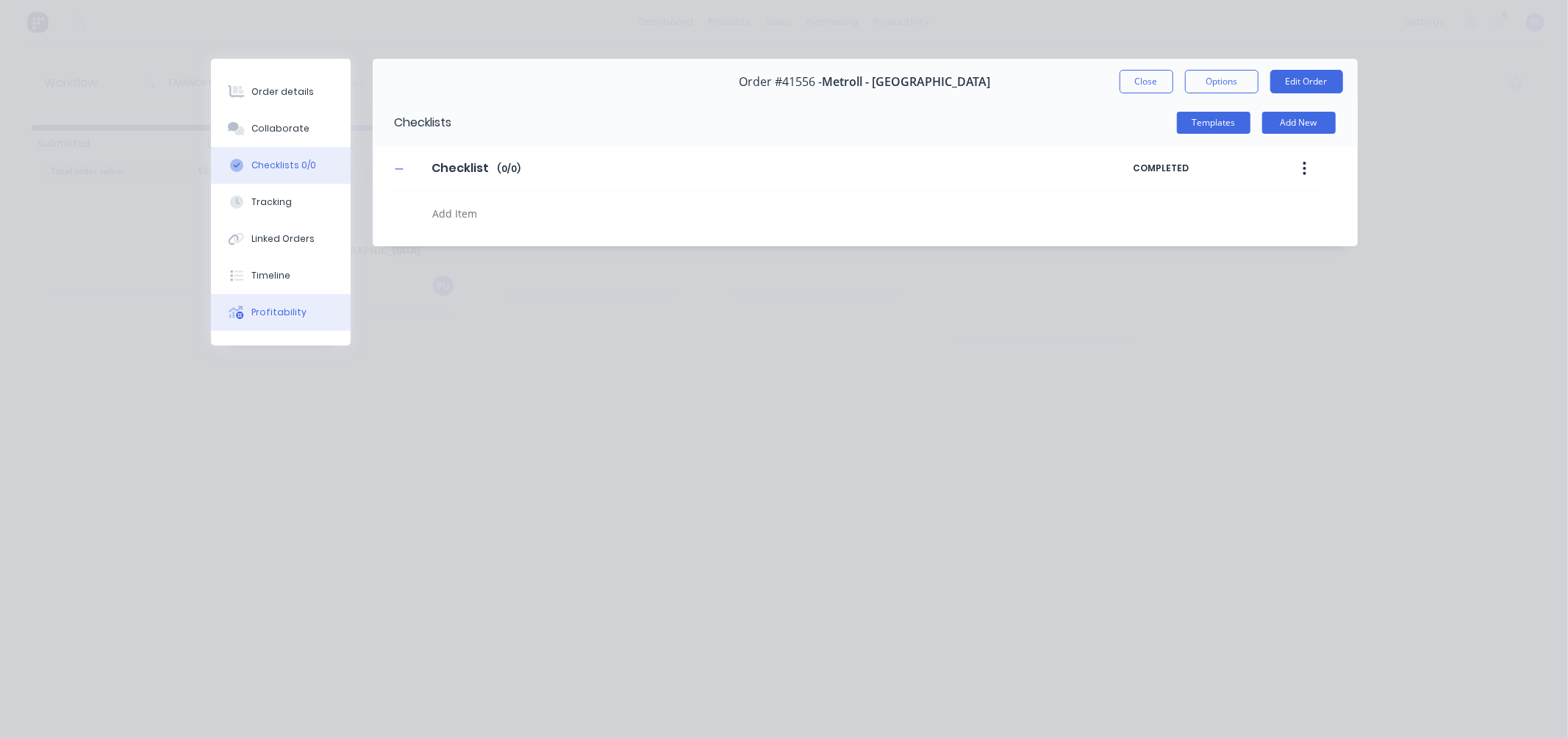
click at [291, 303] on button "Profitability" at bounding box center [280, 313] width 139 height 37
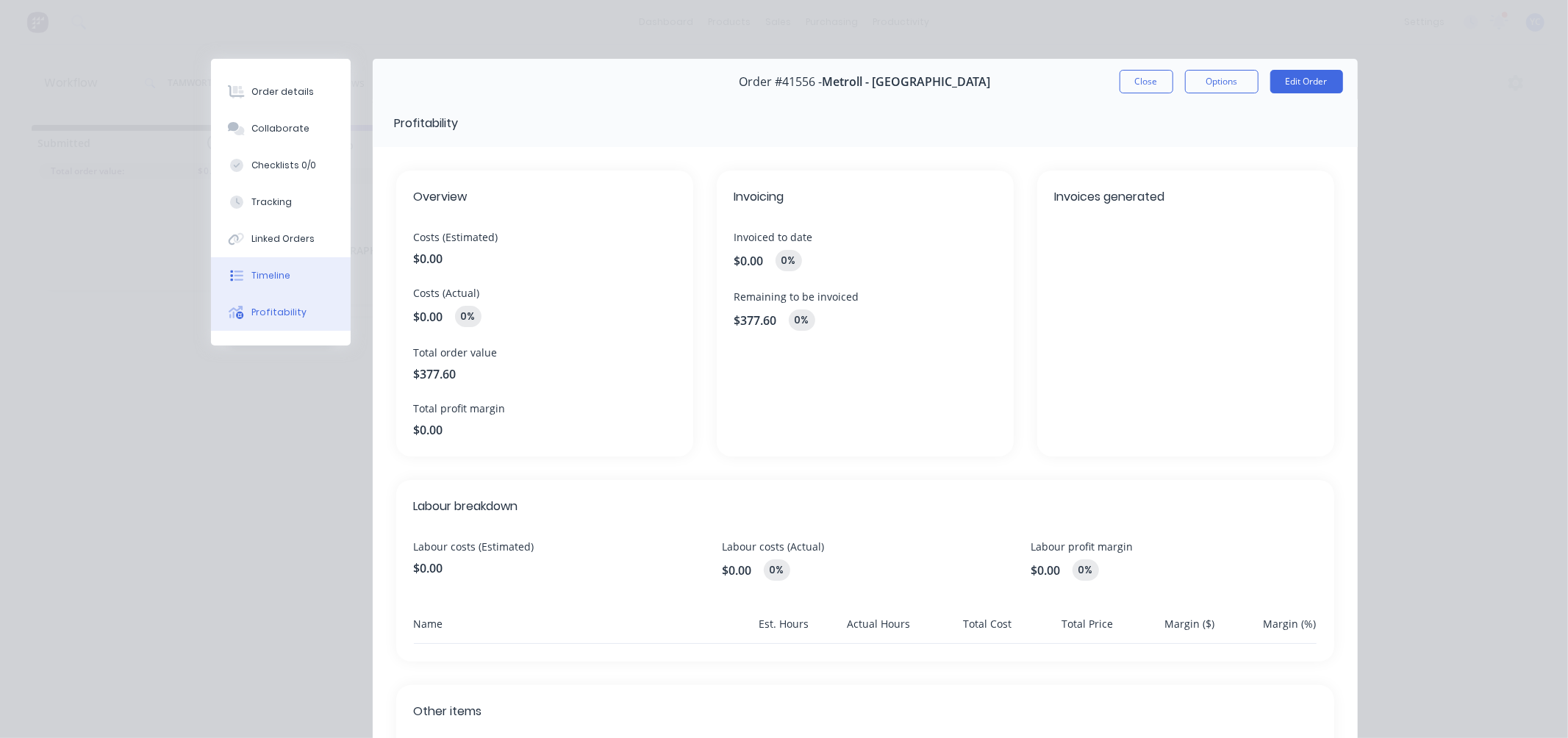
click at [288, 280] on button "Timeline" at bounding box center [280, 276] width 139 height 37
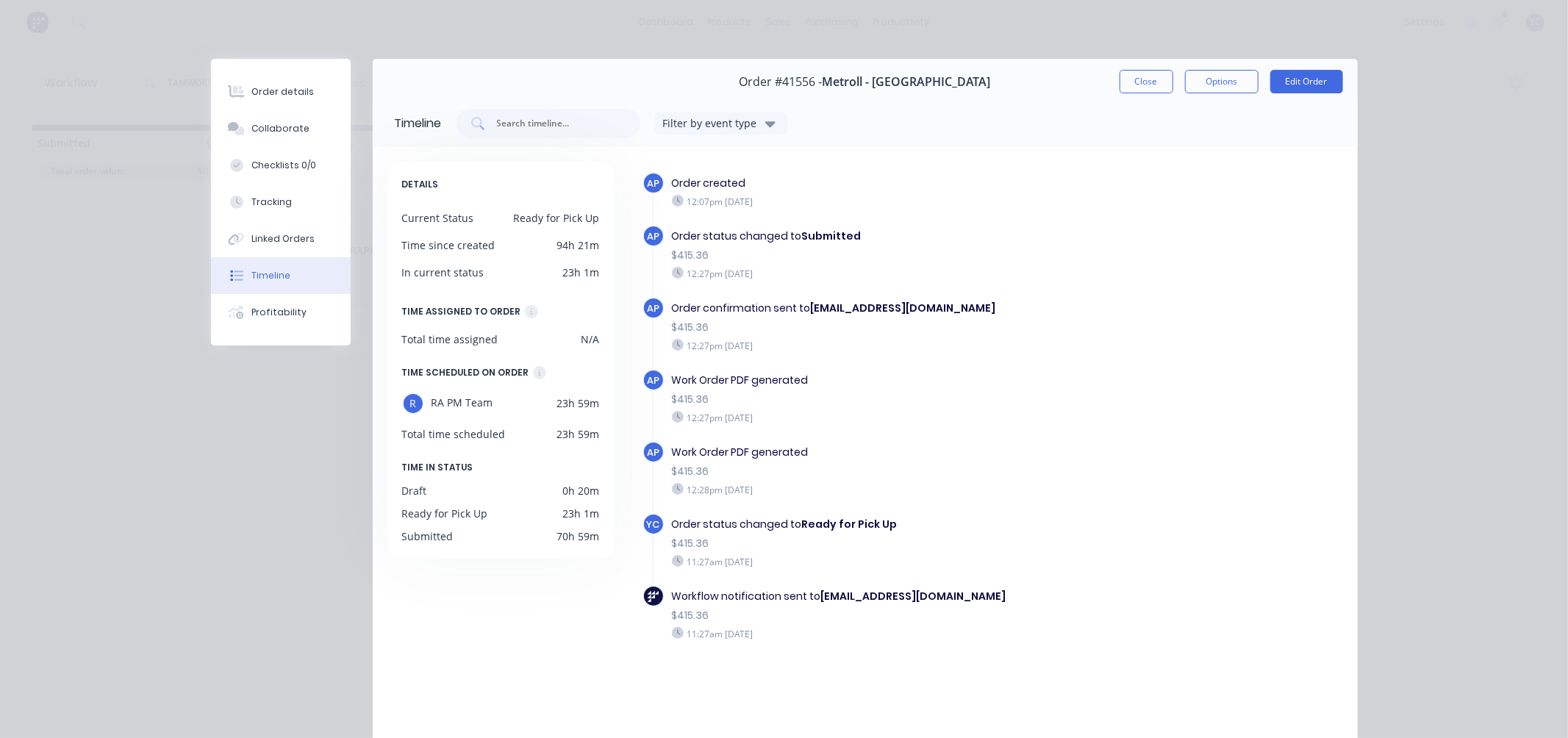
click at [291, 259] on button "Timeline" at bounding box center [280, 276] width 139 height 37
click at [266, 273] on div "Timeline" at bounding box center [270, 275] width 39 height 13
click at [267, 243] on div "Linked Orders" at bounding box center [283, 239] width 63 height 13
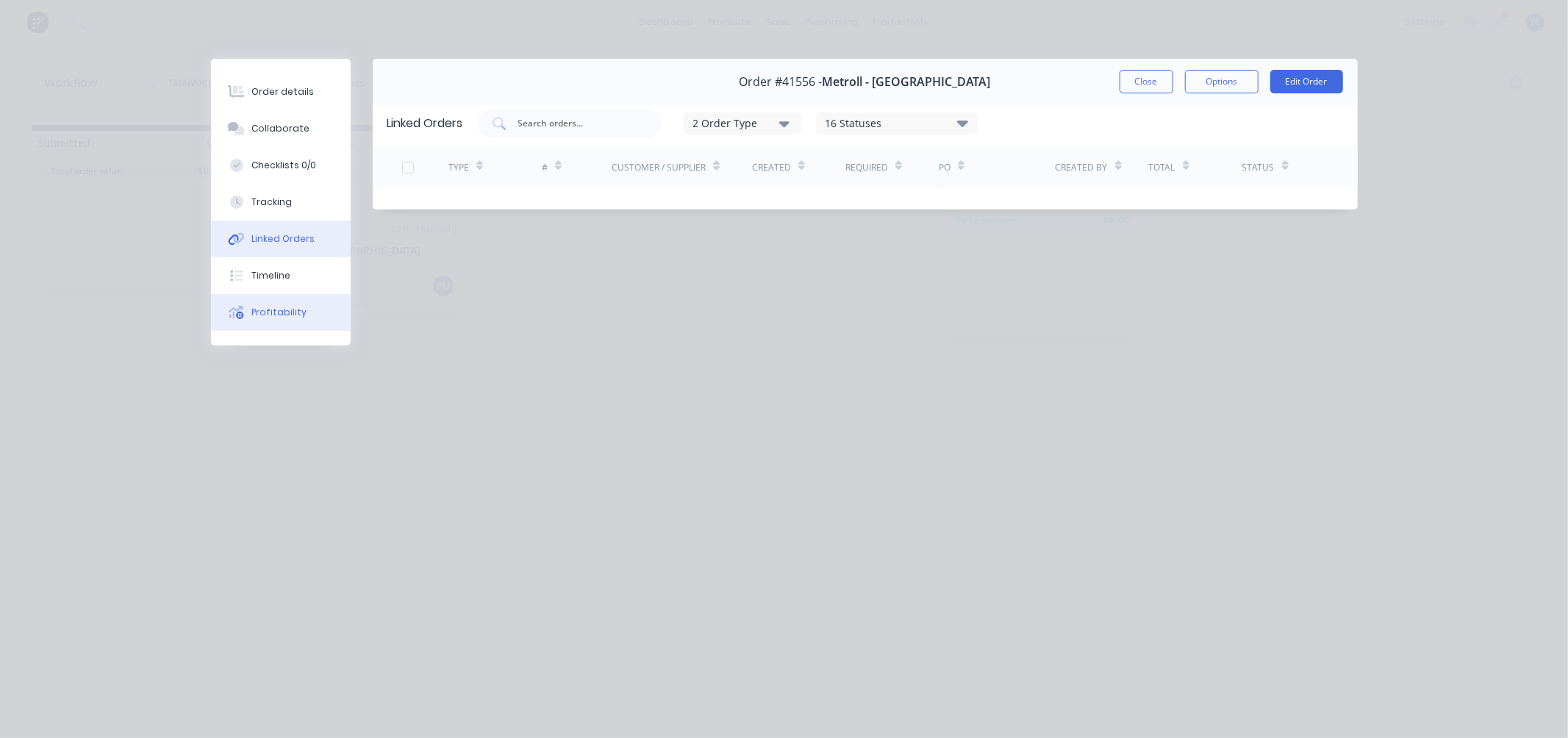
click at [269, 306] on div "Profitability" at bounding box center [279, 312] width 55 height 13
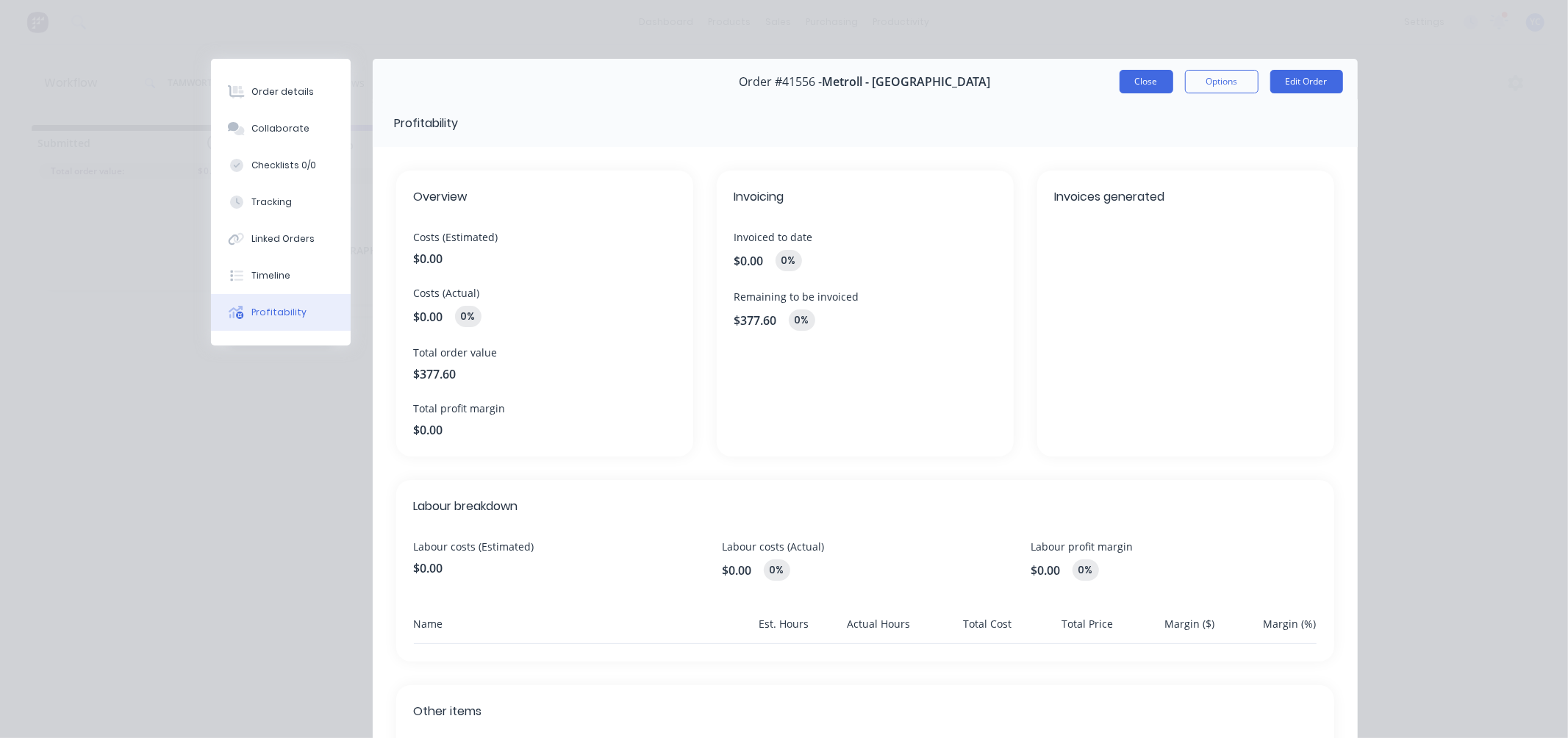
click at [1153, 77] on button "Close" at bounding box center [1147, 82] width 54 height 24
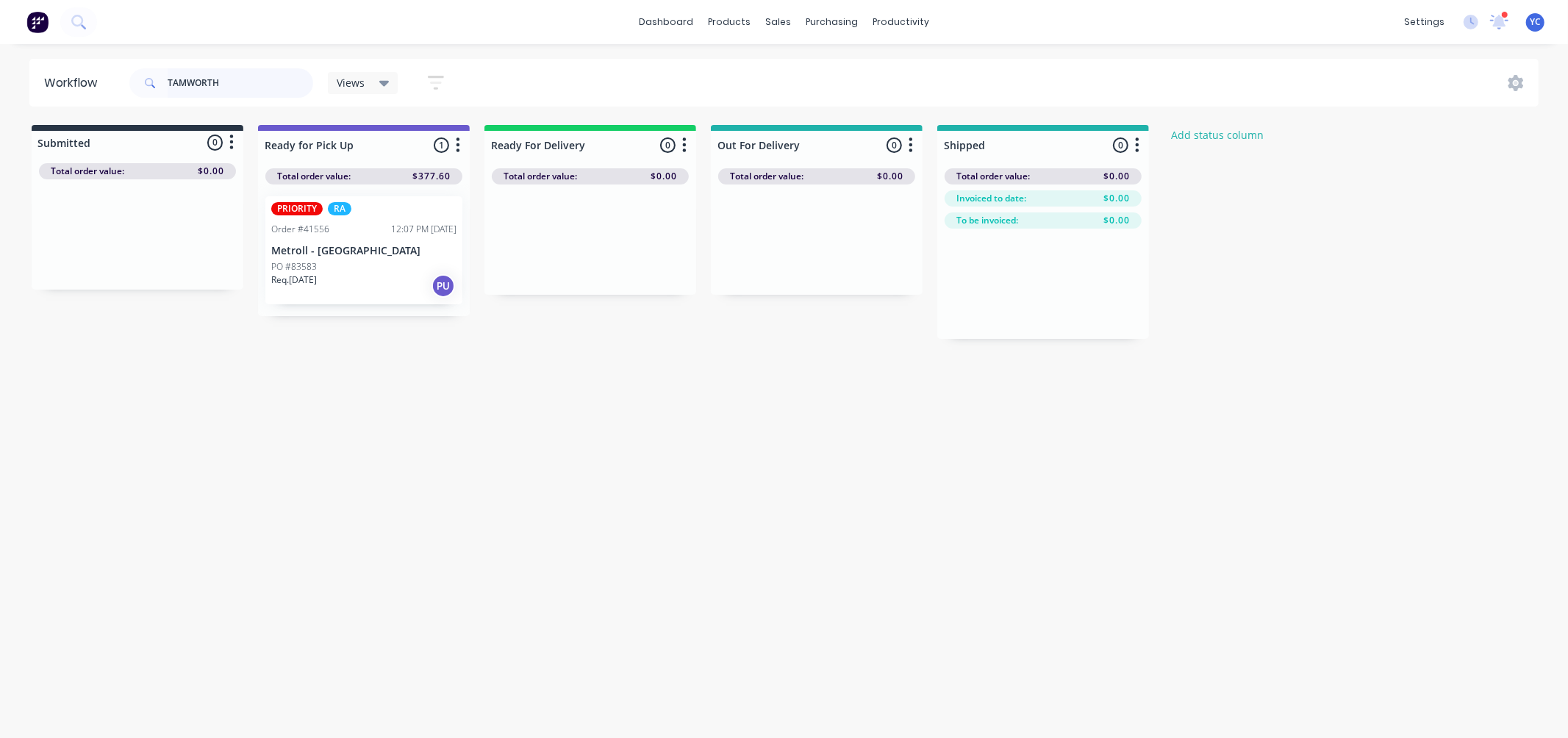
click at [262, 86] on input "TAMWORTH" at bounding box center [240, 83] width 146 height 29
type input "41526"
click at [446, 414] on div "Mark as Picked Up" at bounding box center [423, 414] width 148 height 30
click at [281, 86] on input "41526" at bounding box center [240, 83] width 146 height 29
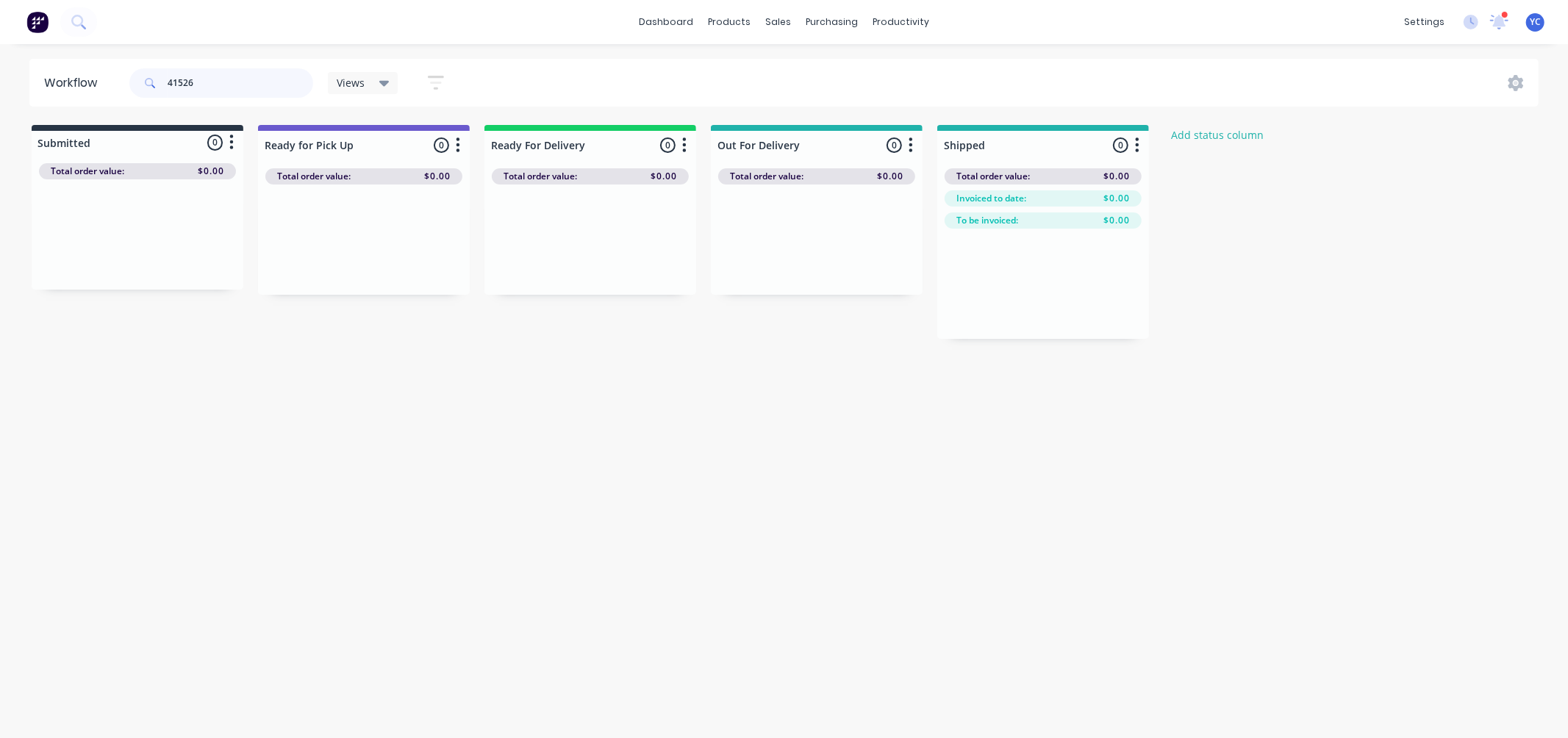
click at [281, 86] on input "41526" at bounding box center [240, 83] width 146 height 29
type input "41563"
click at [865, 361] on div "Mark as Delivered" at bounding box center [874, 367] width 148 height 30
click at [273, 91] on input "41563" at bounding box center [240, 83] width 146 height 29
click at [273, 90] on input "41563" at bounding box center [240, 83] width 146 height 29
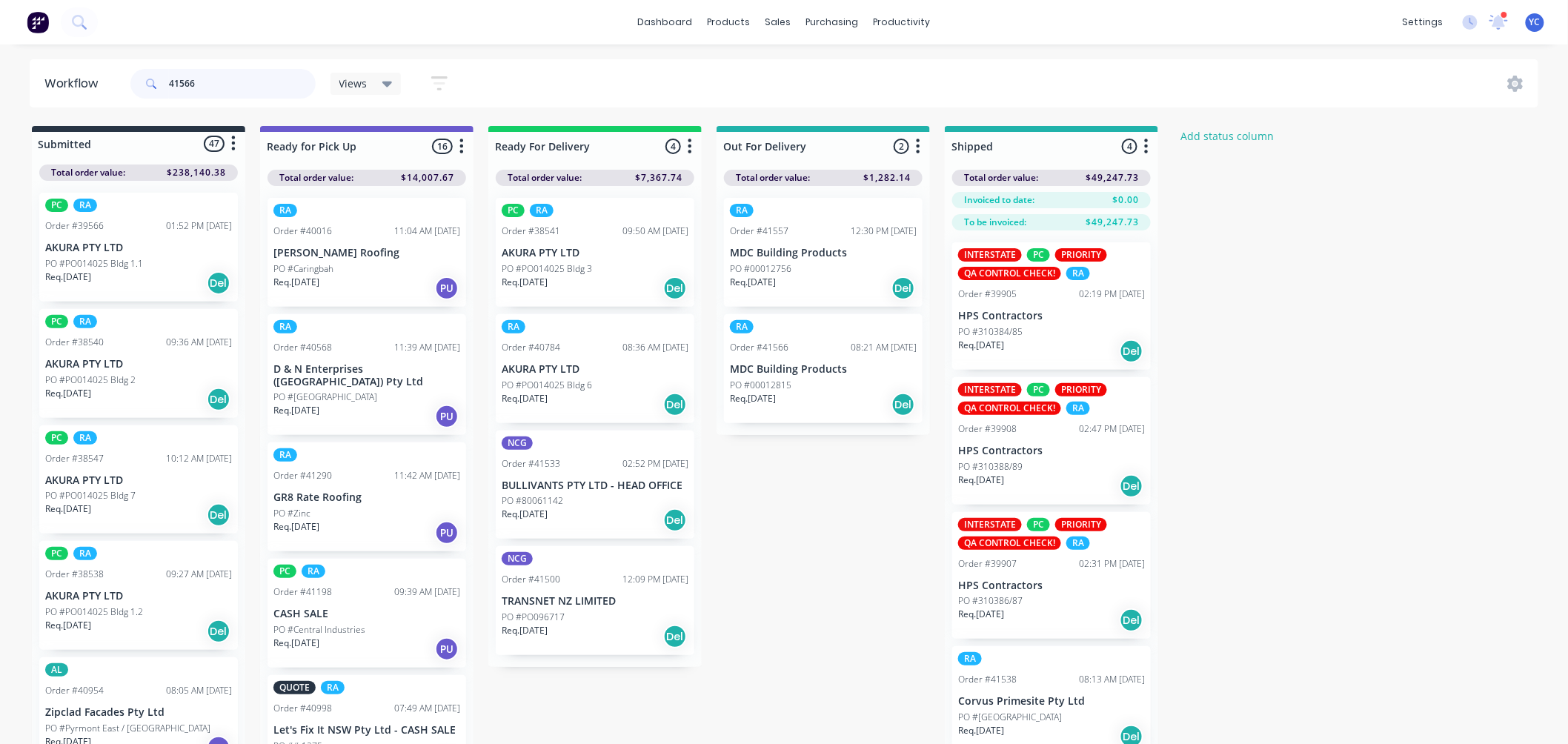
type input "41566"
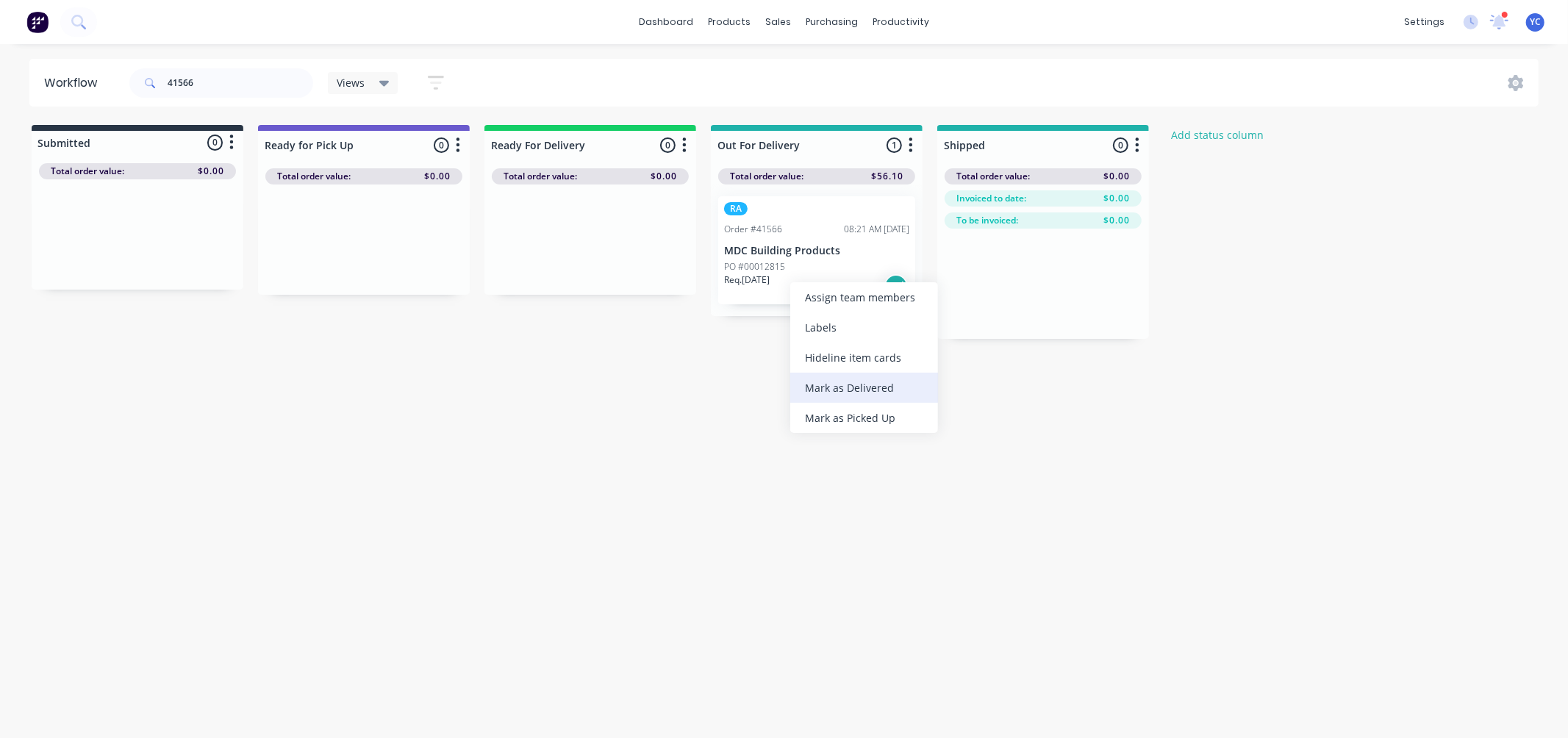
click at [873, 387] on div "Mark as Delivered" at bounding box center [864, 387] width 148 height 30
click at [262, 84] on input "41566" at bounding box center [240, 83] width 146 height 29
type input "41557"
click at [861, 380] on div "Mark as Delivered" at bounding box center [866, 374] width 148 height 30
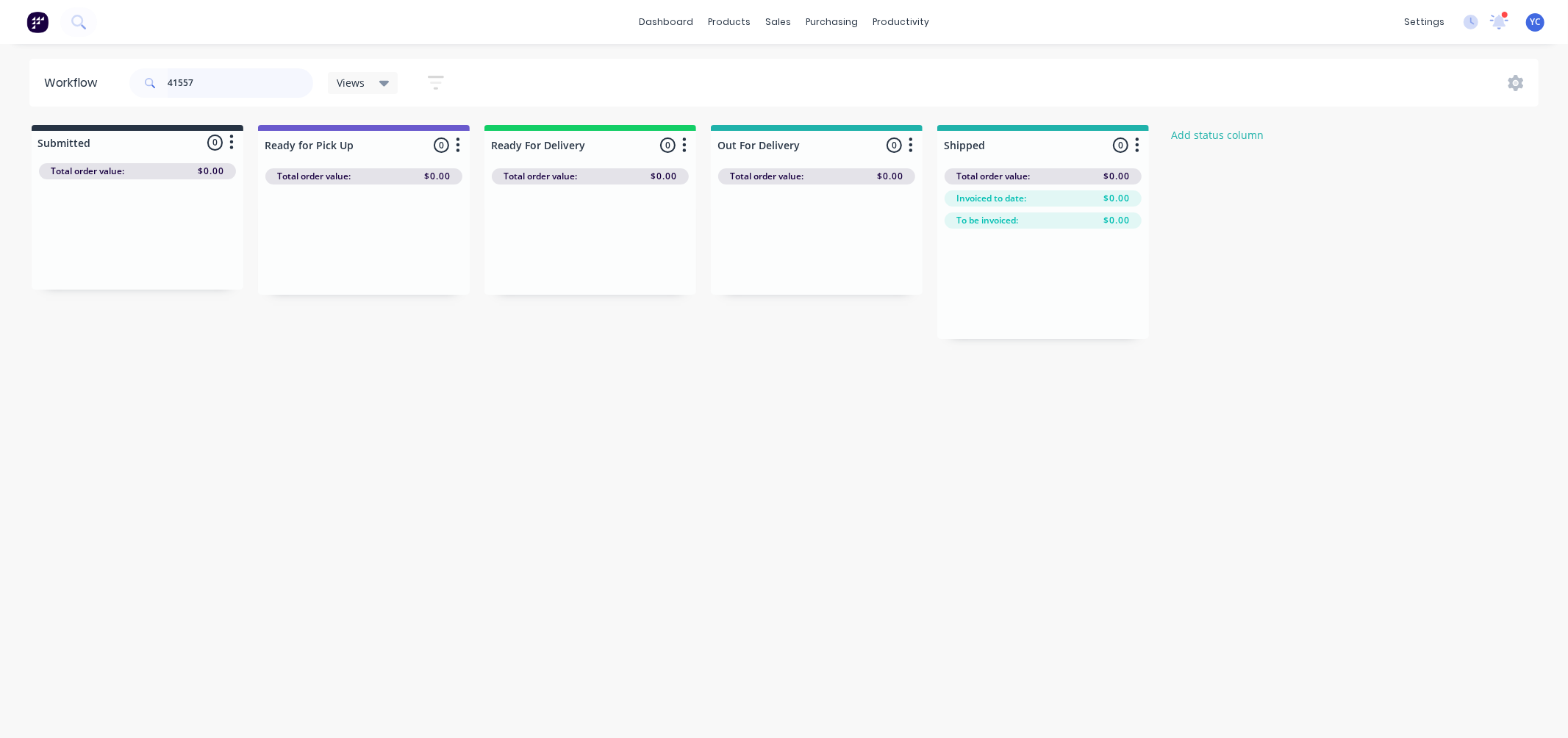
click at [246, 92] on input "41557" at bounding box center [240, 83] width 146 height 29
click at [246, 92] on input "41557" at bounding box center [240, 83] width 146 height 29
drag, startPoint x: 128, startPoint y: 261, endPoint x: 582, endPoint y: 263, distance: 454.0
click at [582, 263] on div "Submitted 1 Status colour #273444 hex #273444 Save Cancel Summaries Total order…" at bounding box center [789, 232] width 1599 height 214
click at [260, 93] on input "41554" at bounding box center [240, 83] width 146 height 29
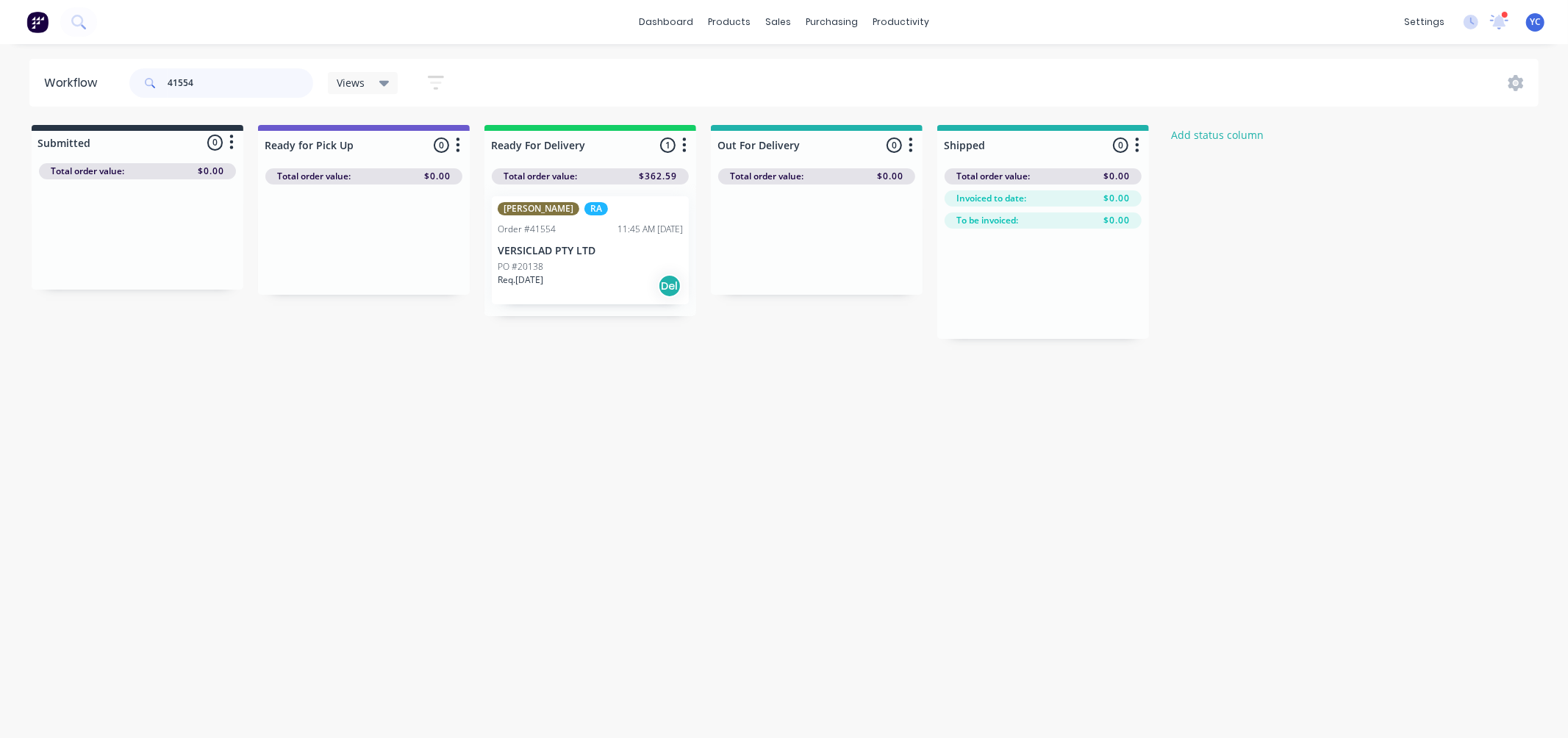
click at [260, 93] on input "41554" at bounding box center [240, 83] width 146 height 29
type input "41546"
drag, startPoint x: 152, startPoint y: 247, endPoint x: 628, endPoint y: 246, distance: 476.0
click at [630, 247] on div "Submitted 1 Status colour #273444 hex #273444 Save Cancel Summaries Total order…" at bounding box center [789, 232] width 1599 height 214
